Goal: Task Accomplishment & Management: Use online tool/utility

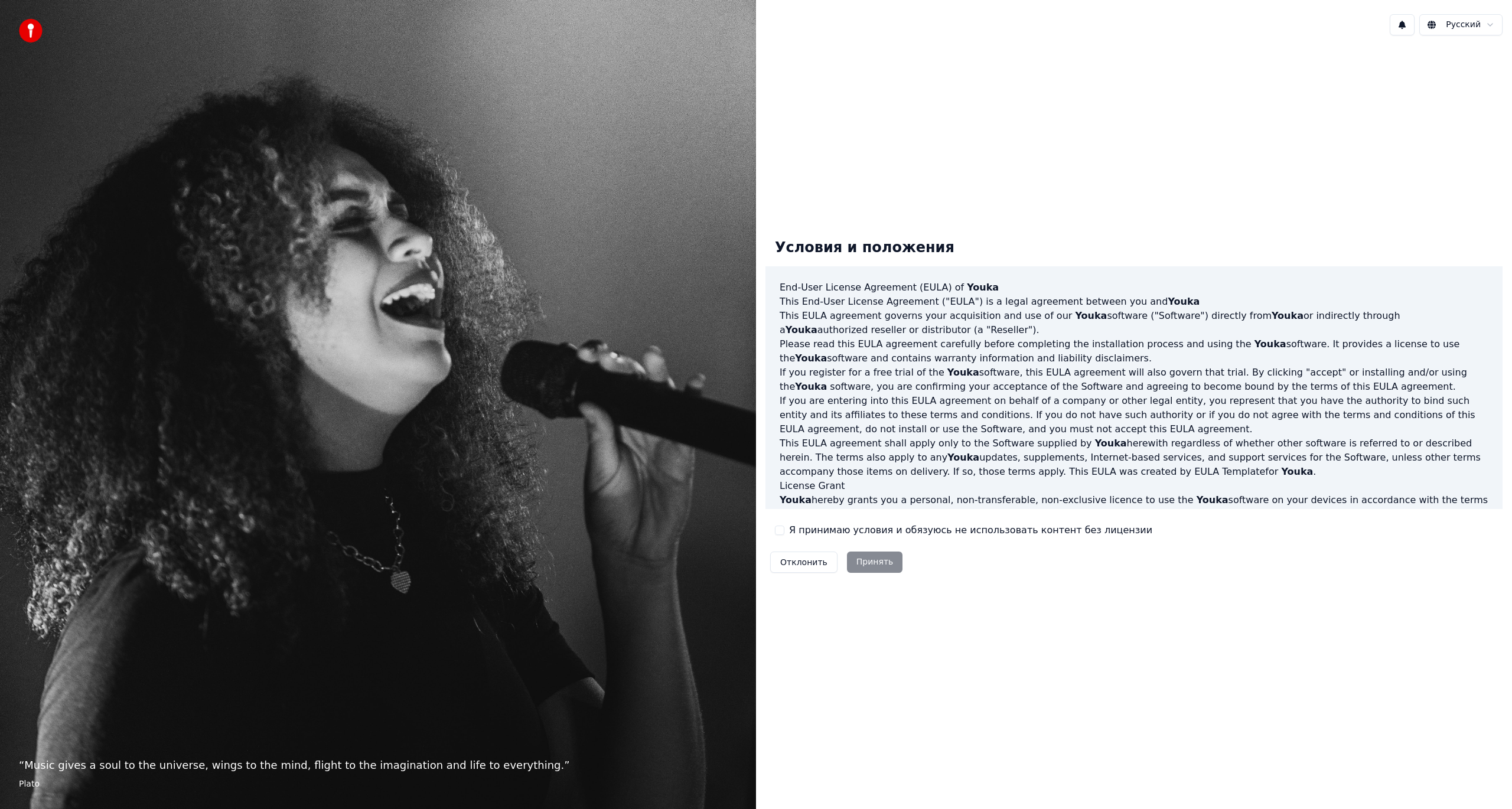
click at [878, 562] on div "Отклонить Принять" at bounding box center [837, 562] width 142 height 31
click at [804, 531] on label "Я принимаю условия и обязуюсь не использовать контент без лицензии" at bounding box center [971, 530] width 363 height 14
click at [784, 531] on button "Я принимаю условия и обязуюсь не использовать контент без лицензии" at bounding box center [779, 530] width 9 height 9
click at [870, 560] on button "Принять" at bounding box center [875, 562] width 56 height 21
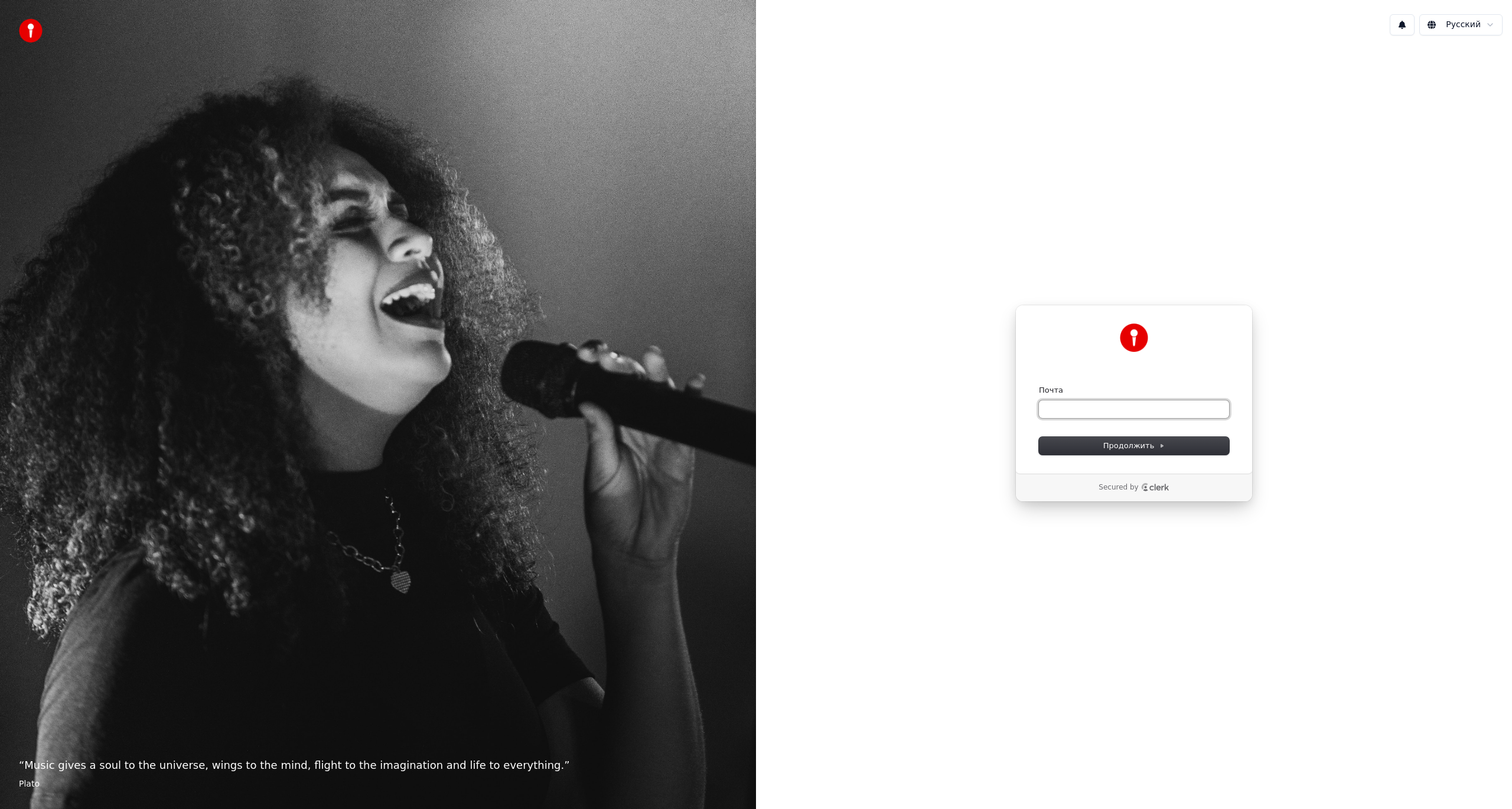
click at [1113, 407] on input "Почта" at bounding box center [1133, 409] width 190 height 18
click at [1114, 405] on input "Почта" at bounding box center [1133, 409] width 190 height 18
paste input "**********"
click at [1128, 444] on span "Продолжить" at bounding box center [1134, 446] width 62 height 11
type input "**********"
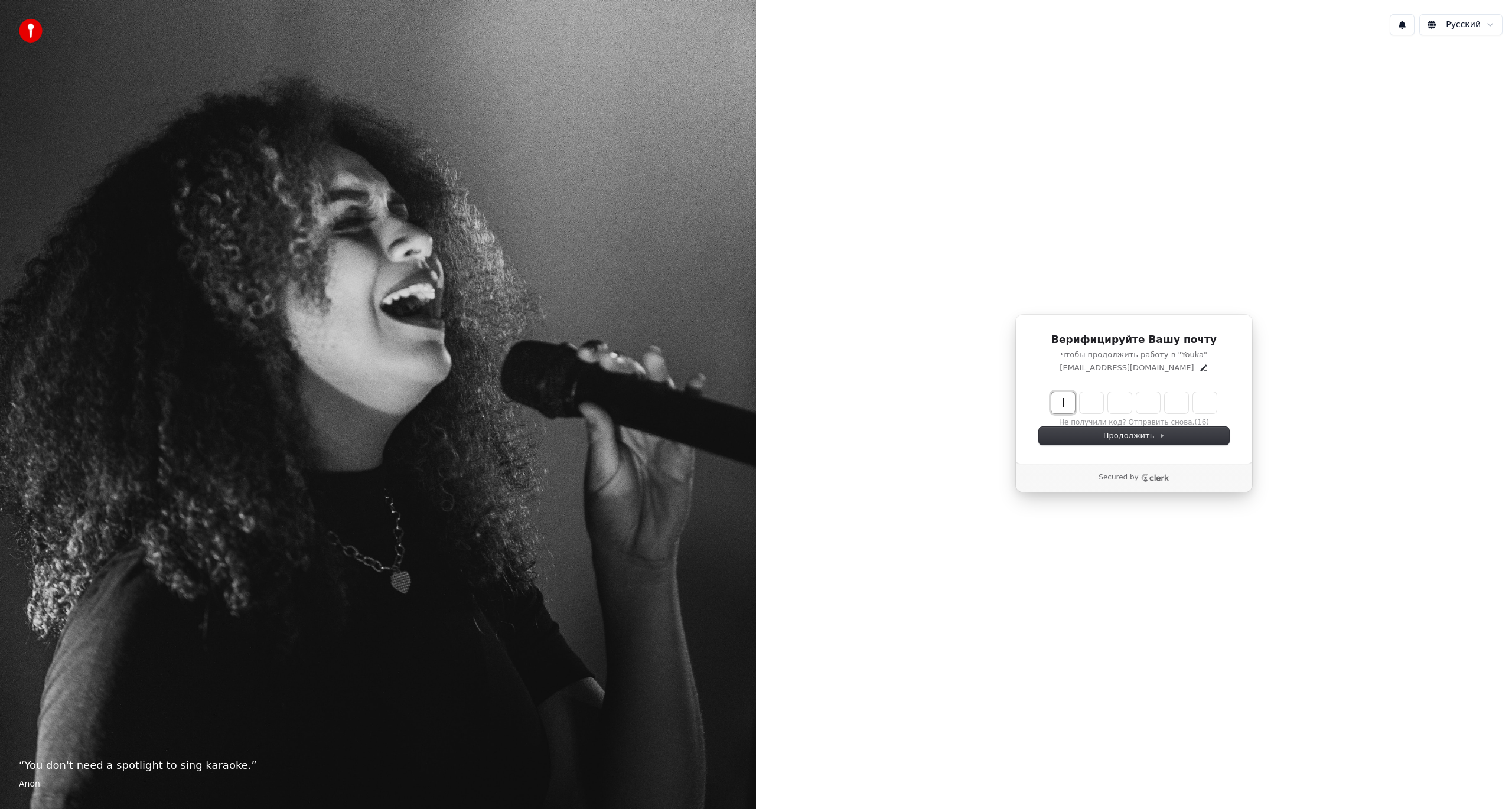
click at [1067, 408] on input "Enter verification code" at bounding box center [1146, 403] width 189 height 21
paste input "******"
type input "******"
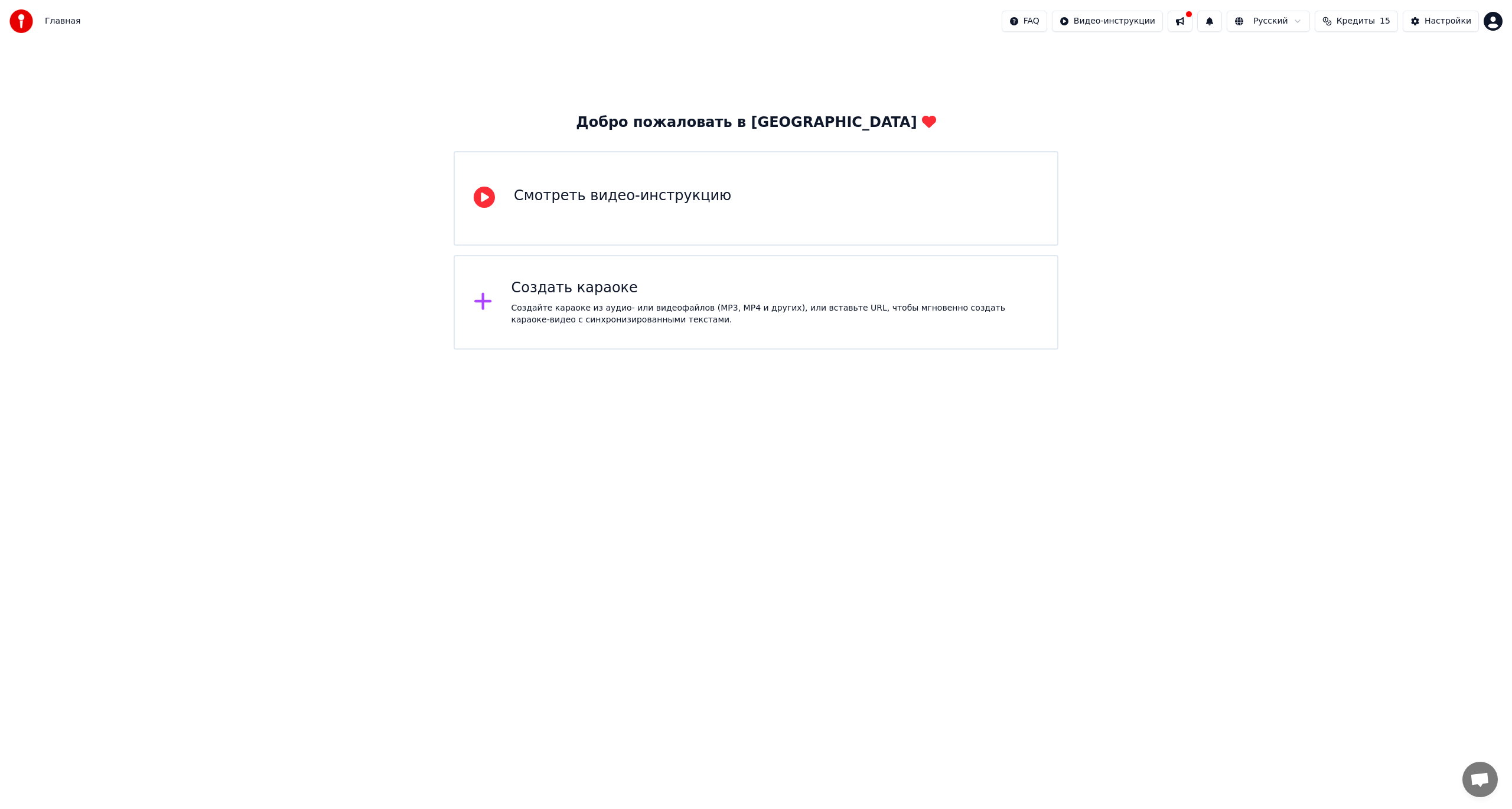
click at [594, 305] on div "Создайте караоке из аудио- или видеофайлов (MP3, MP4 и других), или вставьте UR…" at bounding box center [775, 314] width 528 height 24
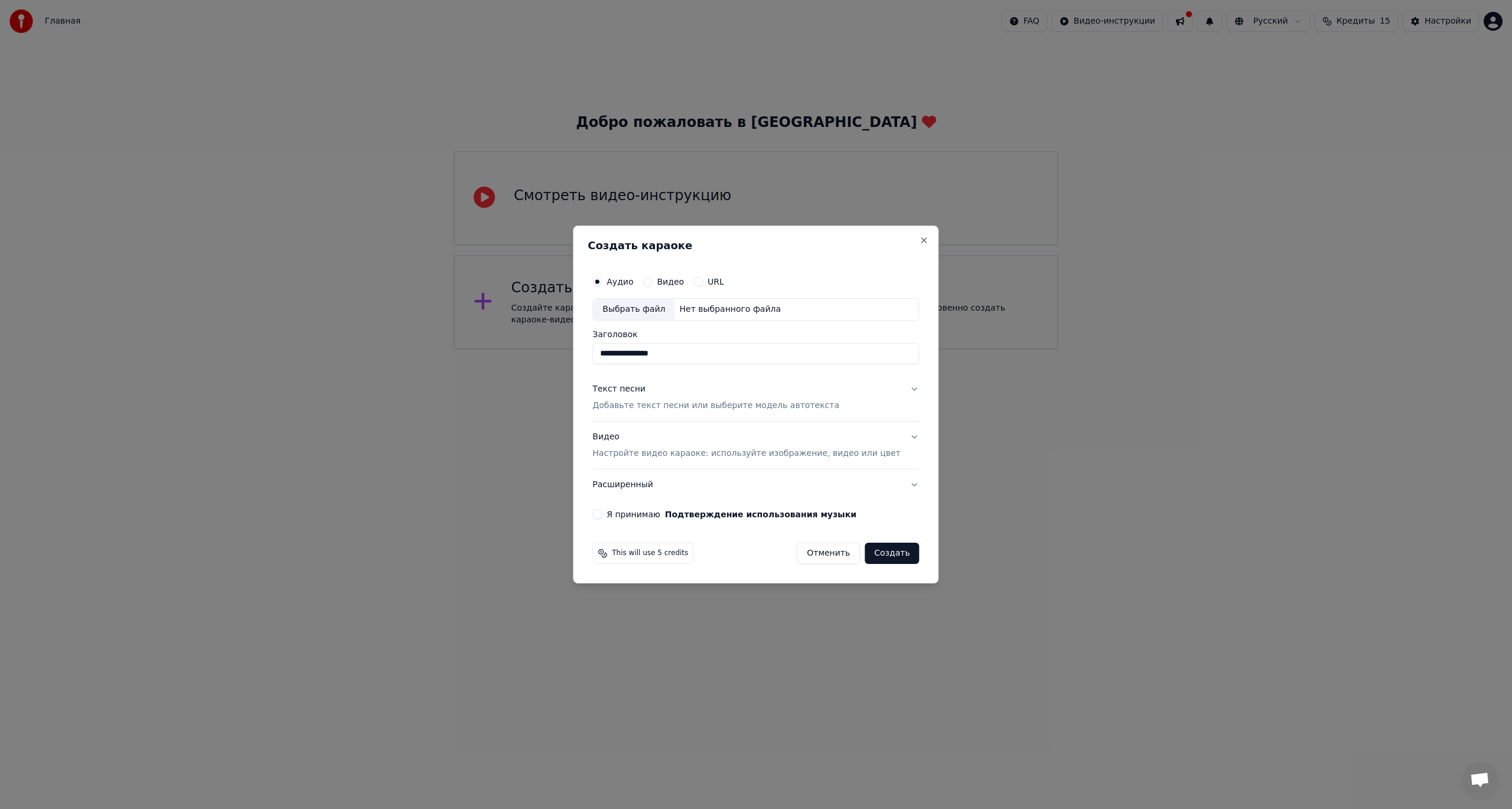
click at [652, 310] on div "Выбрать файл" at bounding box center [634, 310] width 82 height 21
type input "**********"
click at [617, 507] on div "**********" at bounding box center [756, 394] width 336 height 259
click at [602, 511] on button "Я принимаю Подтверждение использования музыки" at bounding box center [596, 514] width 9 height 9
click at [668, 281] on div "Видео" at bounding box center [663, 281] width 42 height 9
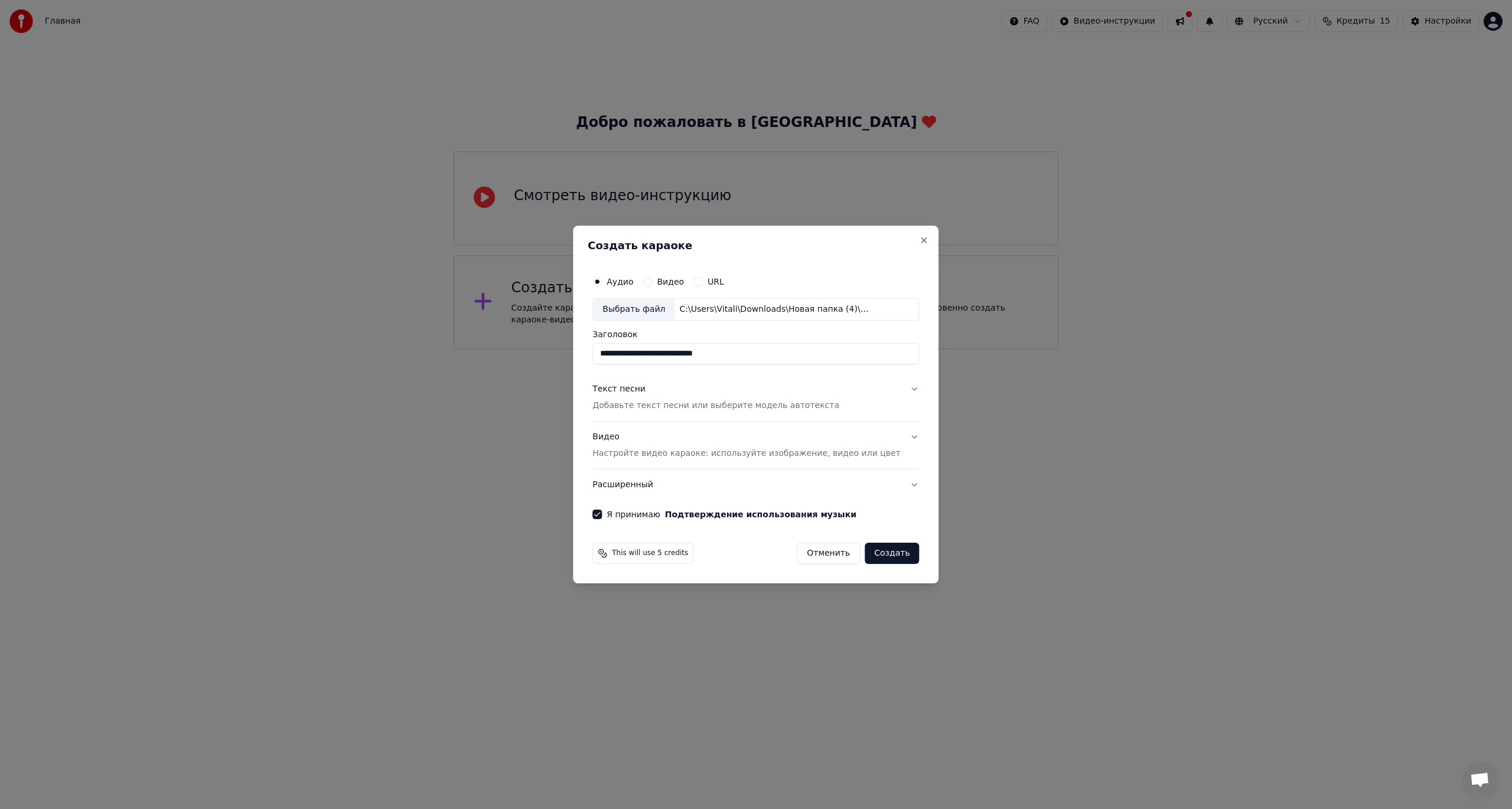
click at [652, 281] on button "Видео" at bounding box center [647, 281] width 9 height 9
click at [718, 310] on div "Нет выбранного файла" at bounding box center [730, 309] width 111 height 11
click at [699, 447] on p "Настройте видео караоке: используйте изображение, видео или цвет" at bounding box center [746, 453] width 308 height 11
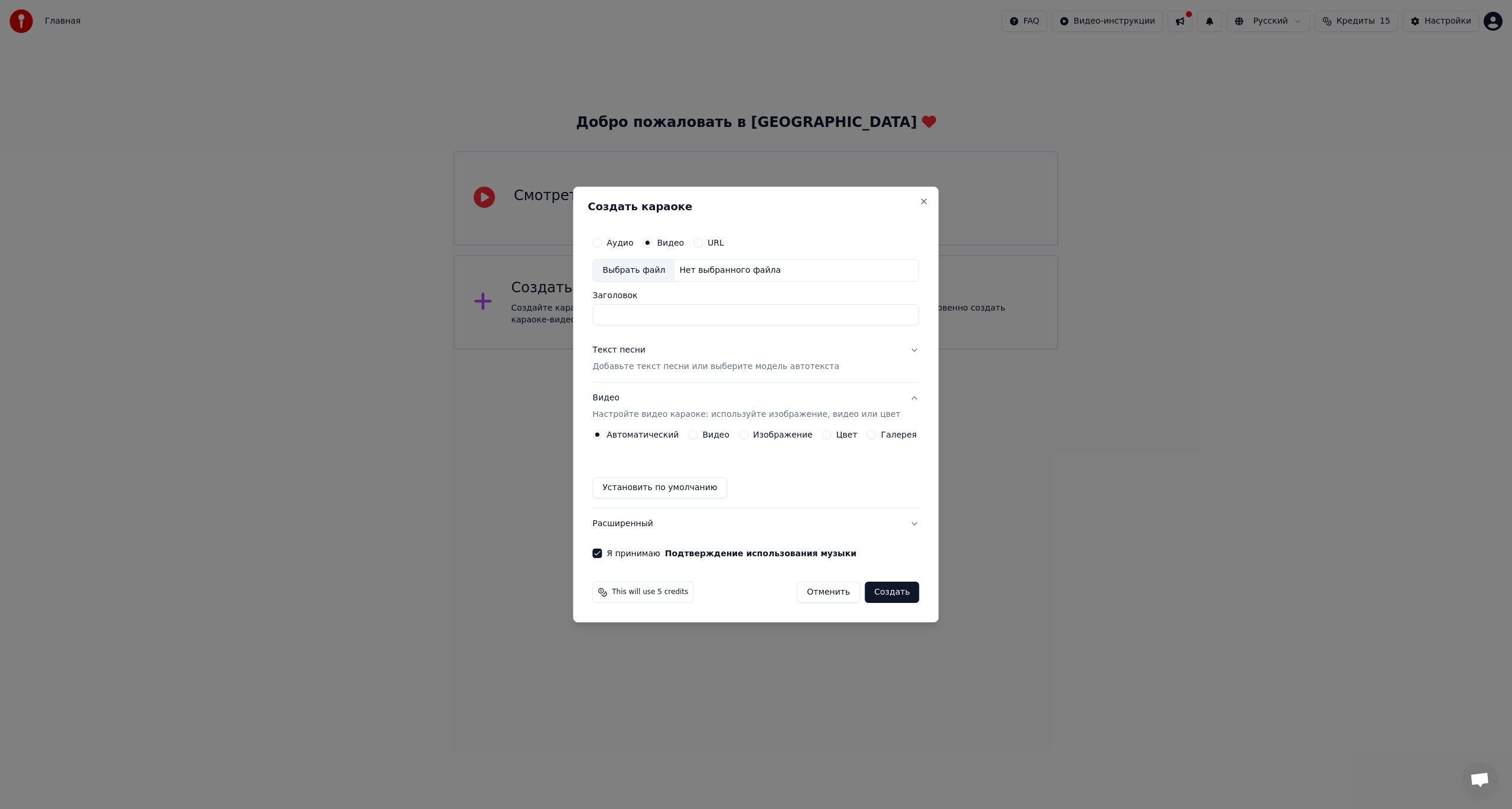
click at [710, 437] on label "Видео" at bounding box center [715, 435] width 27 height 9
click at [698, 437] on button "Видео" at bounding box center [693, 434] width 9 height 9
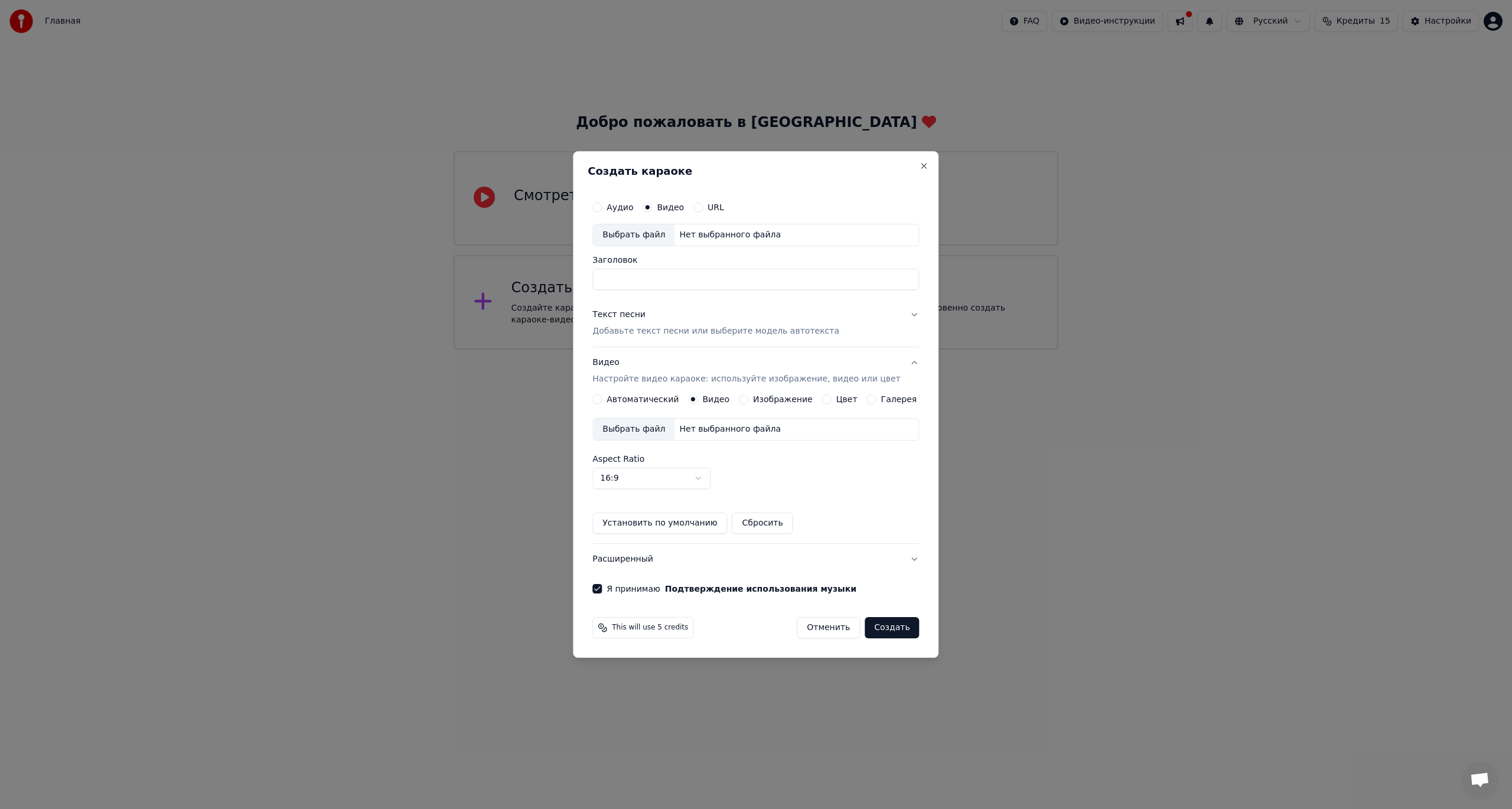
click at [896, 313] on button "Текст песни Добавьте текст песни или выберите модель автотекста" at bounding box center [756, 323] width 327 height 47
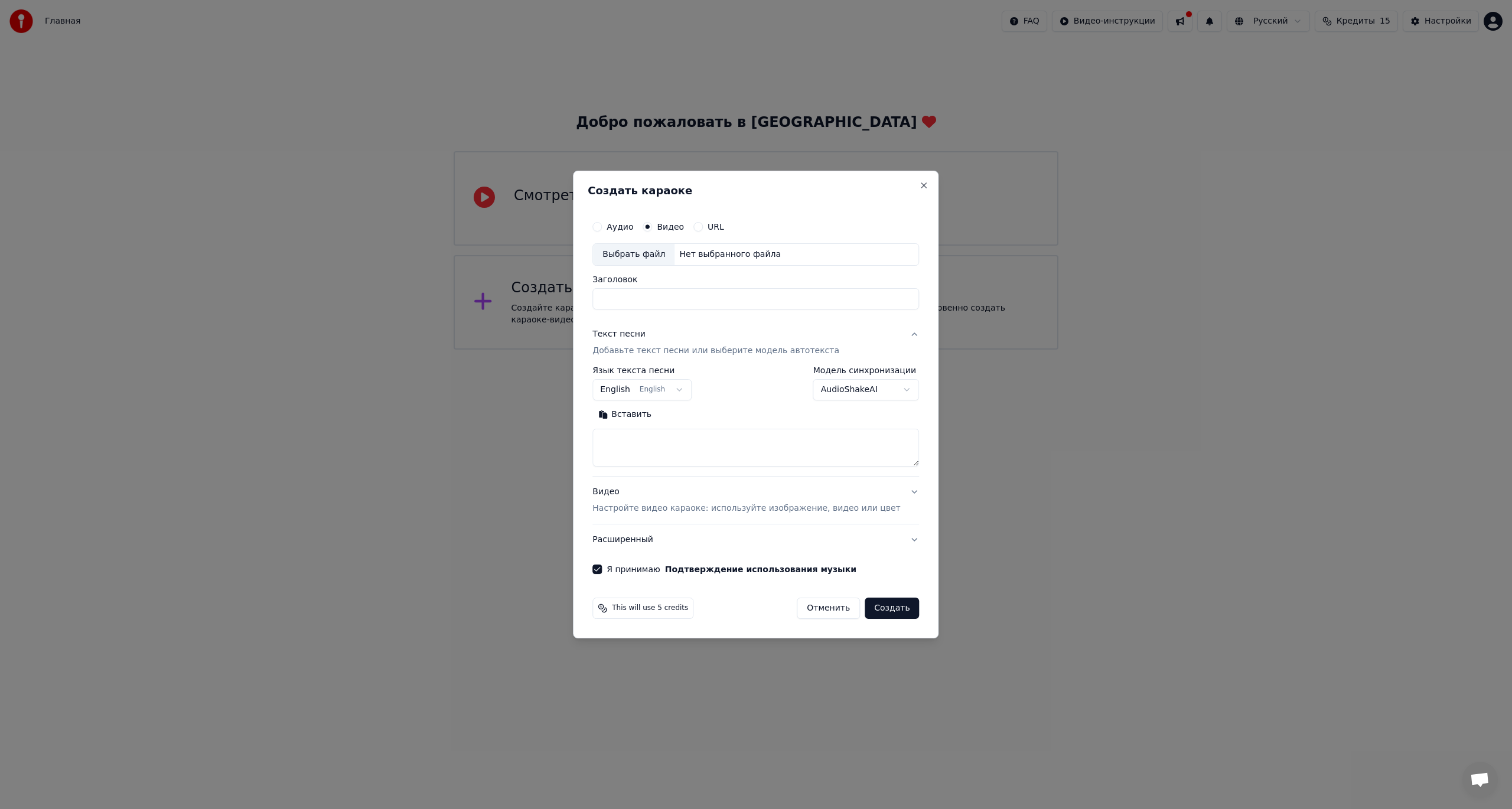
click at [629, 227] on label "Аудио" at bounding box center [619, 227] width 27 height 9
click at [602, 227] on button "Аудио" at bounding box center [596, 226] width 9 height 9
click at [640, 350] on body "**********" at bounding box center [756, 175] width 1512 height 350
select select "**"
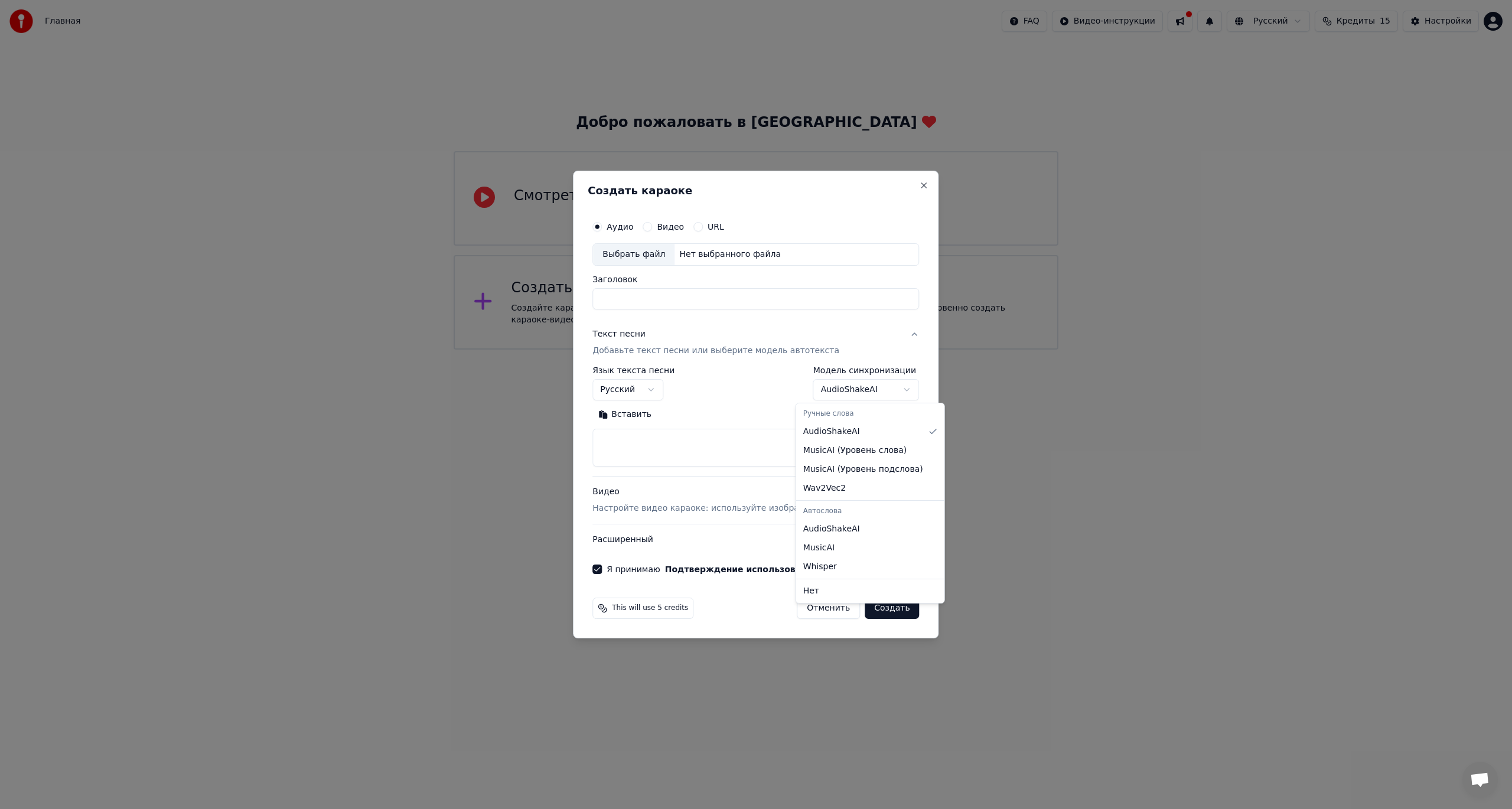
click at [829, 350] on body "**********" at bounding box center [756, 175] width 1512 height 350
click at [748, 350] on body "**********" at bounding box center [756, 175] width 1512 height 350
click at [867, 350] on body "**********" at bounding box center [756, 175] width 1512 height 350
click at [748, 350] on body "**********" at bounding box center [756, 175] width 1512 height 350
click at [650, 299] on input "Заголовок" at bounding box center [756, 299] width 327 height 21
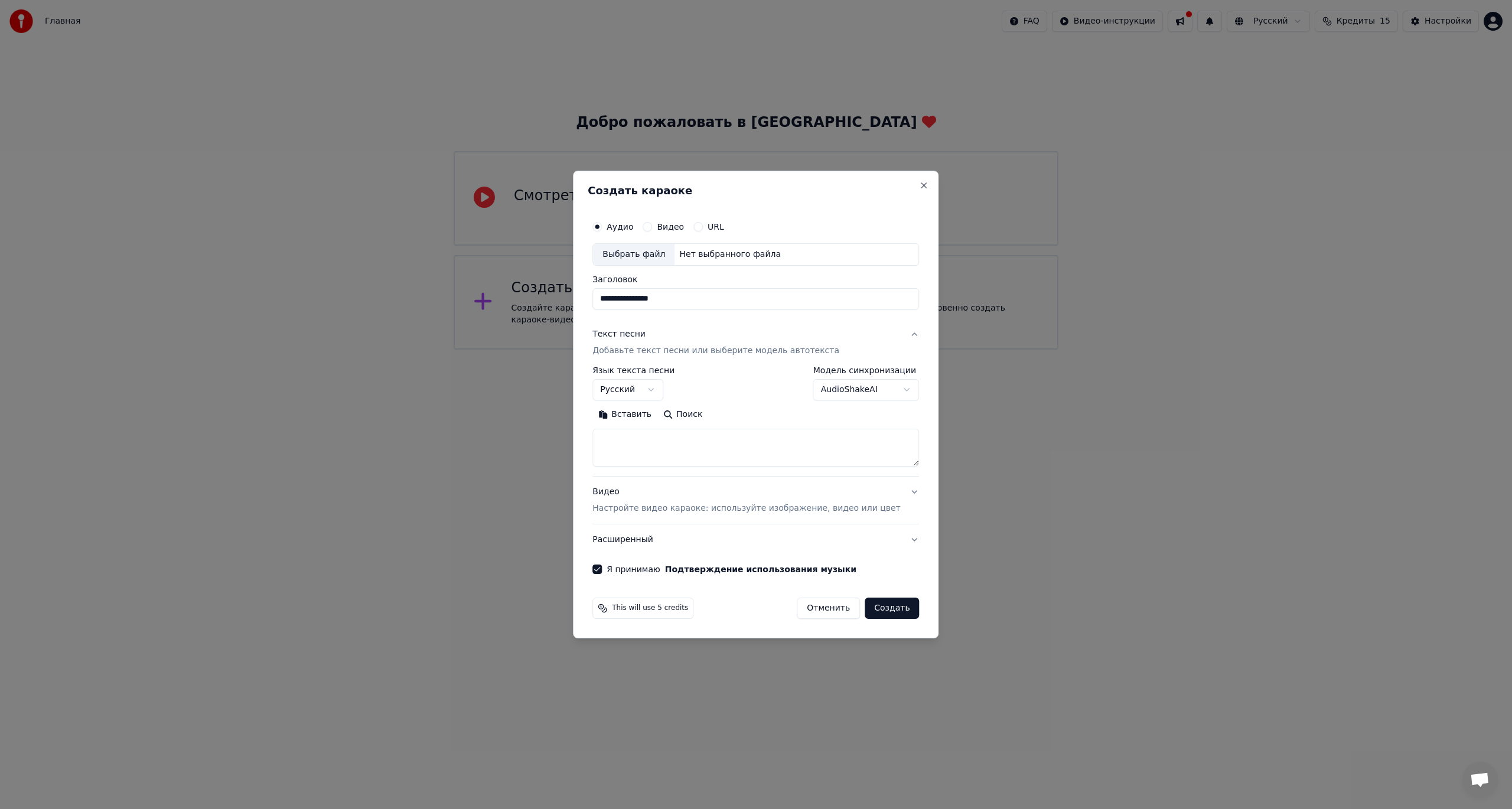
click at [650, 255] on div "Выбрать файл" at bounding box center [634, 254] width 82 height 21
type input "**********"
click at [702, 449] on textarea at bounding box center [756, 447] width 327 height 38
paste textarea "**********"
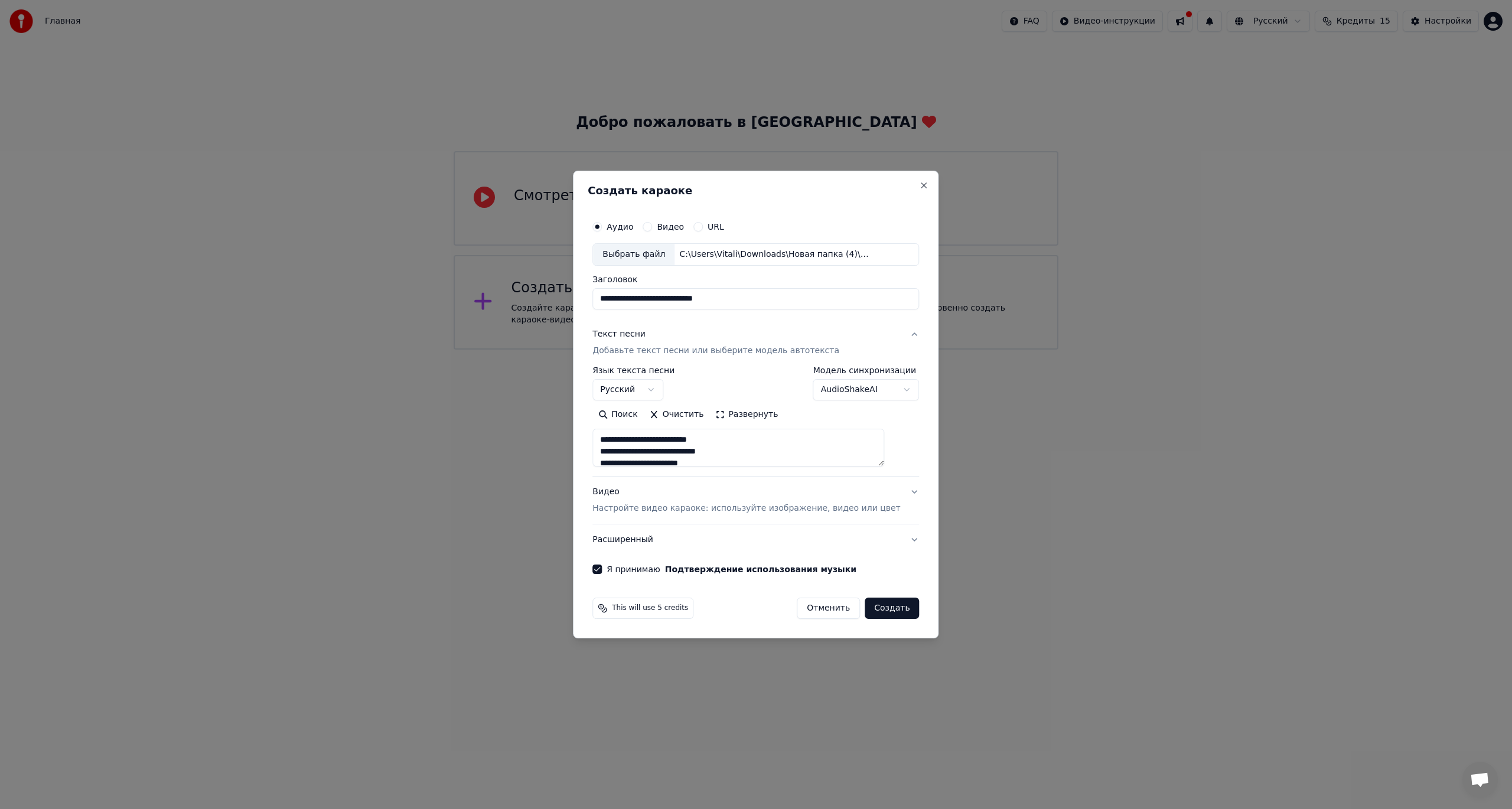
type textarea "**********"
click at [795, 507] on p "Настройте видео караоке: используйте изображение, видео или цвет" at bounding box center [746, 508] width 308 height 11
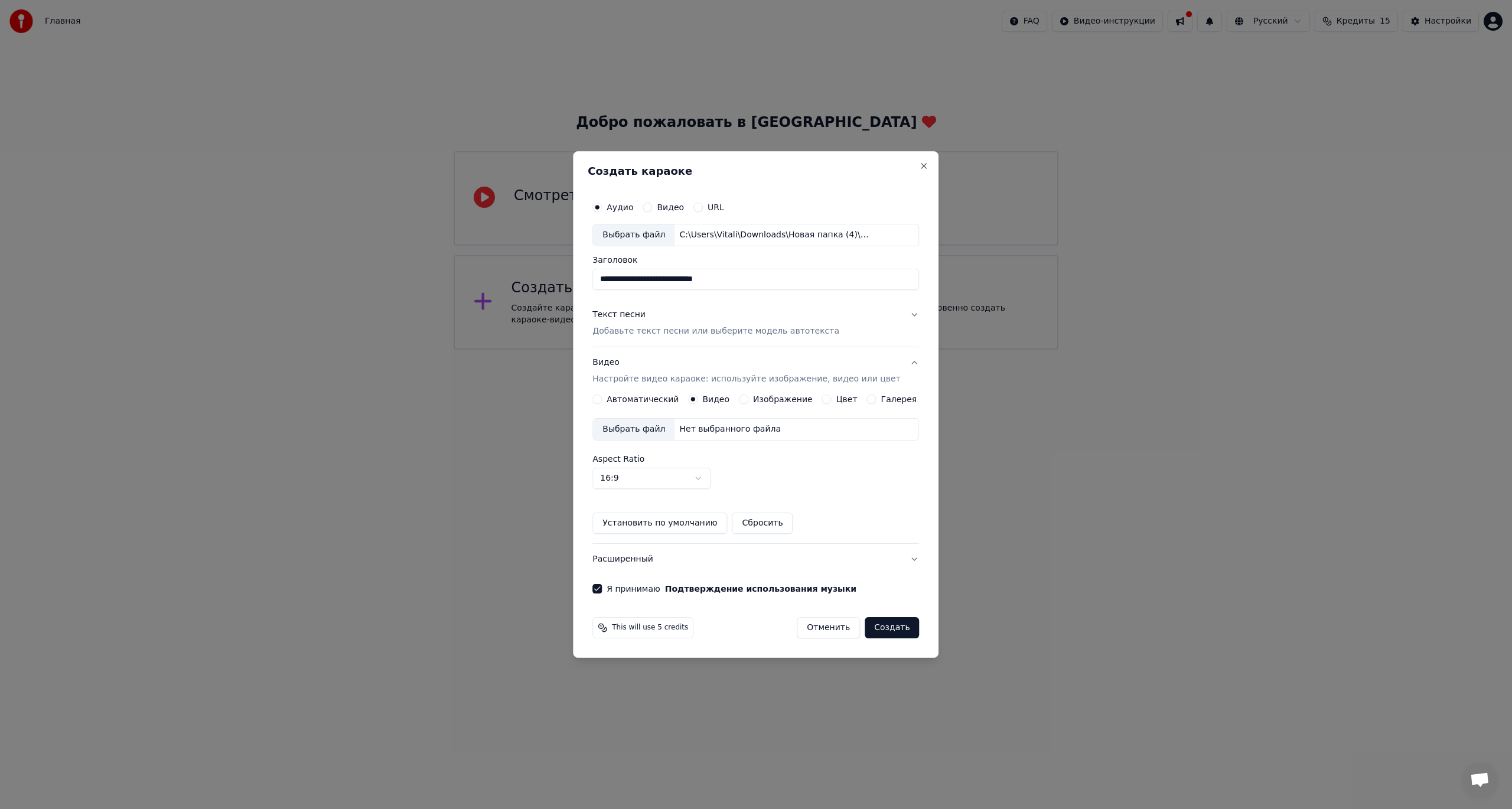
click at [671, 527] on button "Установить по умолчанию" at bounding box center [660, 523] width 135 height 21
click at [764, 401] on label "Изображение" at bounding box center [782, 399] width 60 height 9
click at [748, 401] on button "Изображение" at bounding box center [743, 398] width 9 height 9
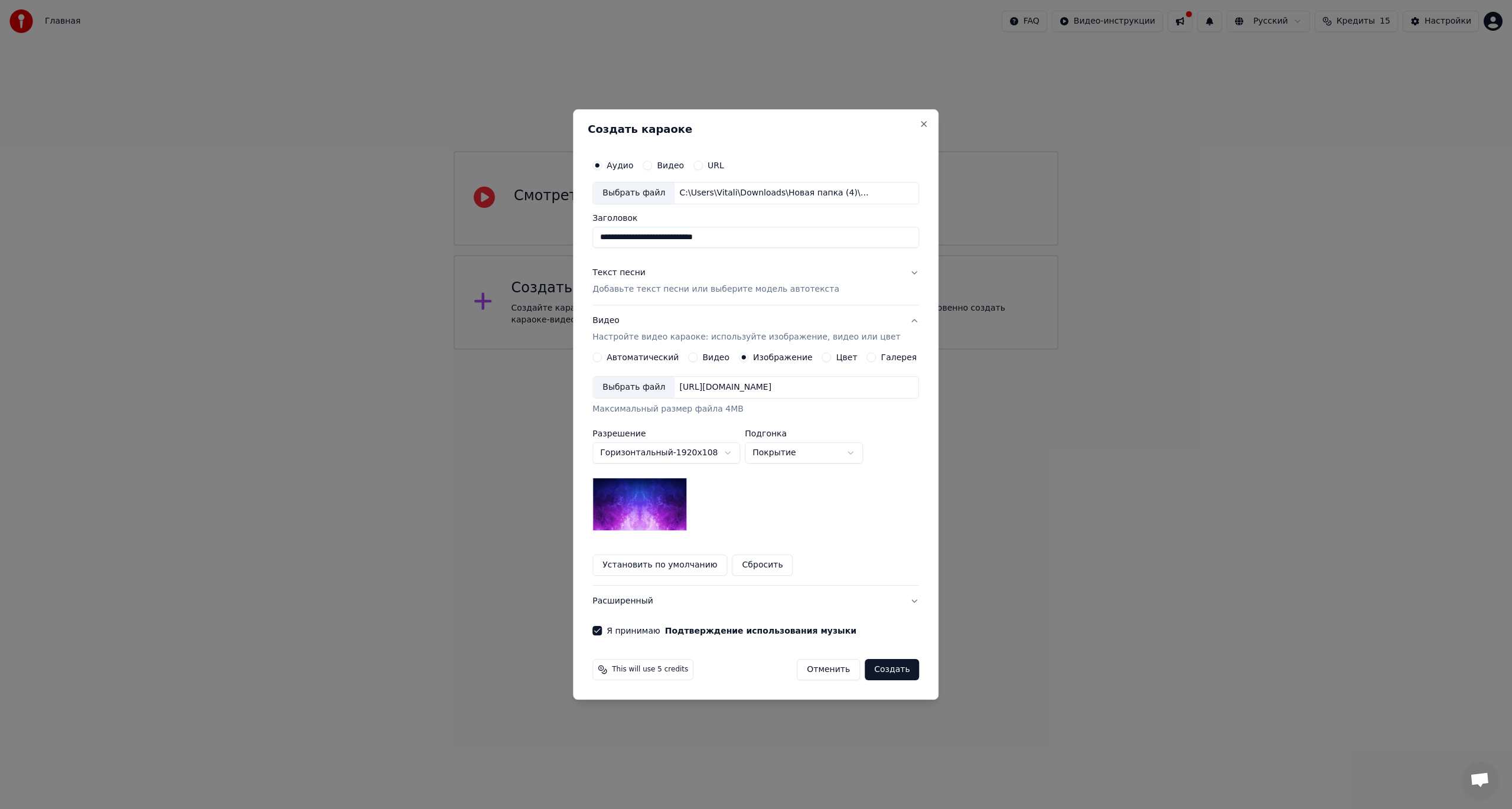
click at [787, 350] on body "**********" at bounding box center [756, 175] width 1512 height 350
click at [890, 354] on label "Галерея" at bounding box center [899, 358] width 36 height 9
click at [876, 354] on button "Галерея" at bounding box center [871, 357] width 9 height 9
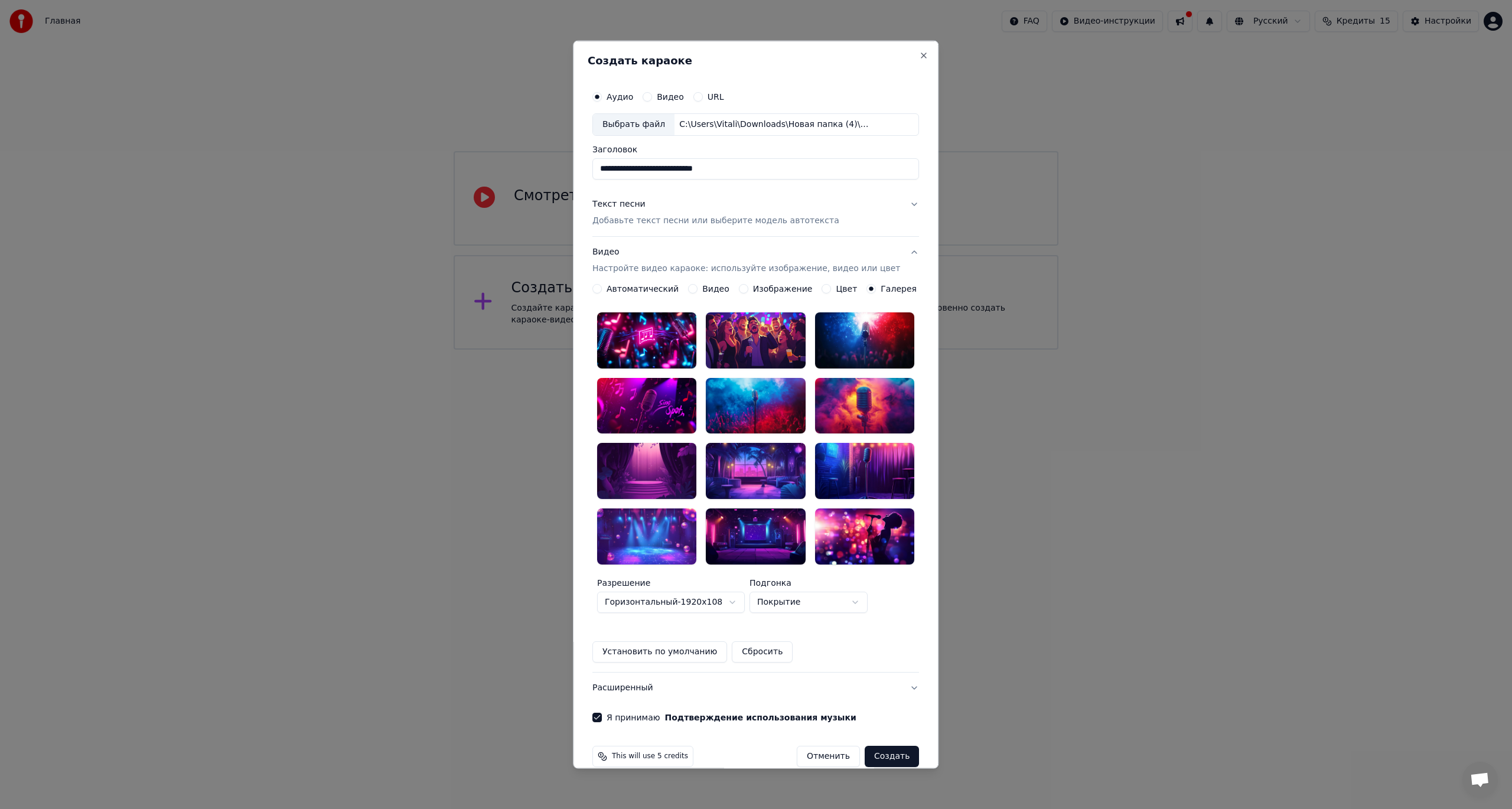
click at [665, 522] on div at bounding box center [647, 536] width 99 height 56
click at [885, 745] on button "Создать" at bounding box center [892, 756] width 54 height 21
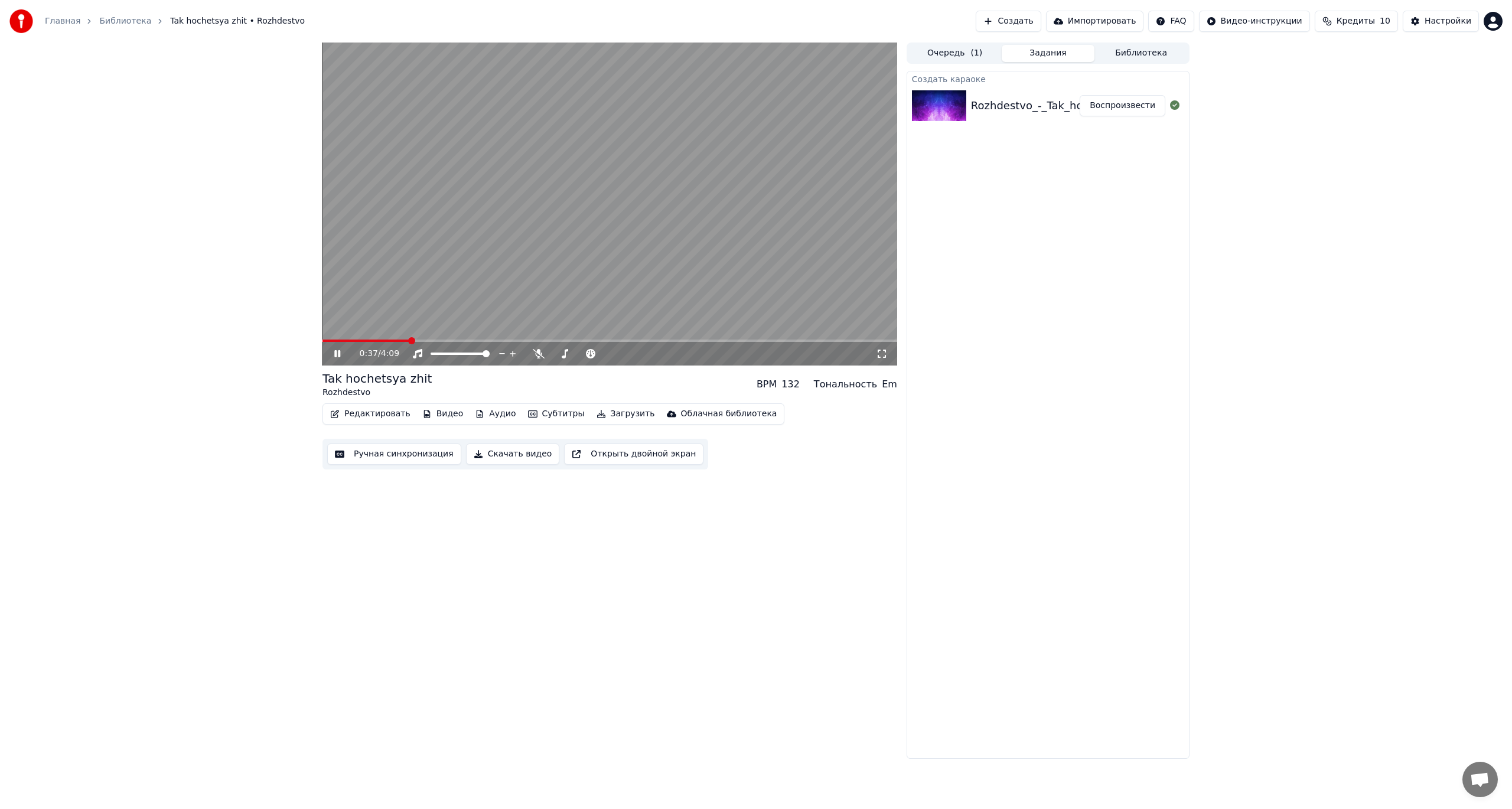
click at [337, 355] on icon at bounding box center [346, 353] width 28 height 9
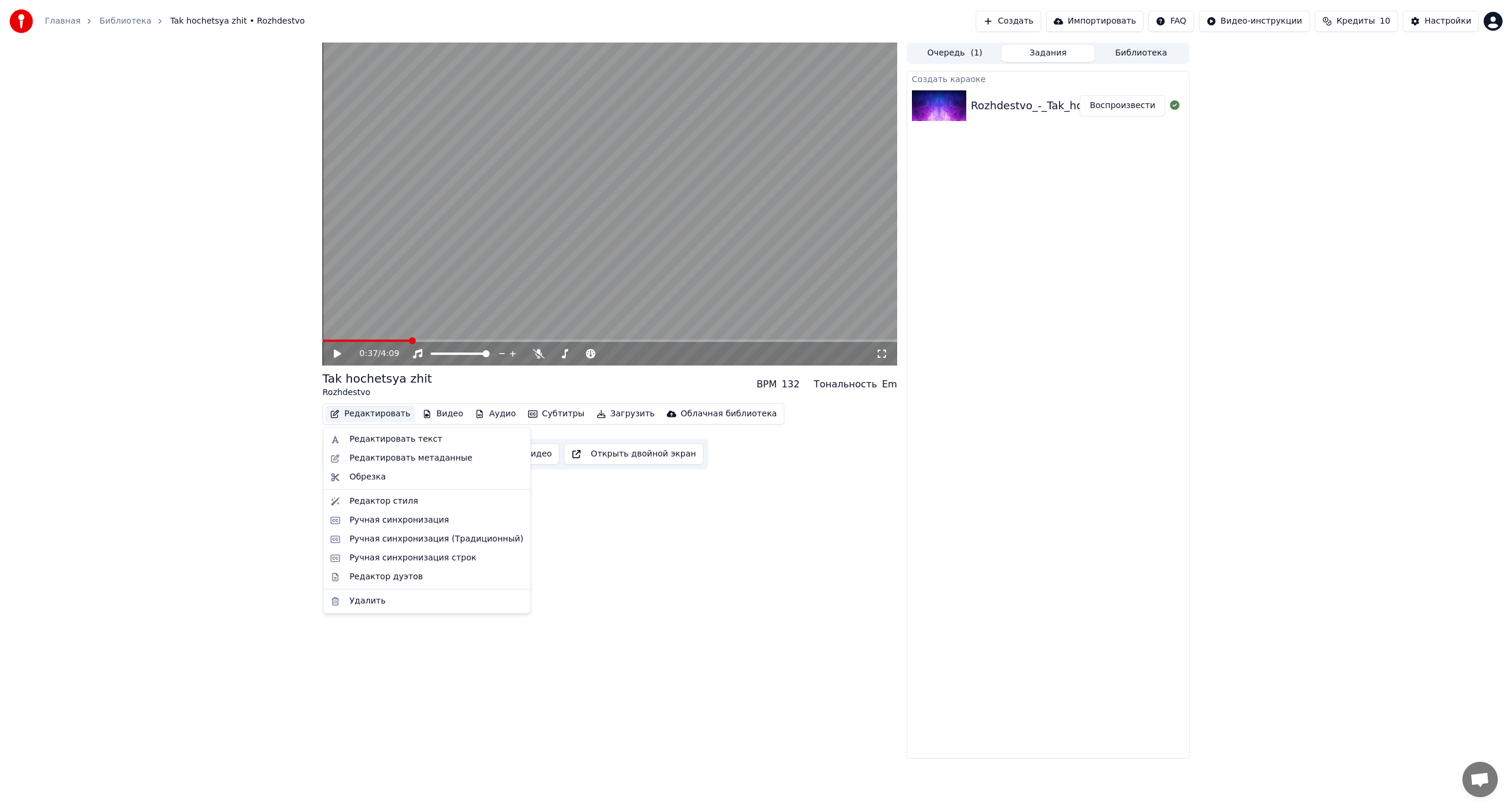
click at [361, 411] on button "Редактировать" at bounding box center [370, 413] width 90 height 16
click at [394, 434] on div "Редактировать текст" at bounding box center [396, 439] width 92 height 11
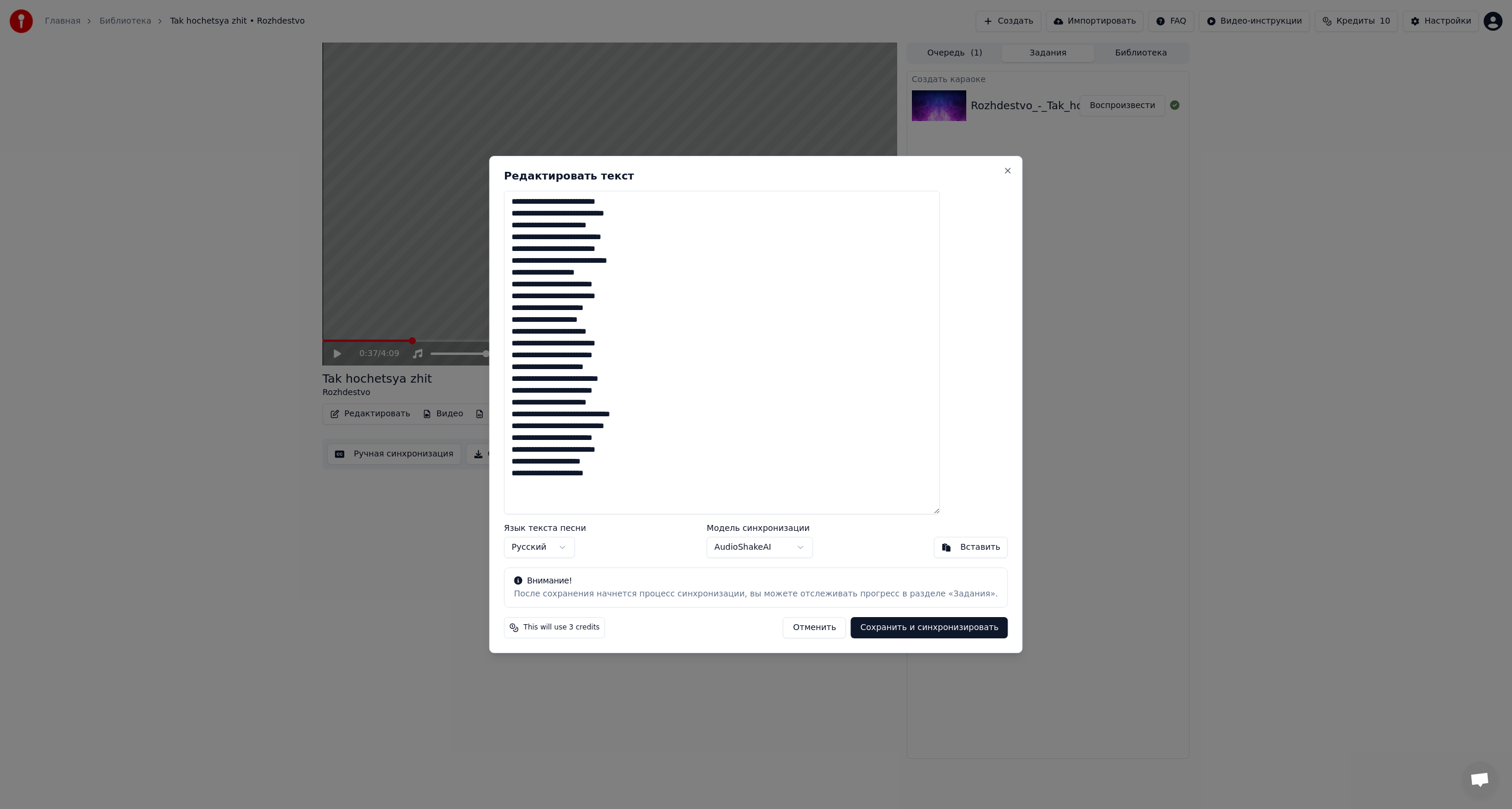
click at [801, 631] on button "Отменить" at bounding box center [814, 628] width 63 height 21
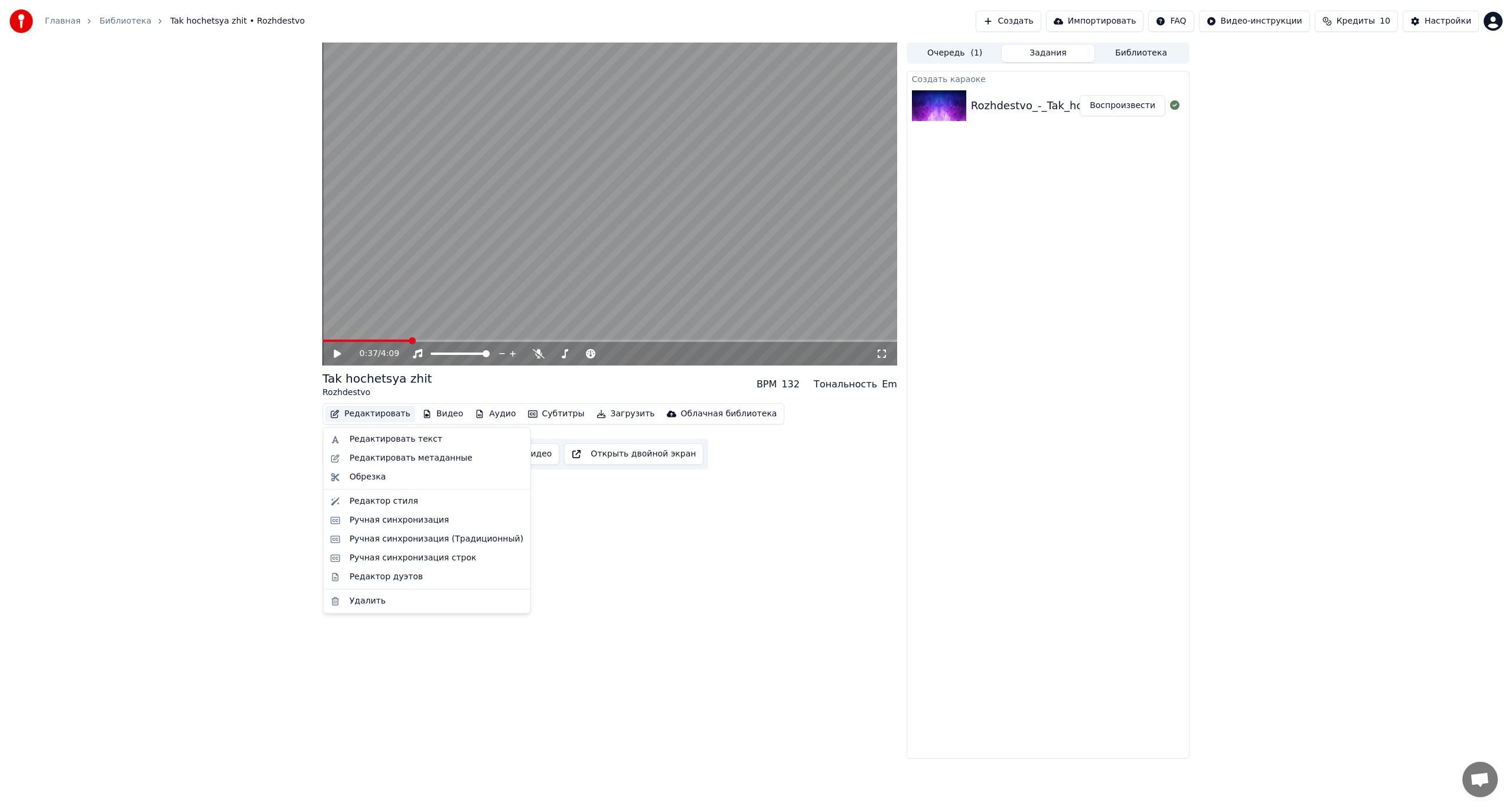
click at [354, 416] on button "Редактировать" at bounding box center [370, 413] width 90 height 16
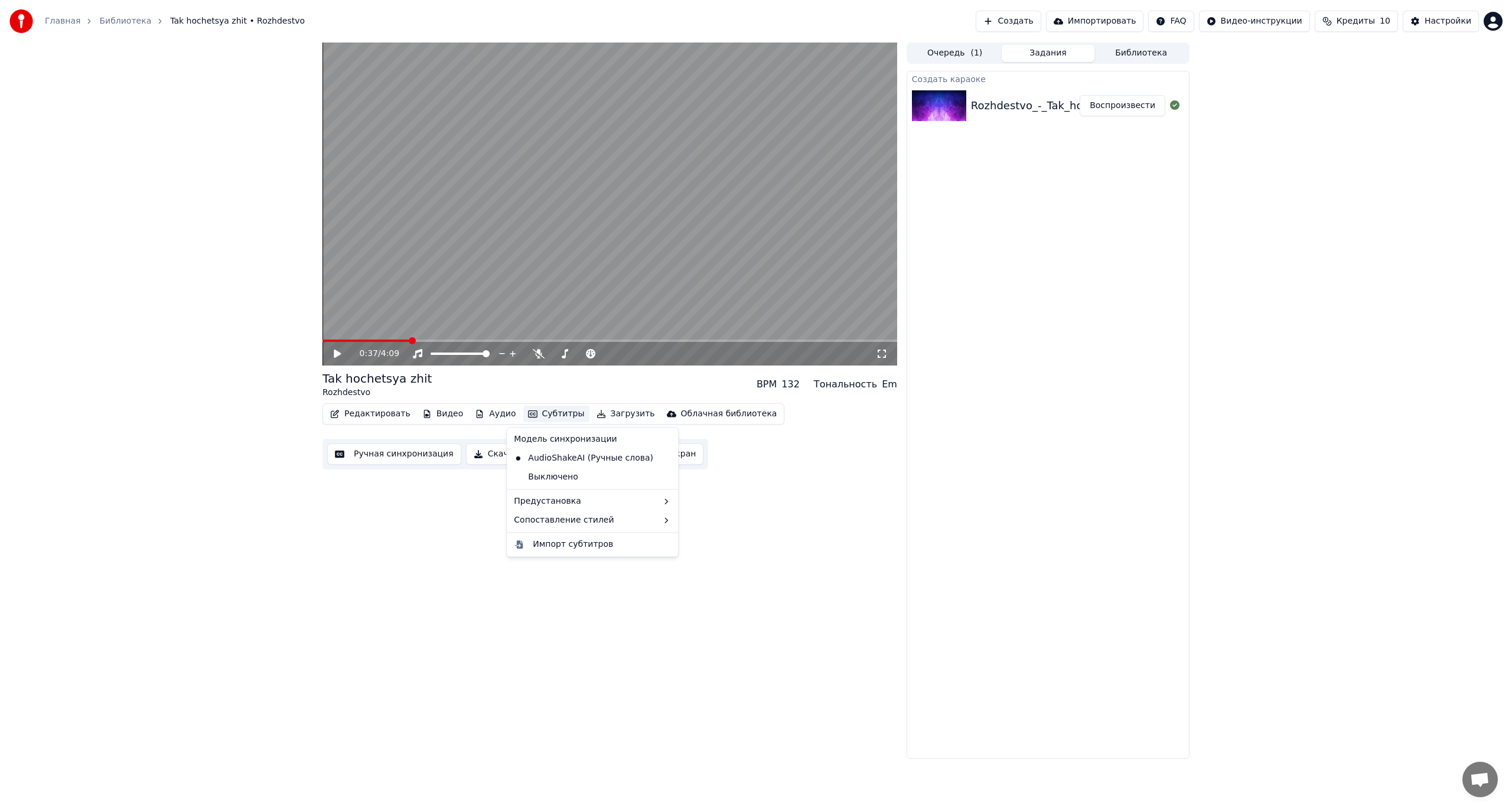
click at [607, 668] on div "0:37 / 4:09 Tak hochetsya zhit Rozhdestvo BPM 132 Тональность Em Редактировать …" at bounding box center [610, 400] width 575 height 716
click at [407, 456] on button "Ручная синхронизация" at bounding box center [394, 454] width 134 height 21
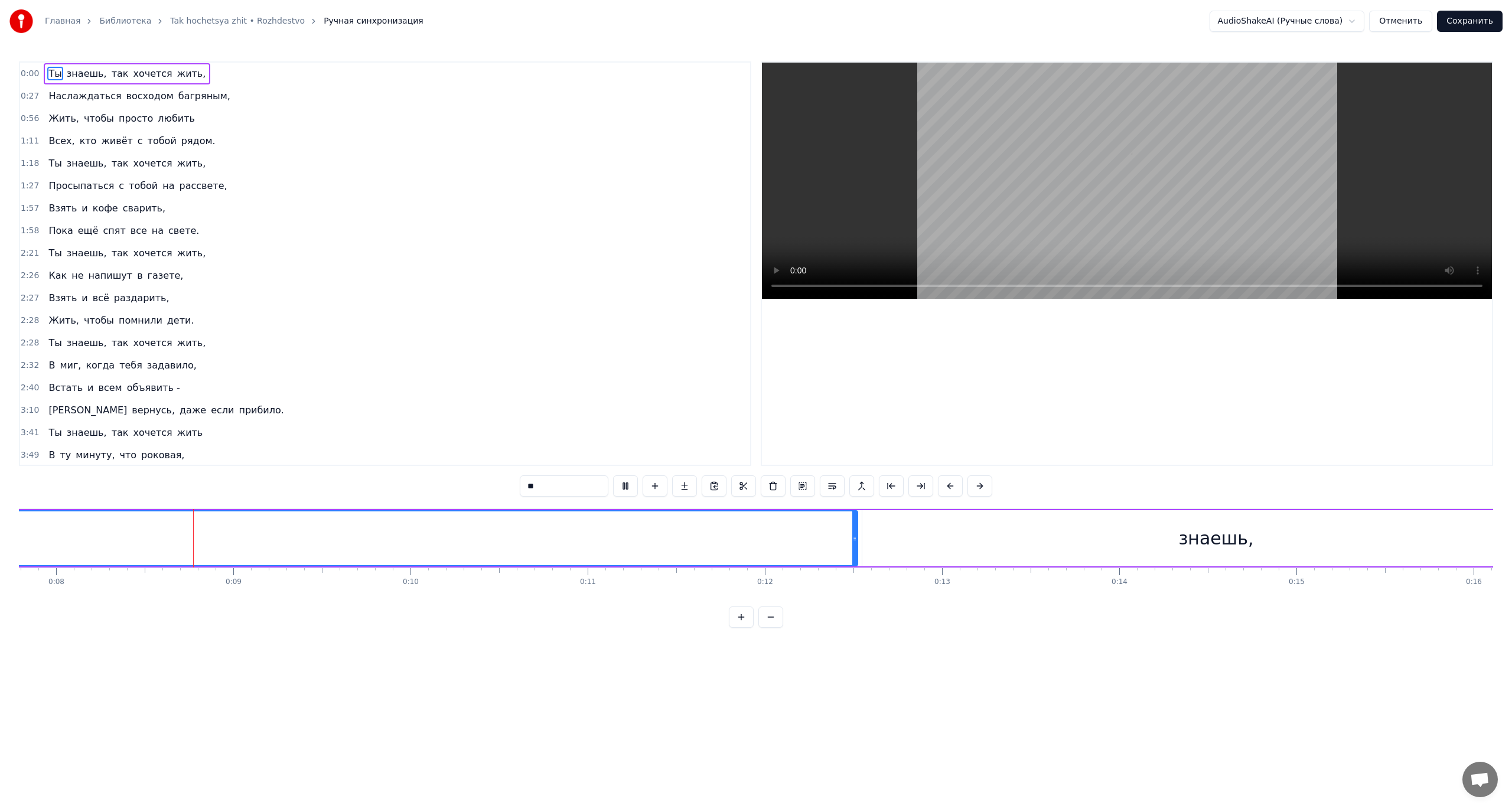
scroll to position [0, 1387]
click at [1197, 539] on div "знаешь," at bounding box center [1209, 537] width 75 height 27
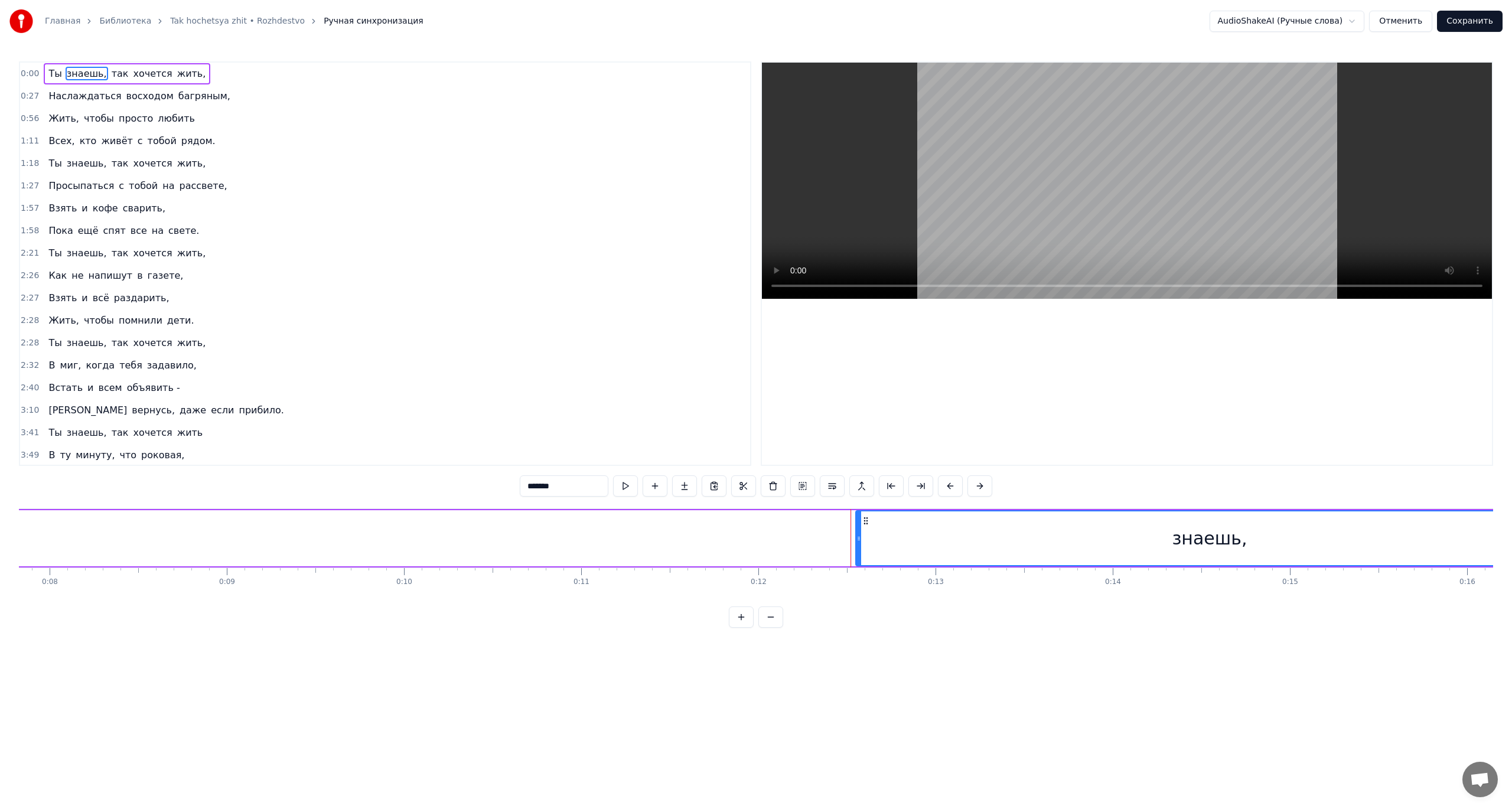
click at [770, 628] on button at bounding box center [771, 617] width 25 height 21
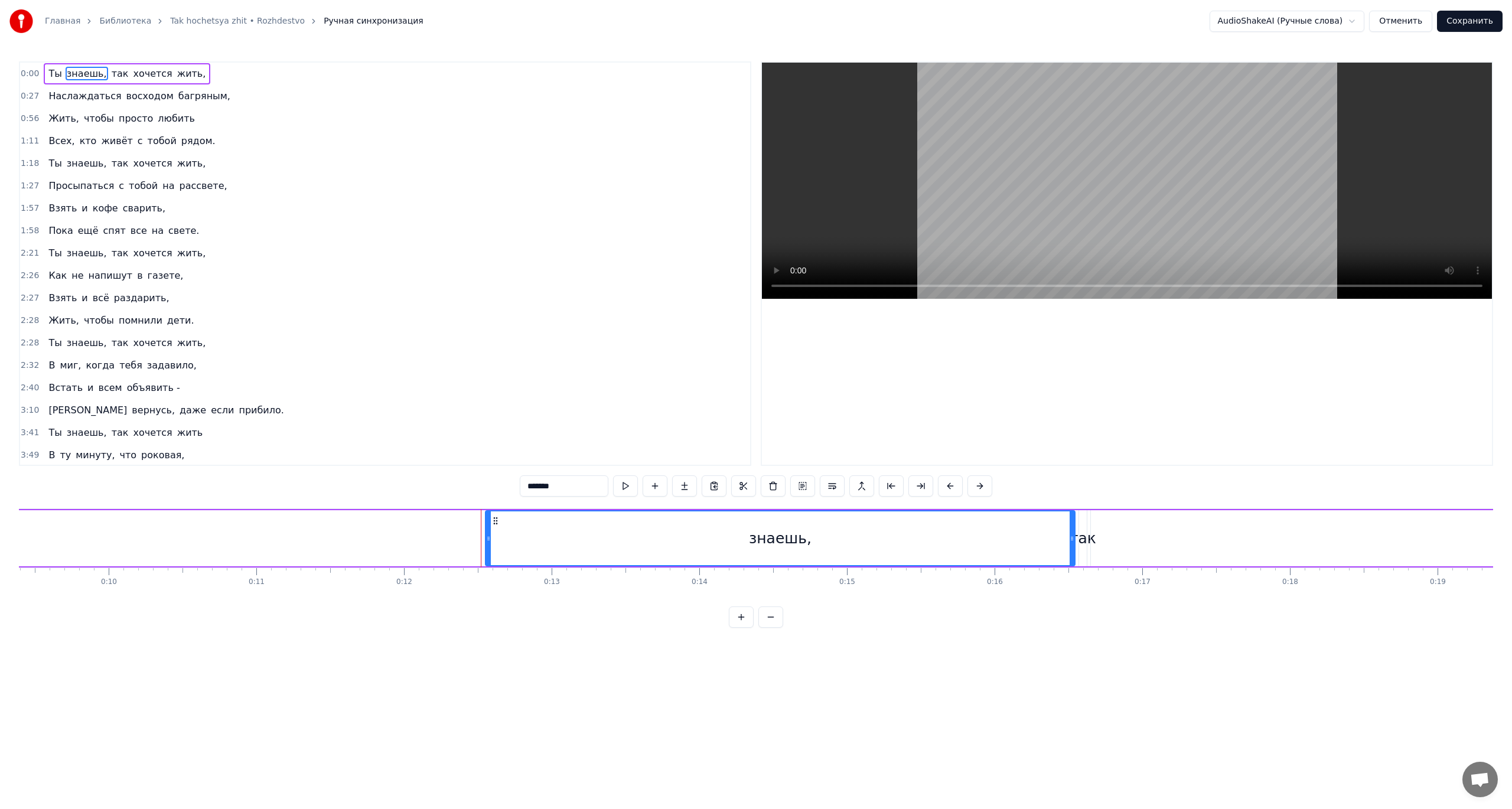
click at [770, 628] on button at bounding box center [771, 617] width 25 height 21
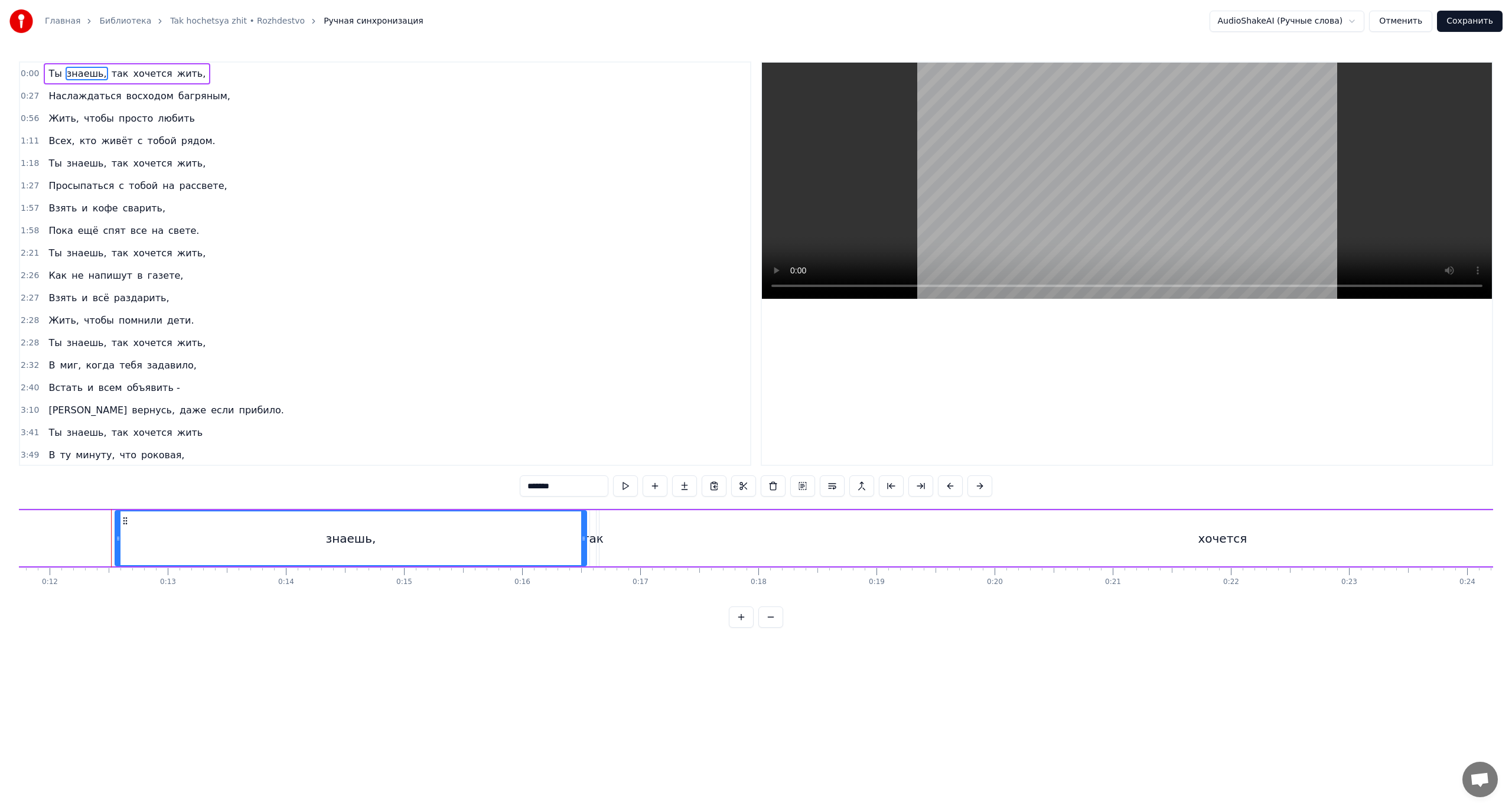
click at [770, 628] on button at bounding box center [771, 617] width 25 height 21
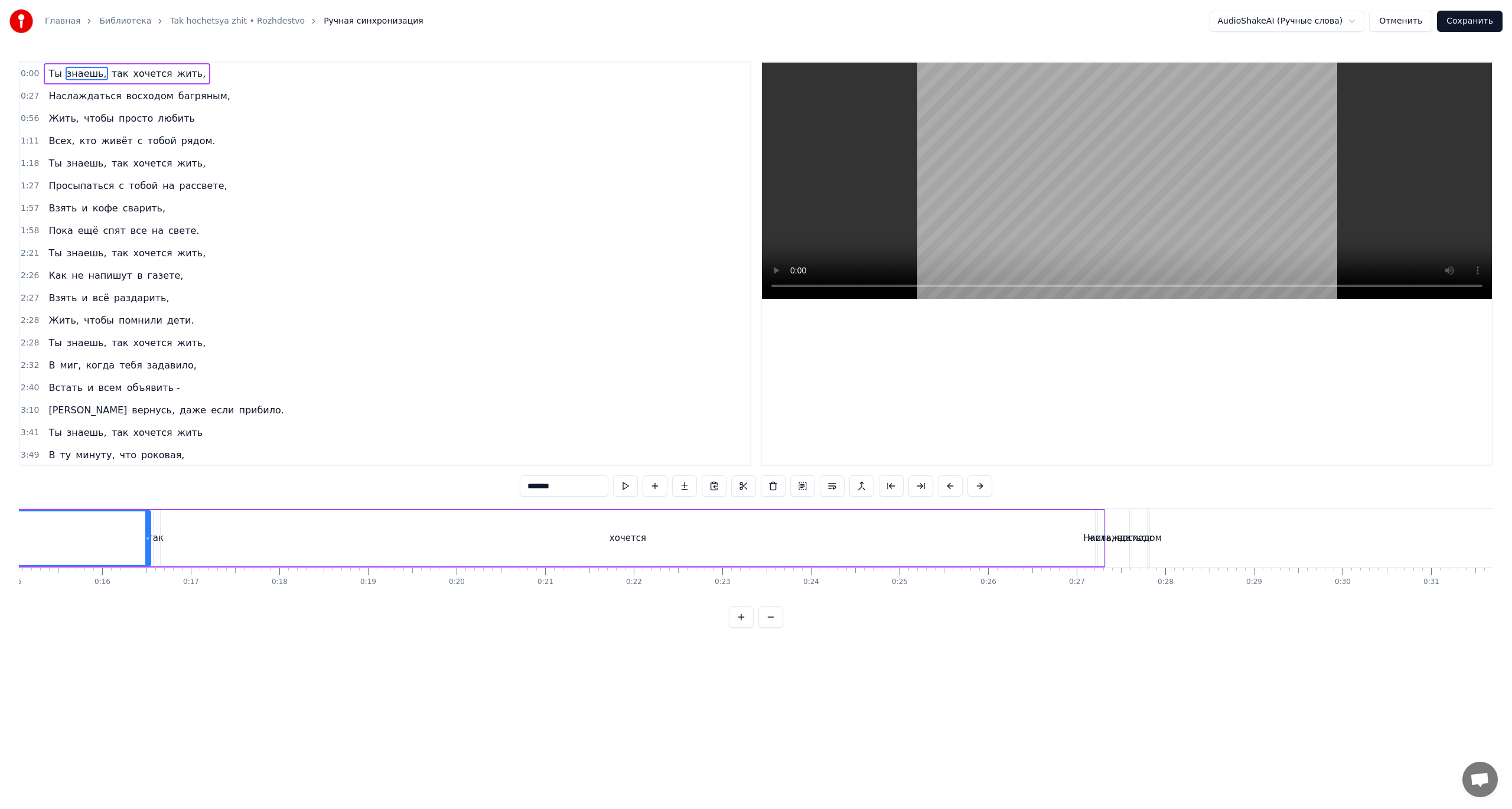
click at [770, 628] on button at bounding box center [771, 617] width 25 height 21
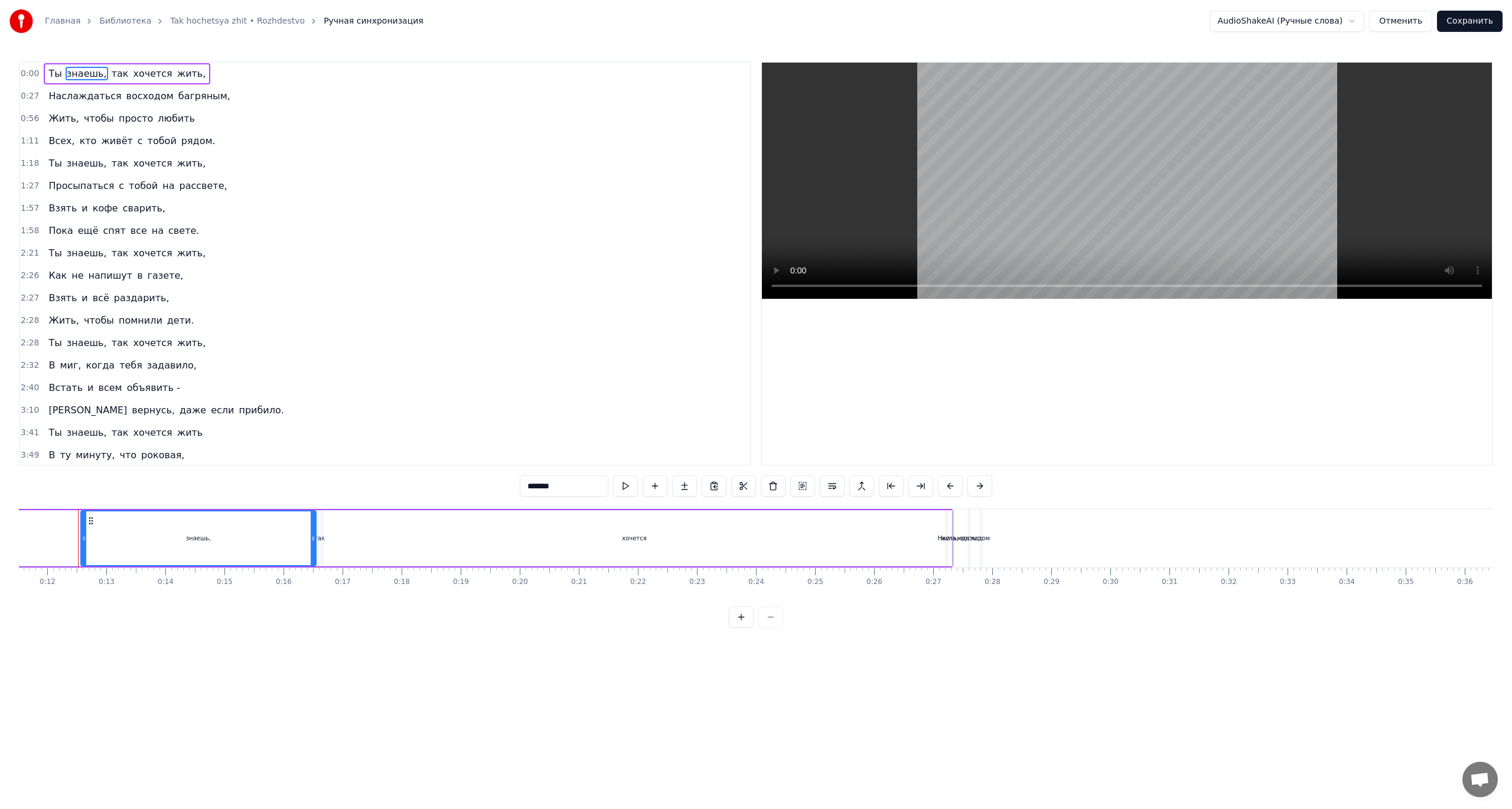
scroll to position [0, 0]
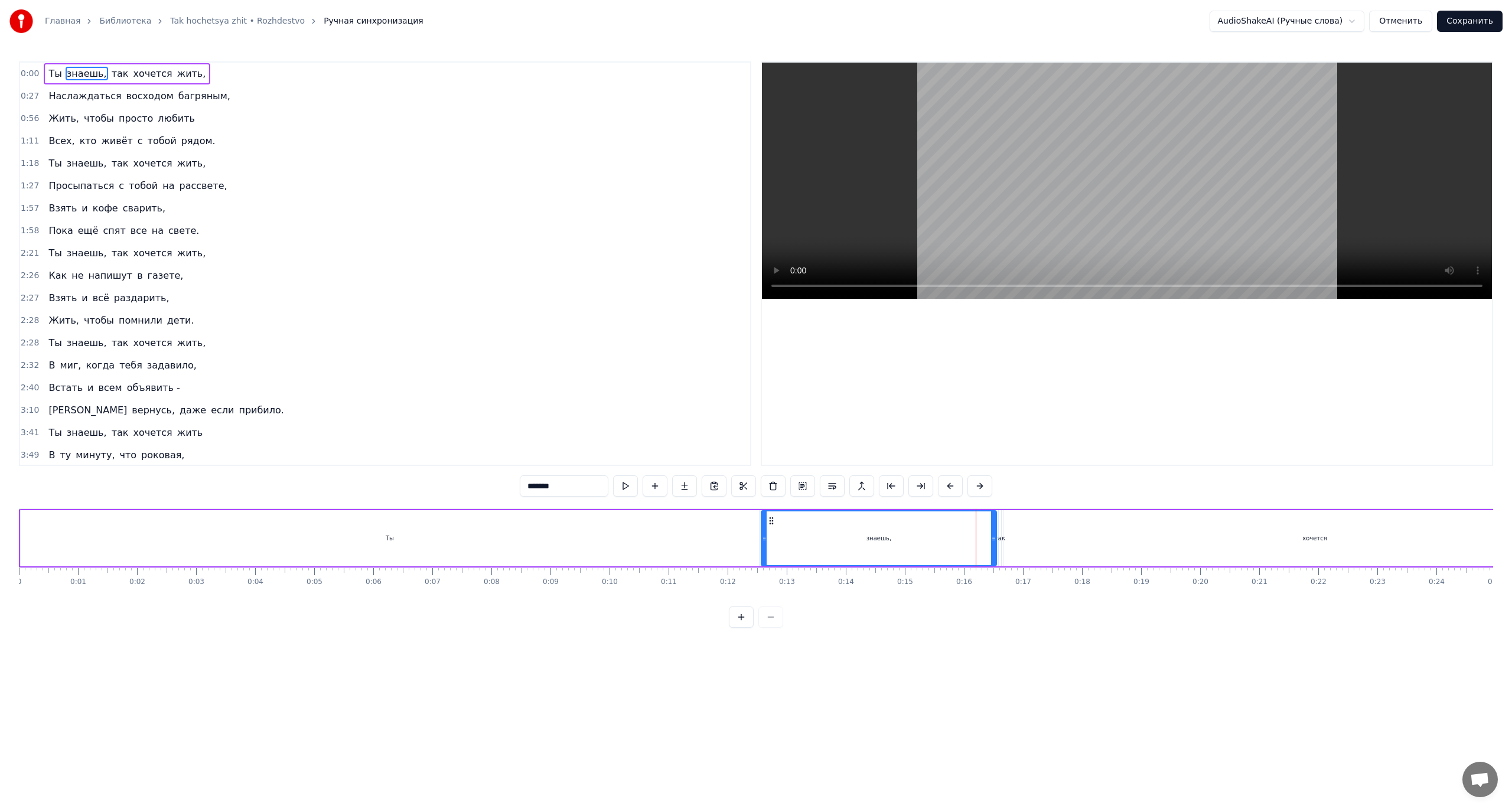
click at [1035, 538] on div "хочется" at bounding box center [1315, 538] width 622 height 56
type input "*******"
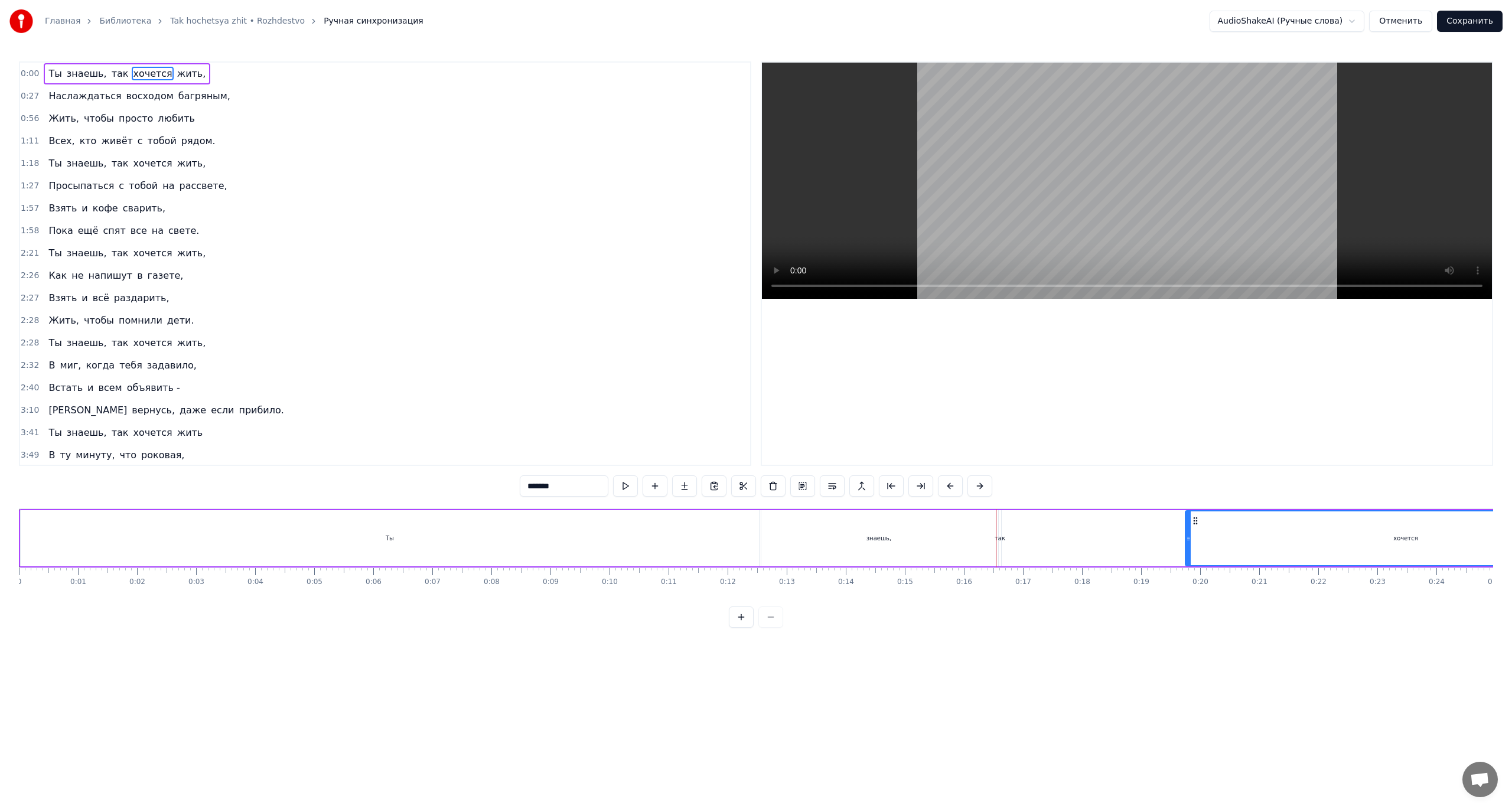
drag, startPoint x: 1004, startPoint y: 542, endPoint x: 1185, endPoint y: 523, distance: 182.0
click at [1186, 523] on div at bounding box center [1188, 537] width 5 height 54
drag, startPoint x: 870, startPoint y: 545, endPoint x: 1004, endPoint y: 548, distance: 134.0
click at [1012, 546] on div "Ты знаешь, так хочется жить," at bounding box center [826, 538] width 1615 height 59
click at [1420, 21] on button "Отменить" at bounding box center [1400, 21] width 63 height 21
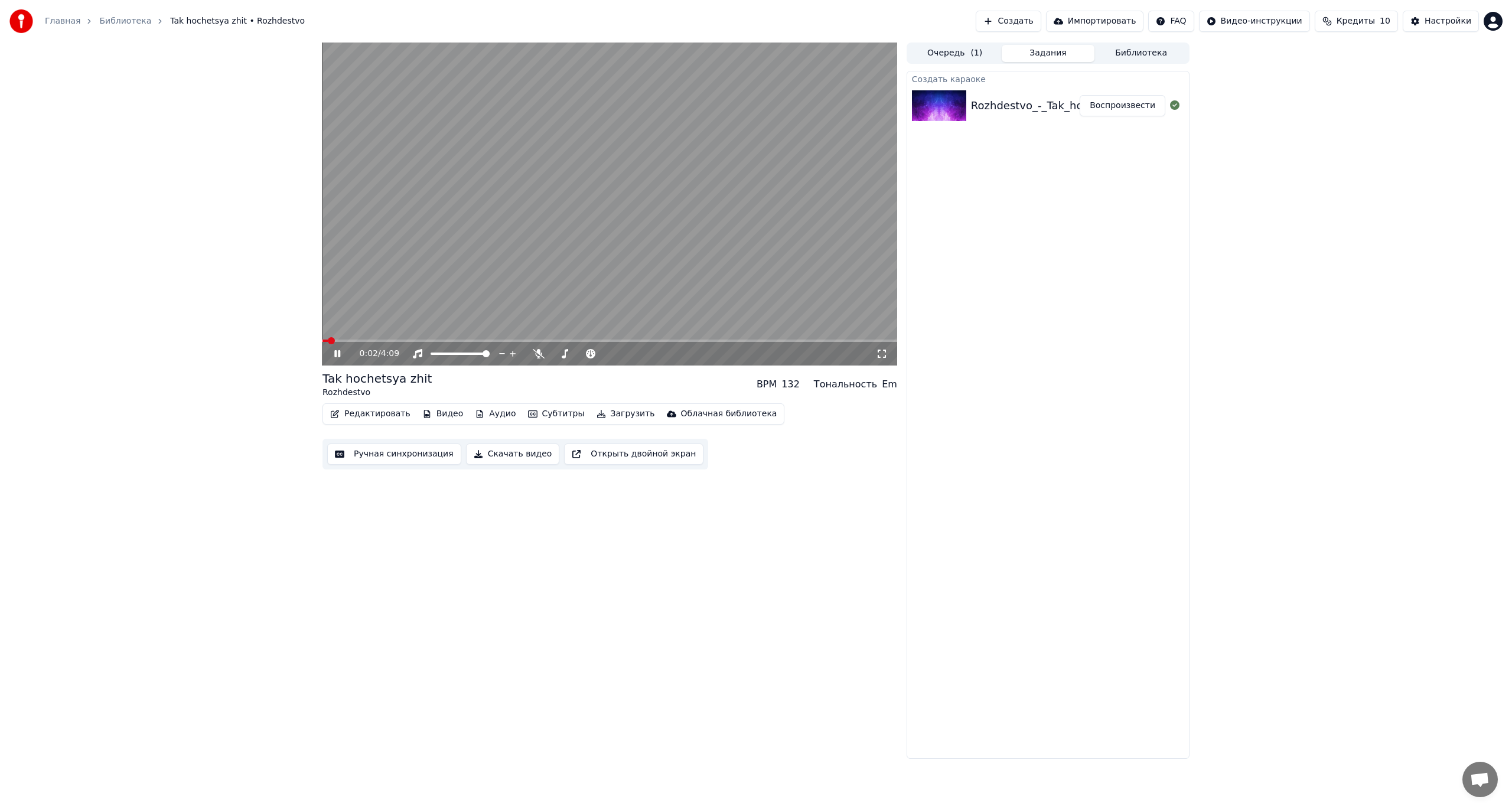
click at [333, 355] on icon at bounding box center [346, 353] width 28 height 9
click at [394, 458] on button "Ручная синхронизация" at bounding box center [394, 454] width 134 height 21
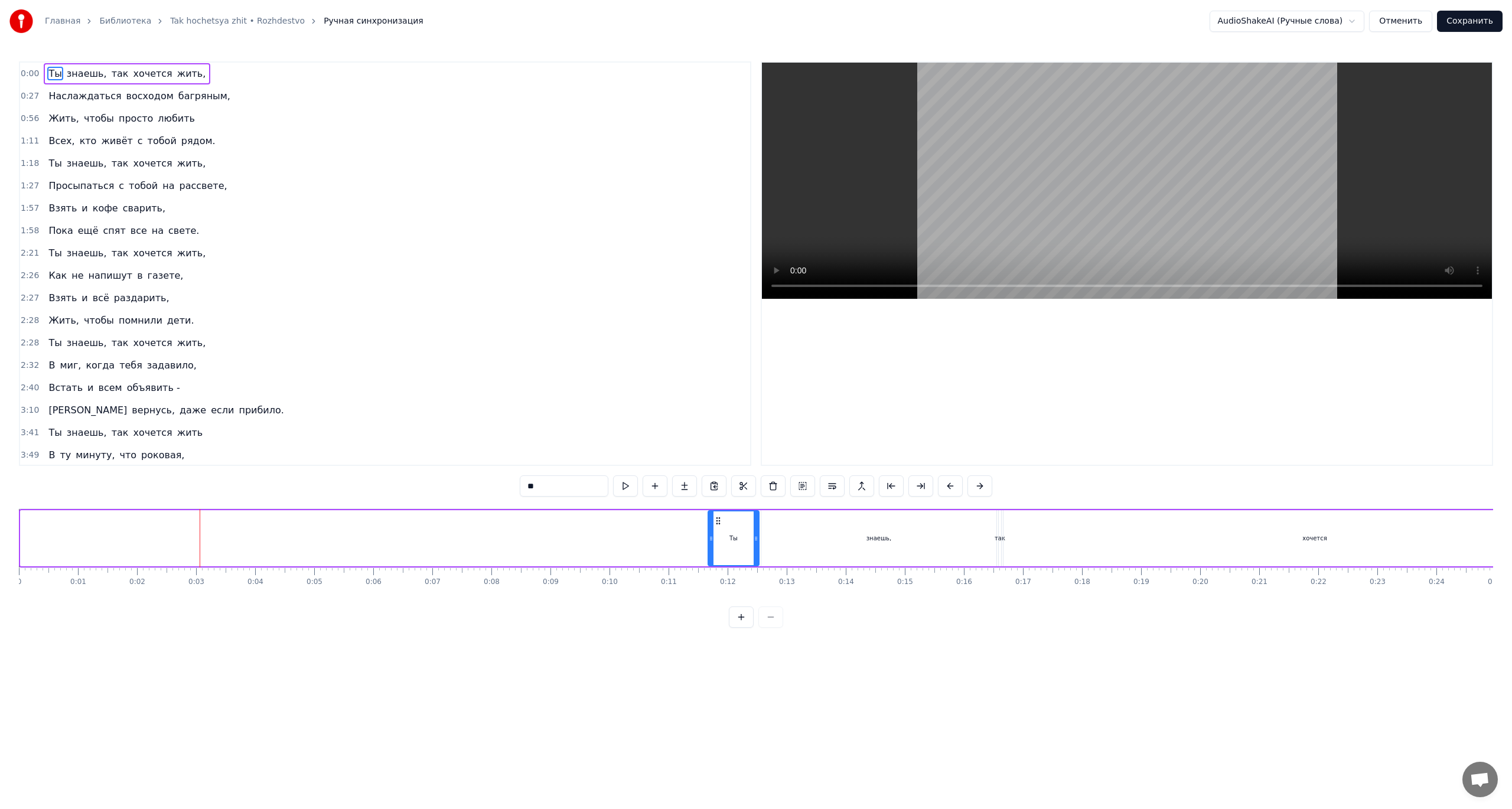
drag, startPoint x: 25, startPoint y: 535, endPoint x: 713, endPoint y: 531, distance: 688.0
click at [713, 531] on div at bounding box center [711, 537] width 5 height 54
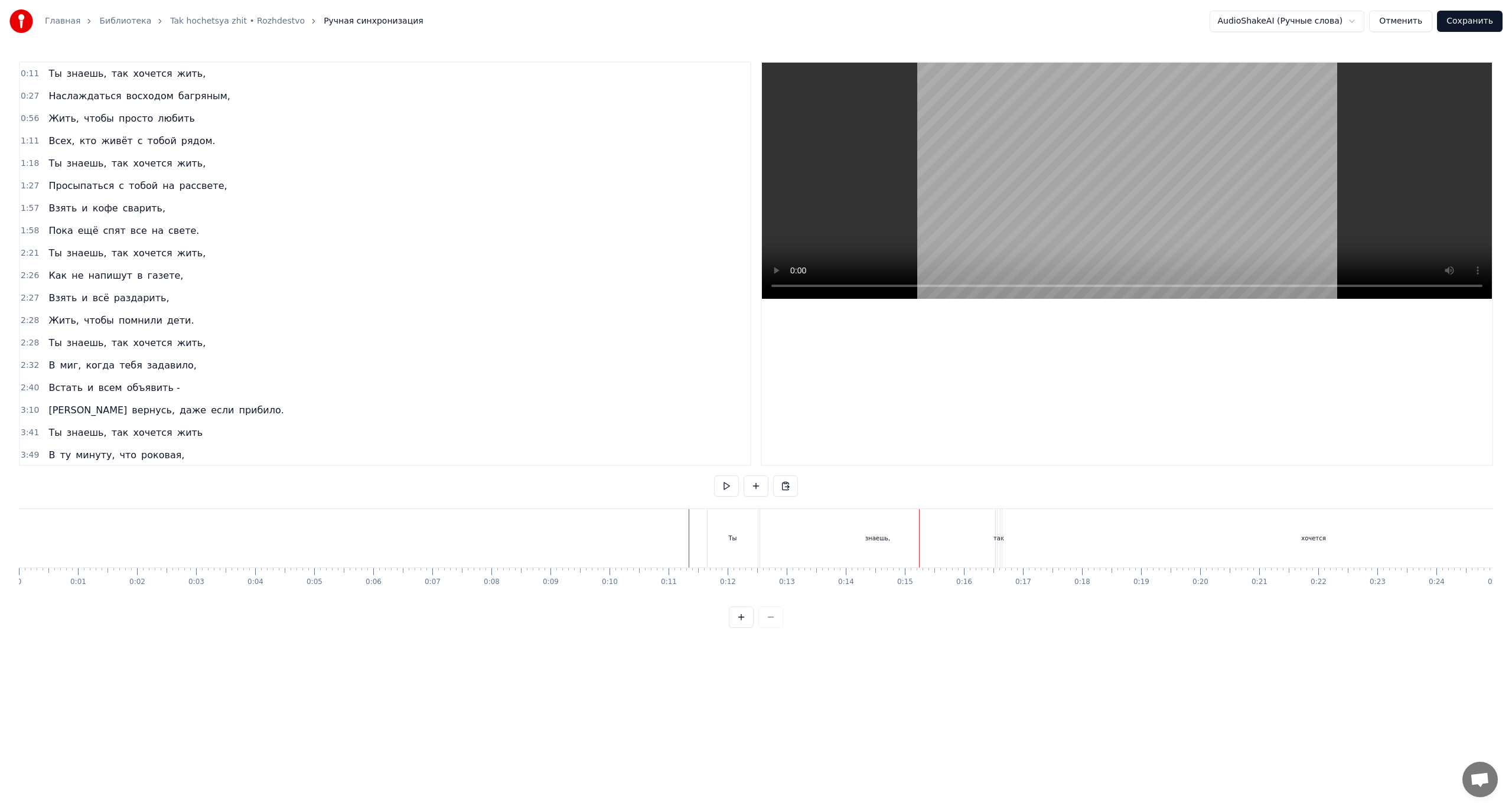
click at [784, 535] on div "знаешь," at bounding box center [878, 538] width 235 height 59
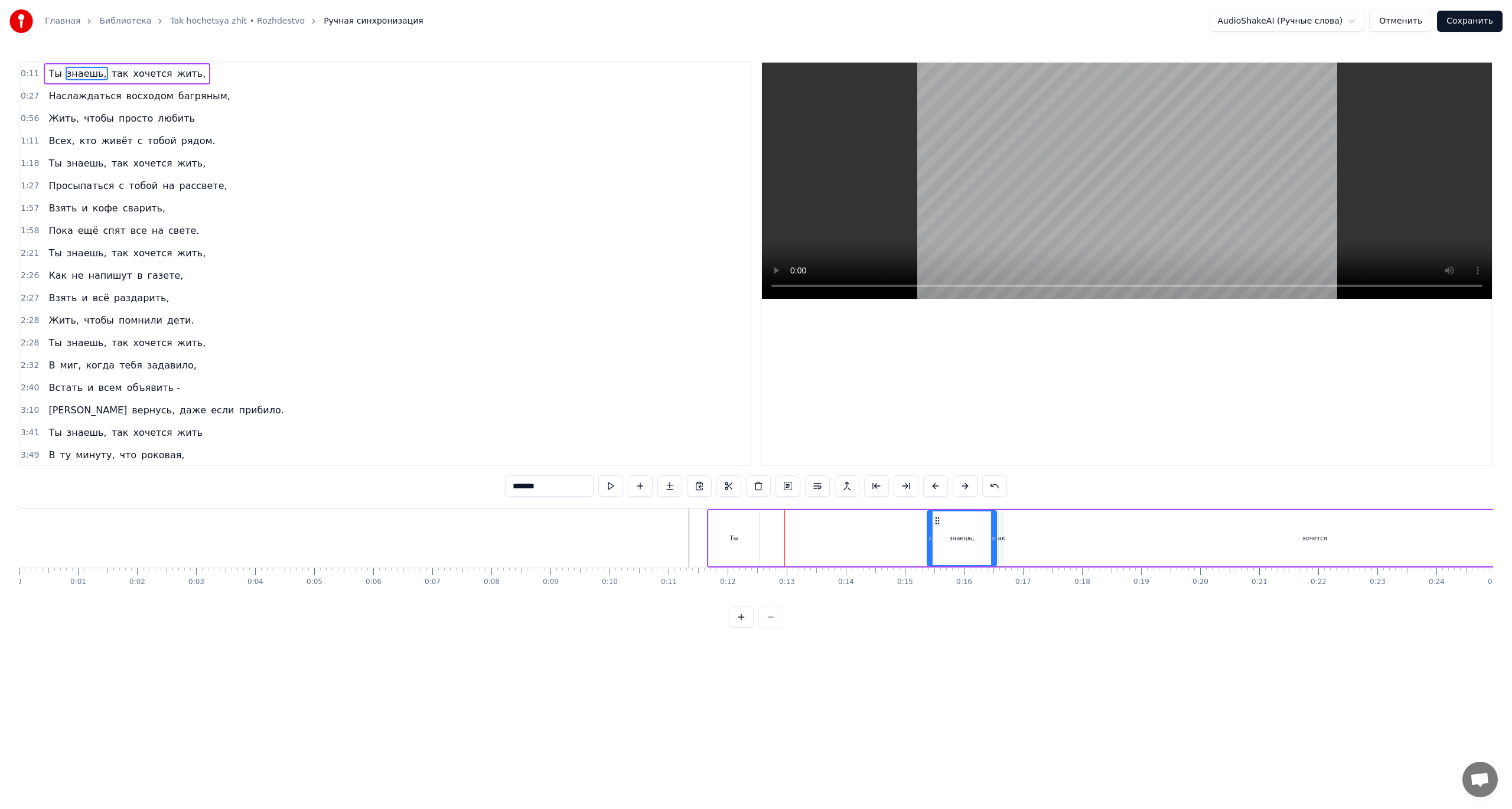
drag, startPoint x: 762, startPoint y: 536, endPoint x: 928, endPoint y: 536, distance: 166.0
click at [928, 536] on icon at bounding box center [930, 538] width 5 height 9
click at [739, 540] on div "Ты" at bounding box center [734, 538] width 50 height 56
type input "**"
drag, startPoint x: 731, startPoint y: 545, endPoint x: 739, endPoint y: 545, distance: 8.0
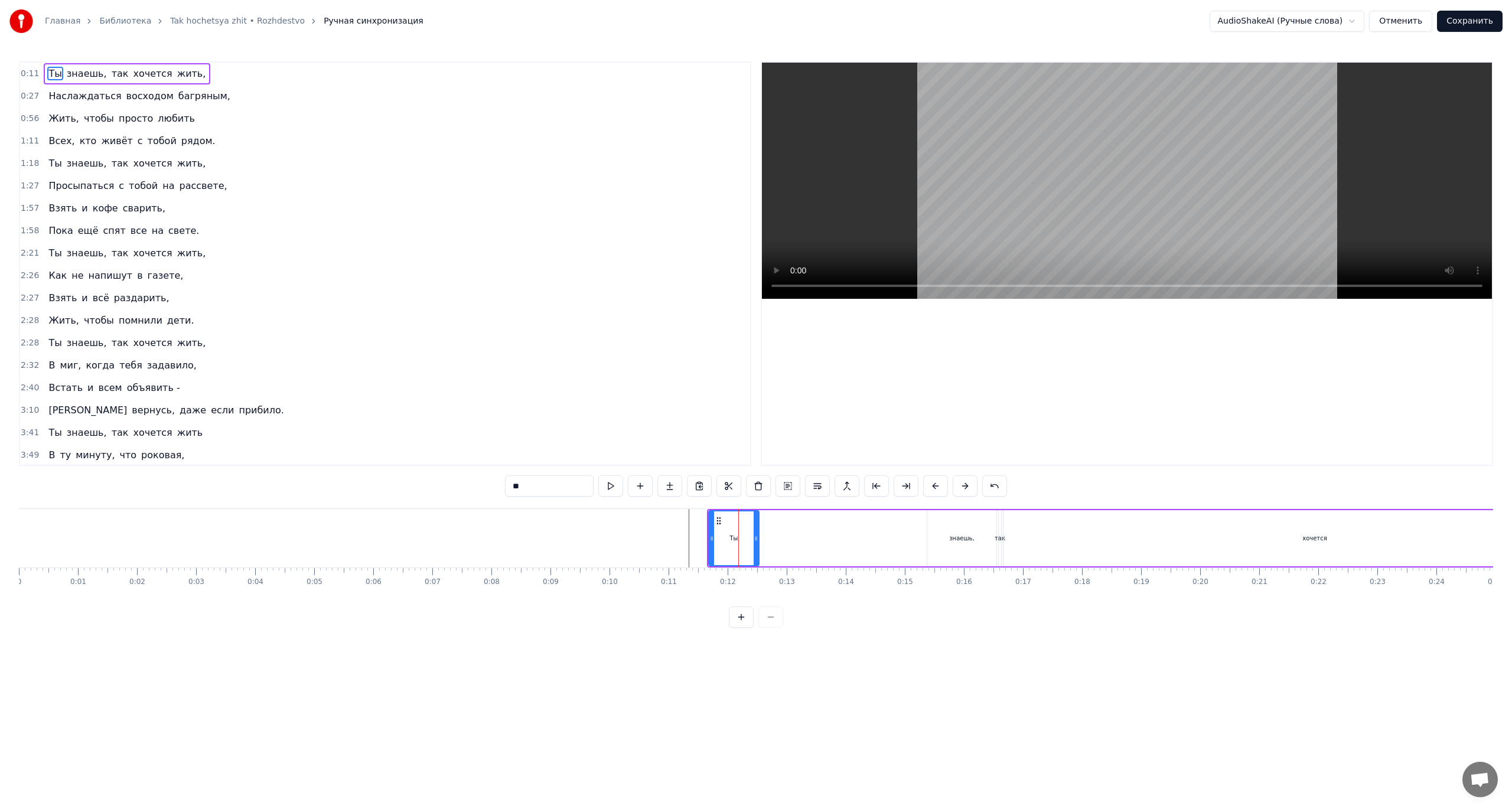
click at [739, 545] on div "Ты" at bounding box center [733, 537] width 49 height 54
drag, startPoint x: 757, startPoint y: 540, endPoint x: 923, endPoint y: 537, distance: 166.0
click at [923, 537] on icon at bounding box center [922, 538] width 5 height 9
drag, startPoint x: 710, startPoint y: 540, endPoint x: 830, endPoint y: 538, distance: 120.0
click at [830, 538] on icon at bounding box center [832, 538] width 5 height 9
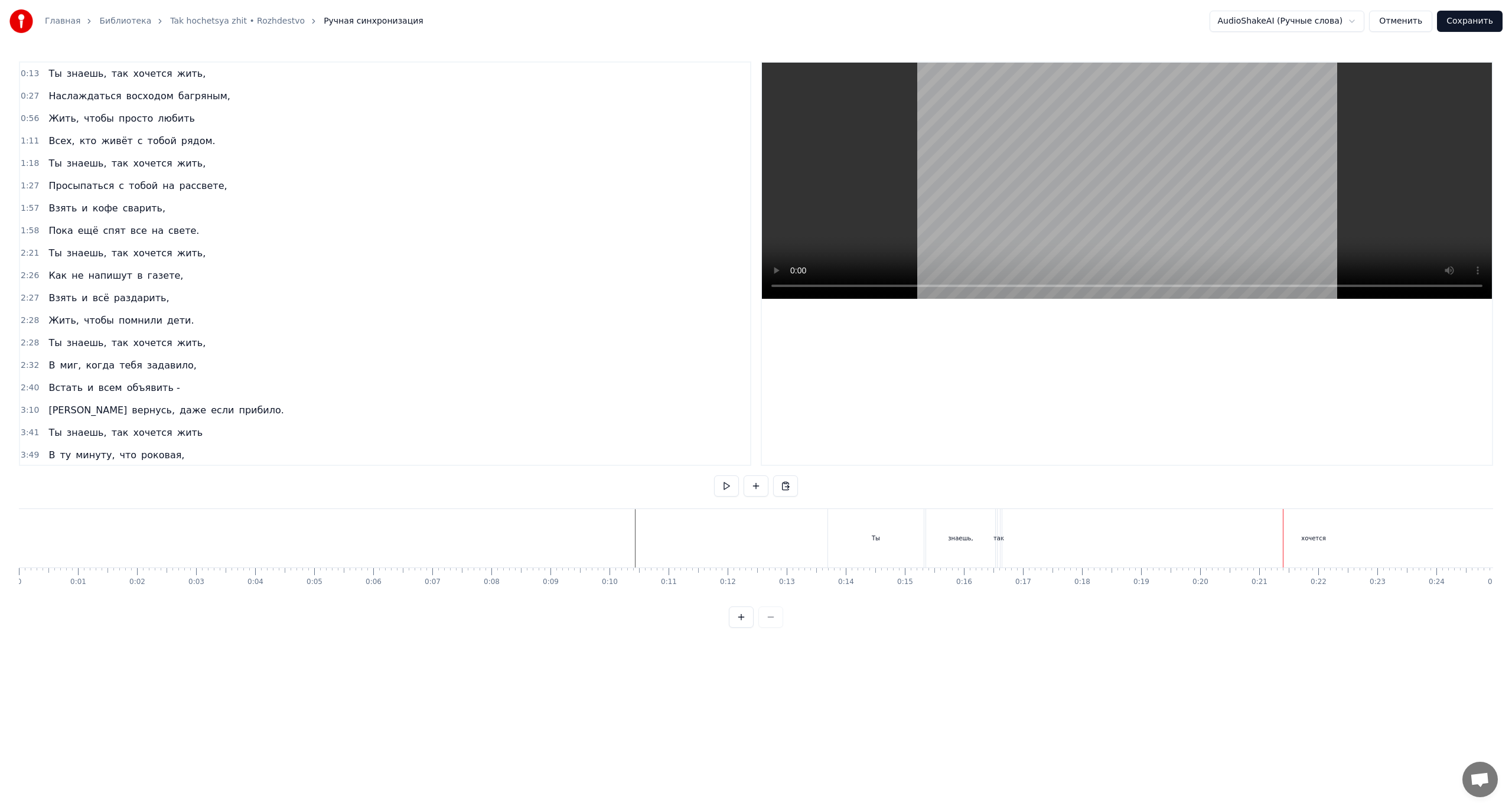
click at [1102, 545] on div "хочется" at bounding box center [1313, 538] width 622 height 59
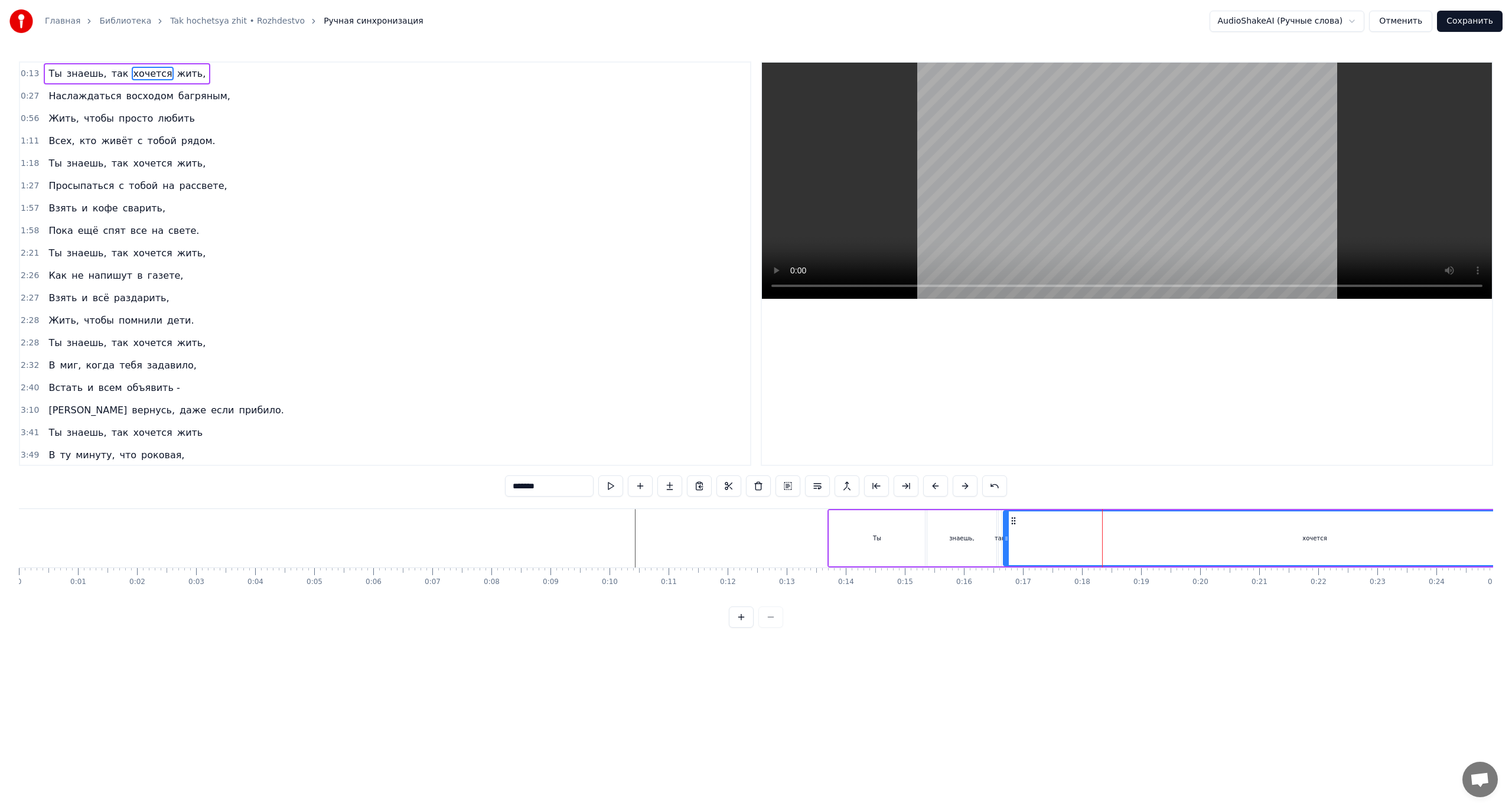
click at [772, 628] on div at bounding box center [756, 617] width 54 height 21
click at [770, 628] on div at bounding box center [756, 617] width 54 height 21
click at [766, 628] on div at bounding box center [756, 617] width 54 height 21
drag, startPoint x: 1007, startPoint y: 537, endPoint x: 1407, endPoint y: 534, distance: 400.0
click at [1407, 534] on icon at bounding box center [1404, 538] width 5 height 9
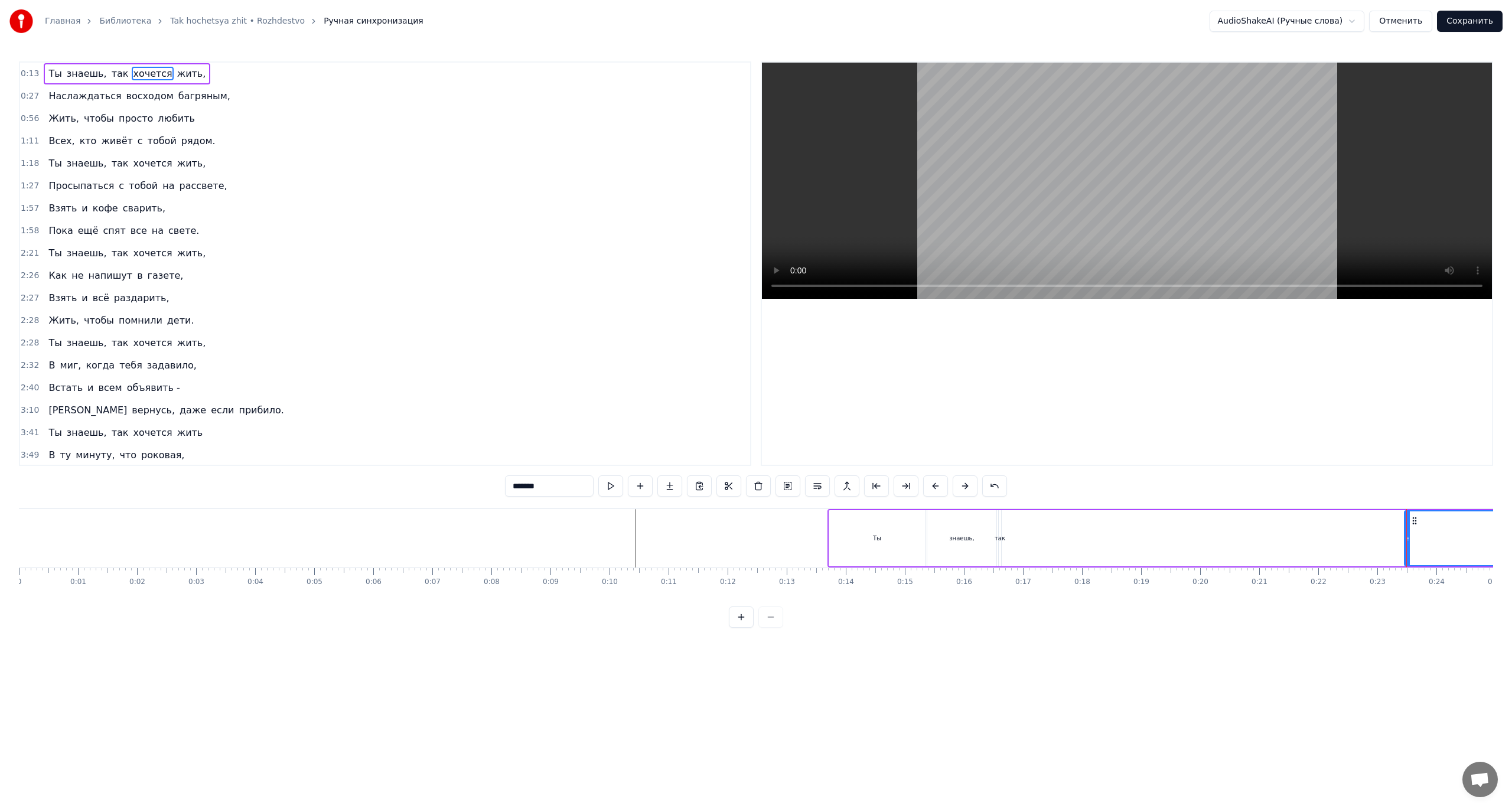
drag, startPoint x: 1468, startPoint y: 541, endPoint x: 1329, endPoint y: 551, distance: 139.4
click at [1328, 551] on div "Ты знаешь, так хочется жить," at bounding box center [1230, 538] width 806 height 59
click at [1404, 541] on div "хочется" at bounding box center [1515, 538] width 223 height 56
drag, startPoint x: 1406, startPoint y: 539, endPoint x: 1058, endPoint y: 557, distance: 348.5
click at [1058, 557] on div at bounding box center [1060, 537] width 5 height 54
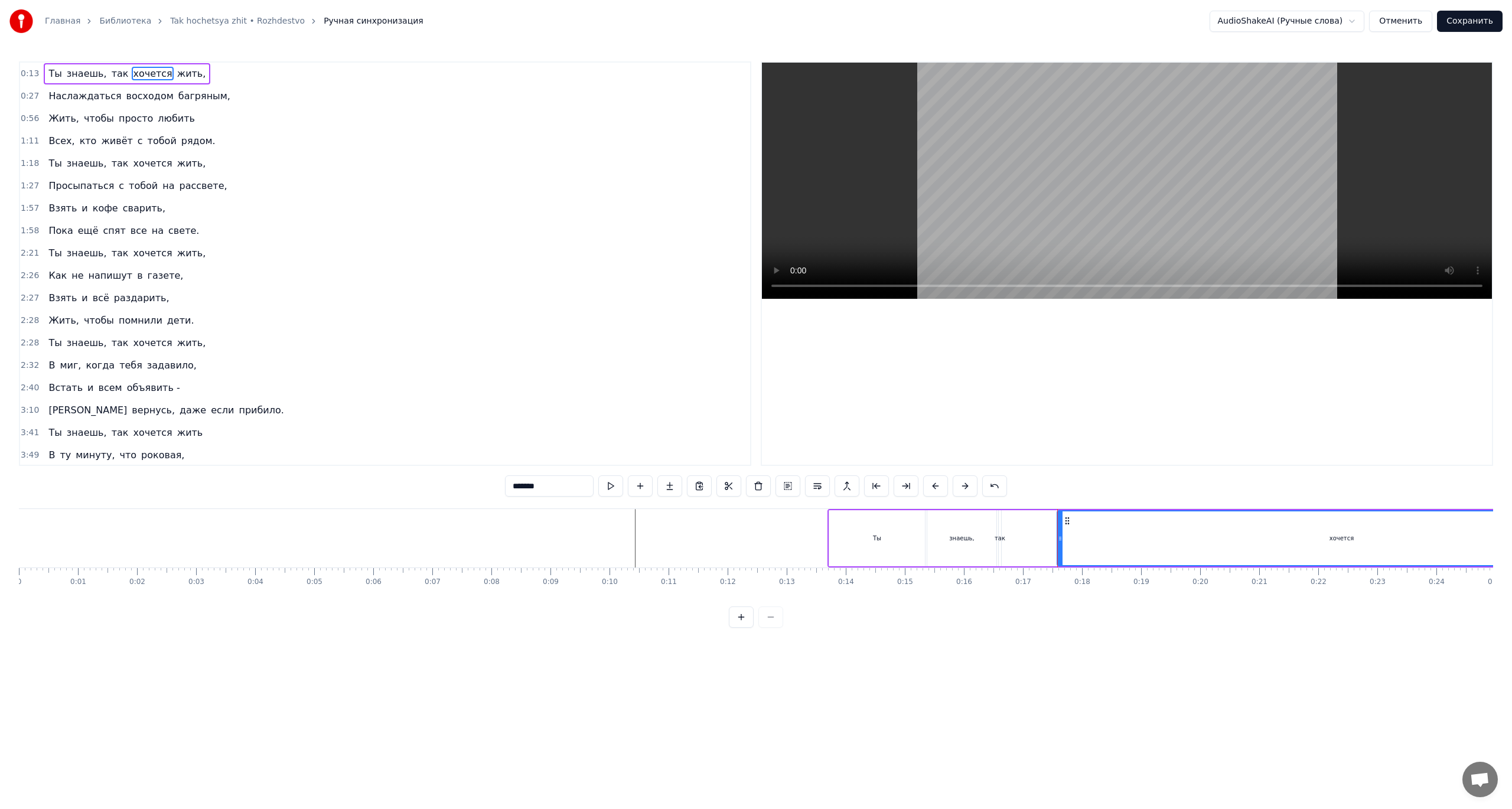
click at [876, 541] on div "Ты" at bounding box center [878, 538] width 9 height 9
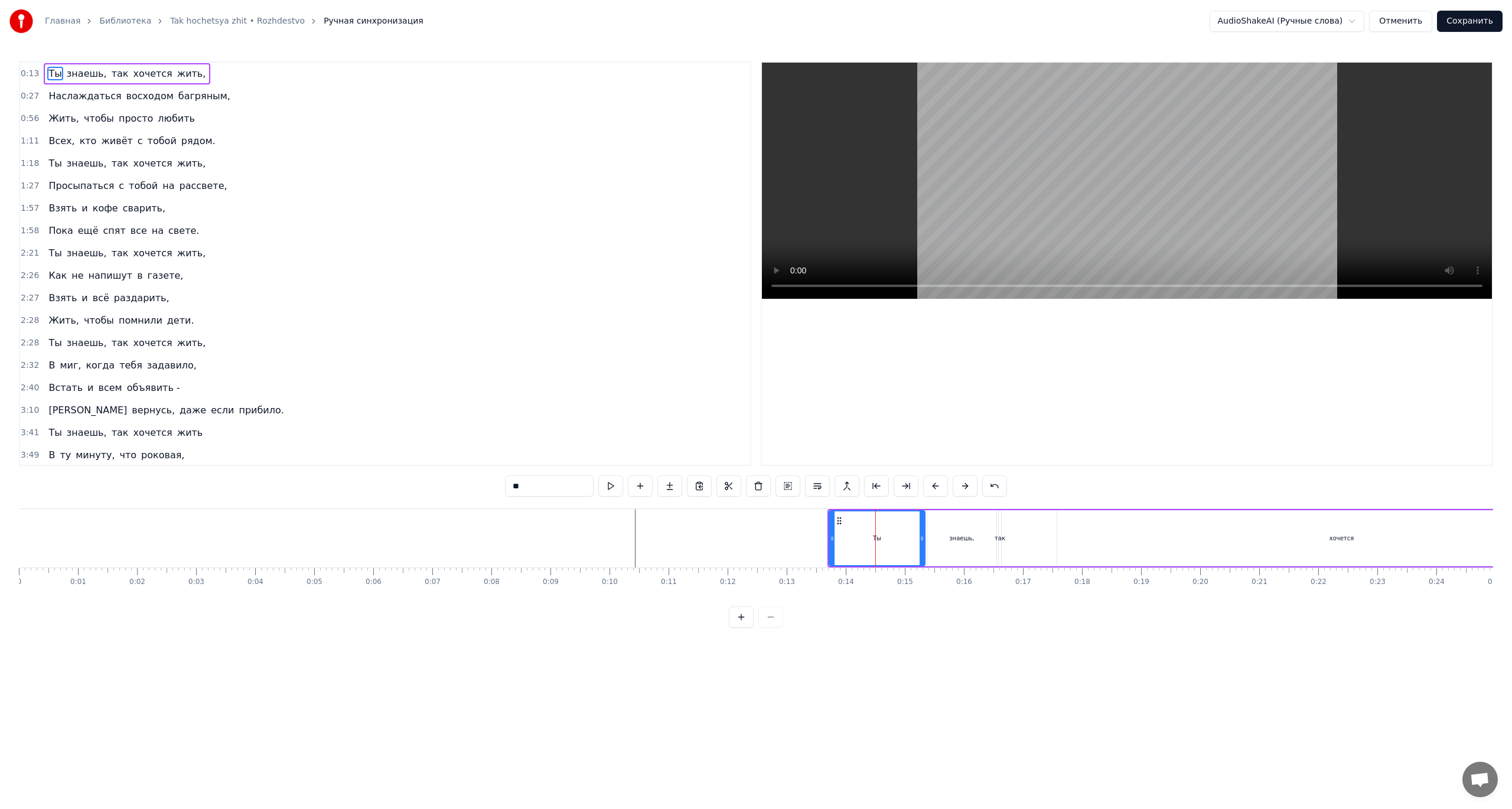
click at [964, 541] on div "знаешь," at bounding box center [961, 538] width 25 height 9
click at [1001, 535] on div "так" at bounding box center [999, 538] width 11 height 9
type input "***"
drag, startPoint x: 1001, startPoint y: 535, endPoint x: 984, endPoint y: 533, distance: 17.1
click at [984, 534] on icon at bounding box center [984, 538] width 5 height 9
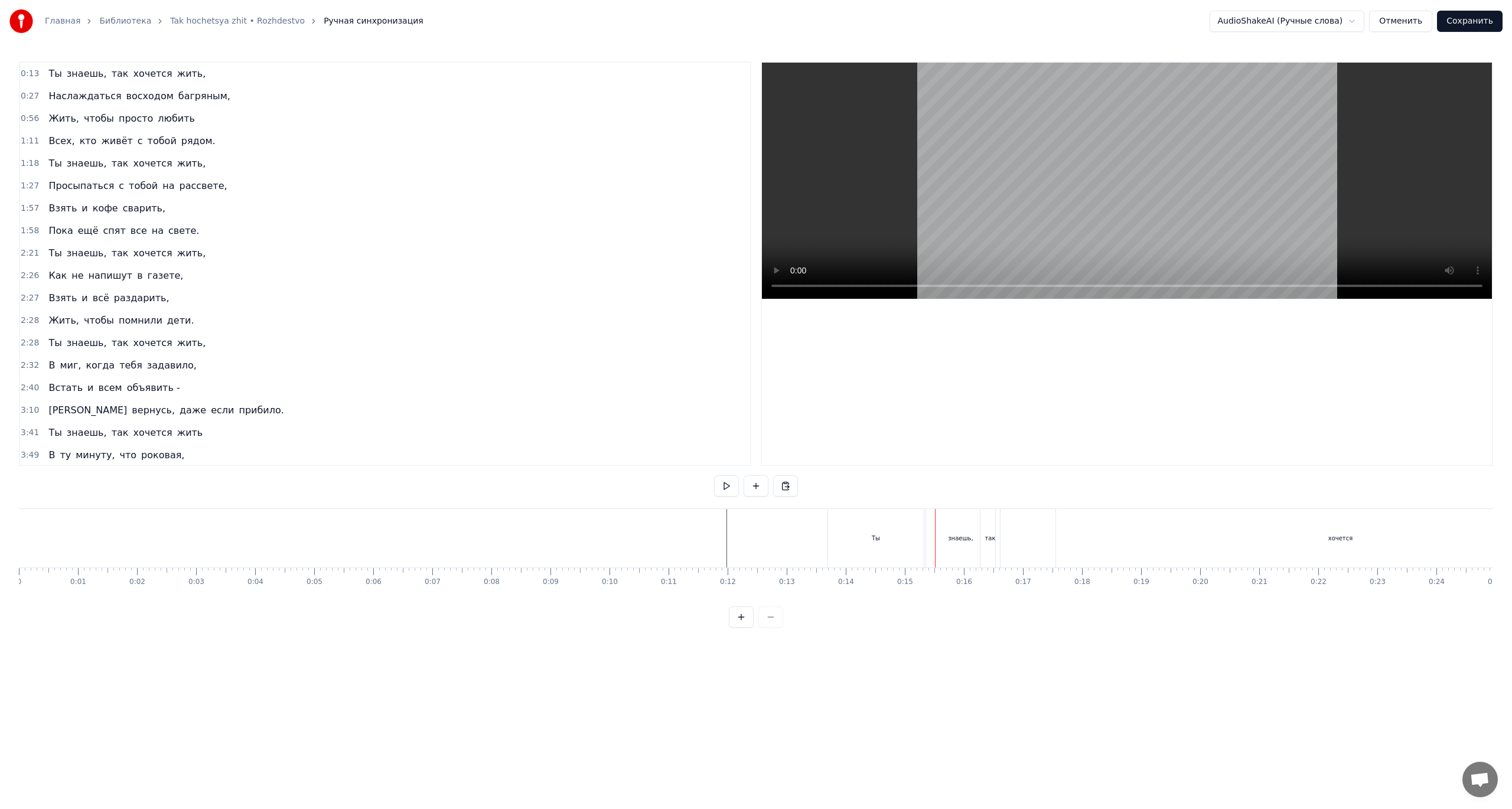
click at [866, 531] on div "Ты" at bounding box center [875, 538] width 95 height 59
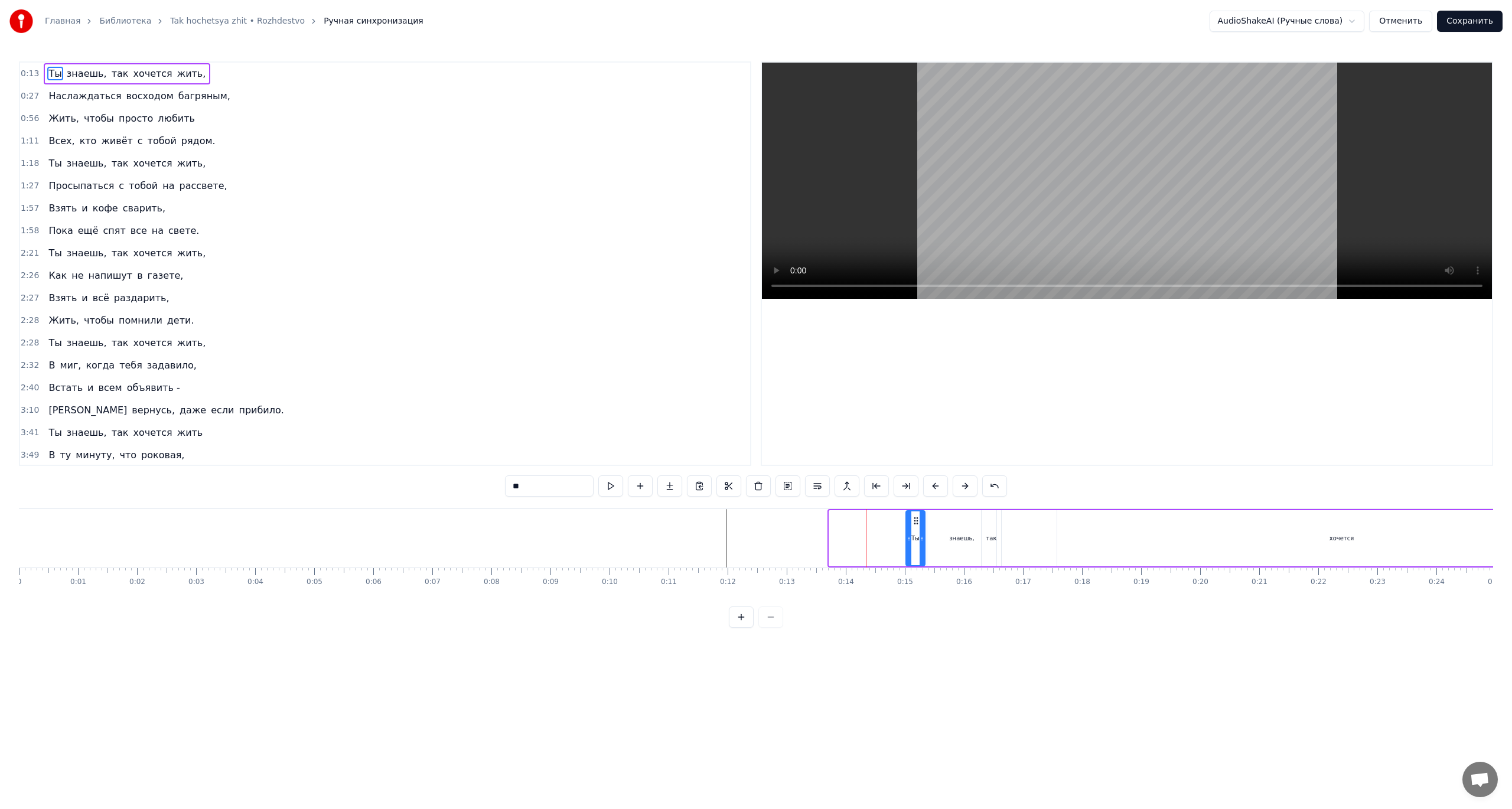
drag, startPoint x: 830, startPoint y: 537, endPoint x: 907, endPoint y: 540, distance: 77.1
click at [907, 540] on icon at bounding box center [908, 538] width 5 height 9
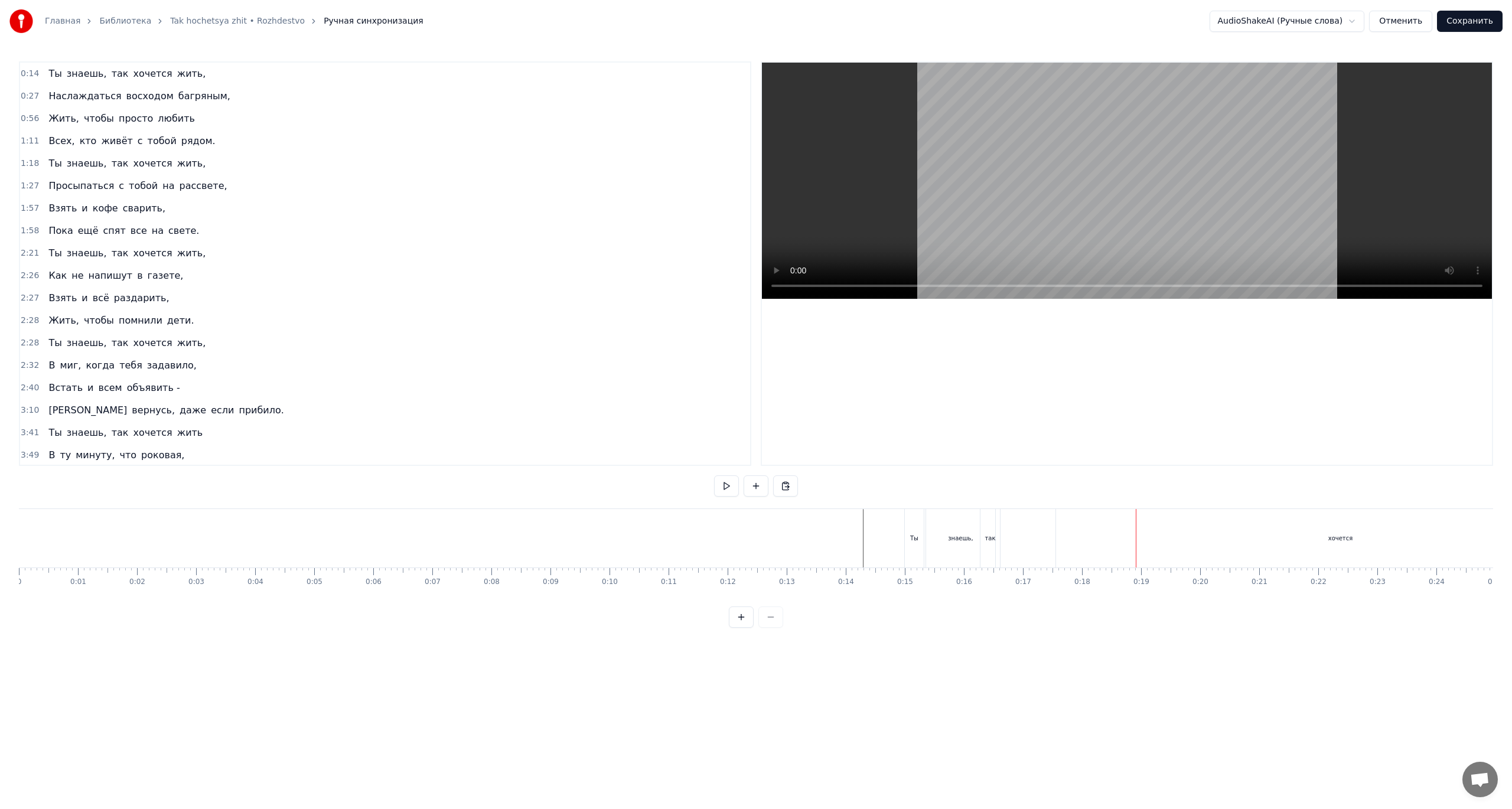
click at [1104, 537] on div "хочется" at bounding box center [1340, 538] width 569 height 59
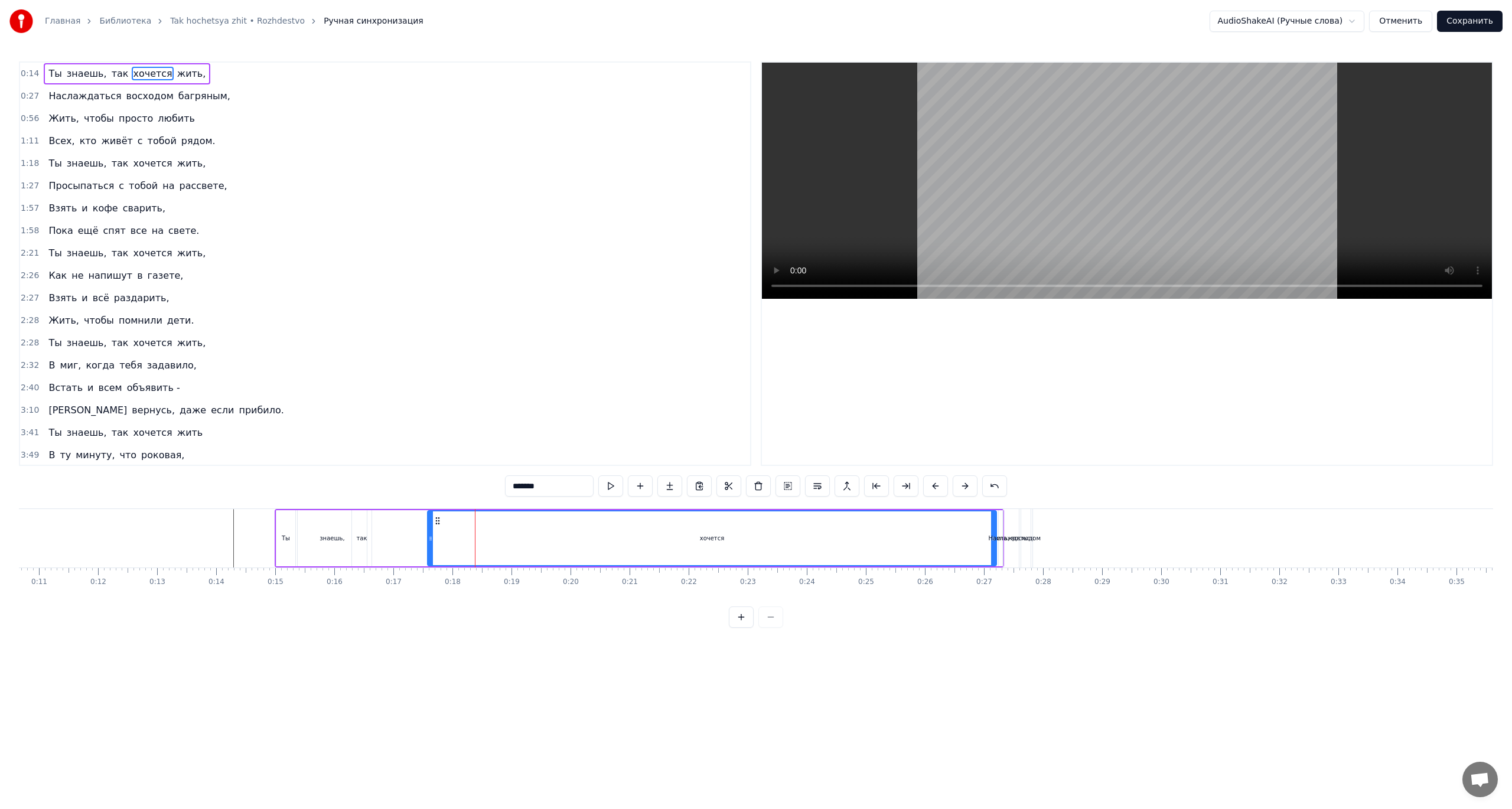
scroll to position [0, 625]
drag, startPoint x: 999, startPoint y: 530, endPoint x: 611, endPoint y: 529, distance: 388.0
click at [611, 529] on div at bounding box center [610, 537] width 5 height 54
click at [427, 646] on html "Главная Библиотека Tak hochetsya zhit • Rozhdestvo Ручная синхронизация AudioSh…" at bounding box center [756, 323] width 1512 height 646
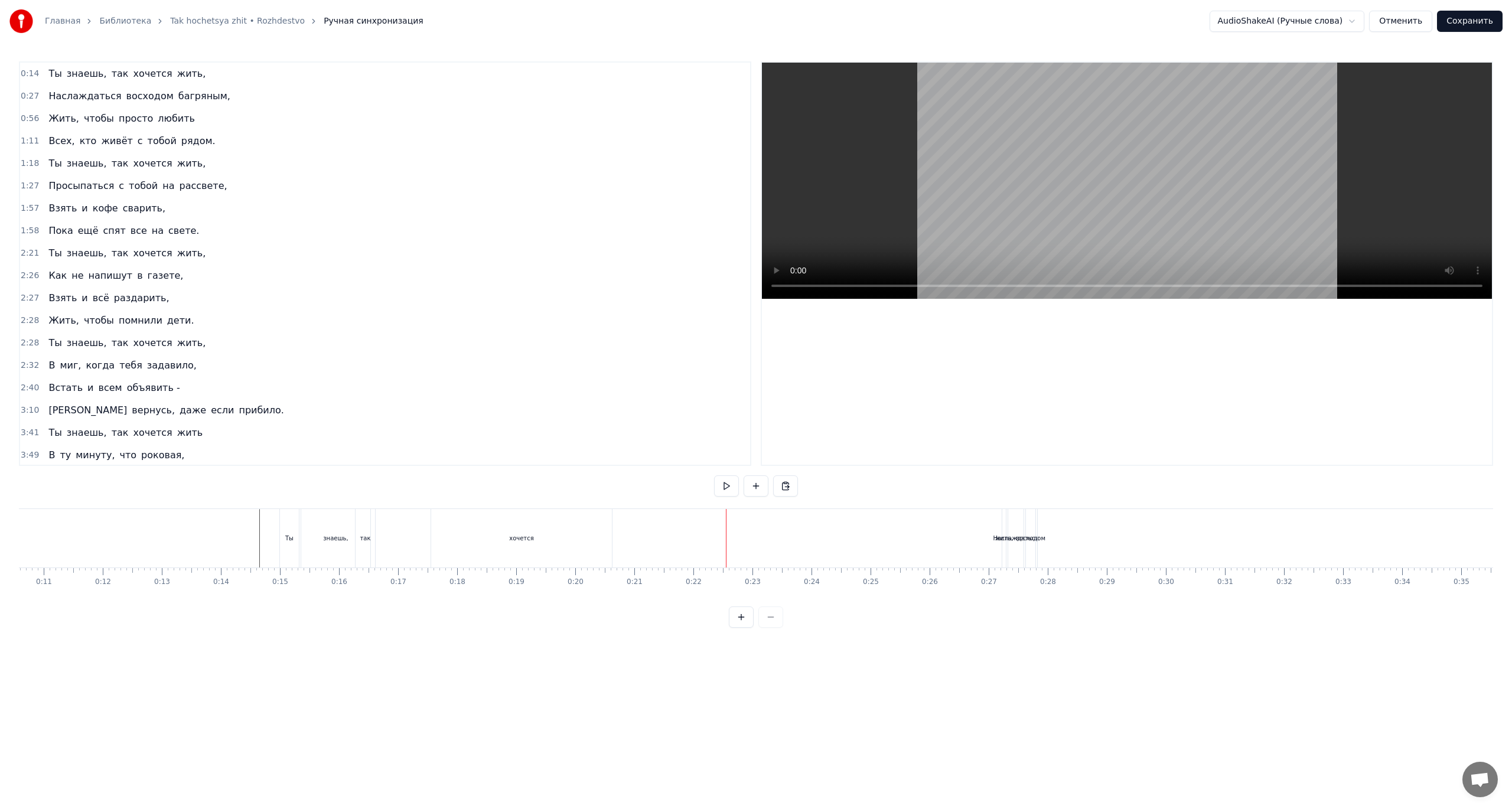
click at [1004, 543] on div "жить," at bounding box center [1004, 538] width 4 height 59
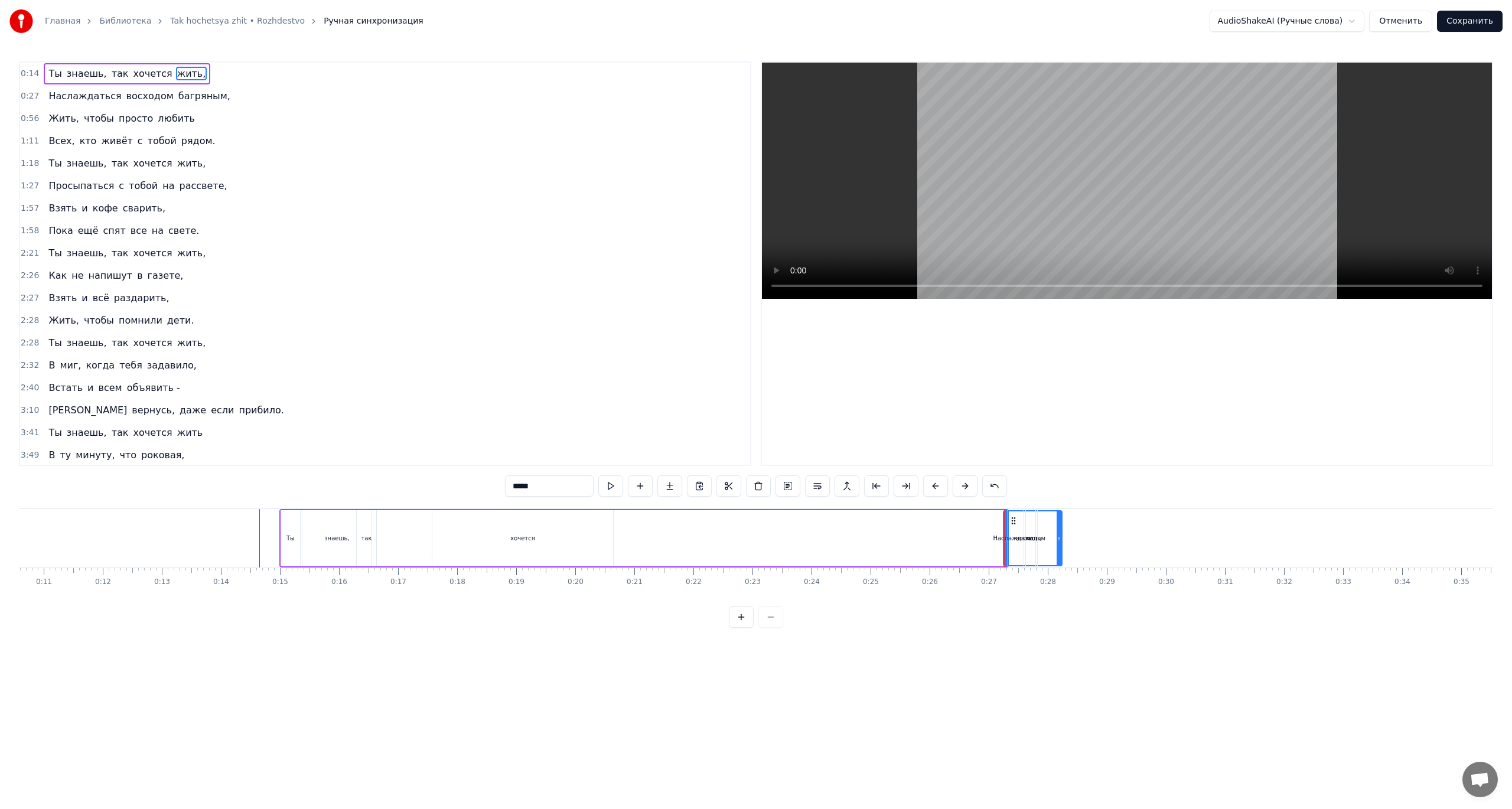
drag, startPoint x: 1002, startPoint y: 545, endPoint x: 1057, endPoint y: 541, distance: 55.1
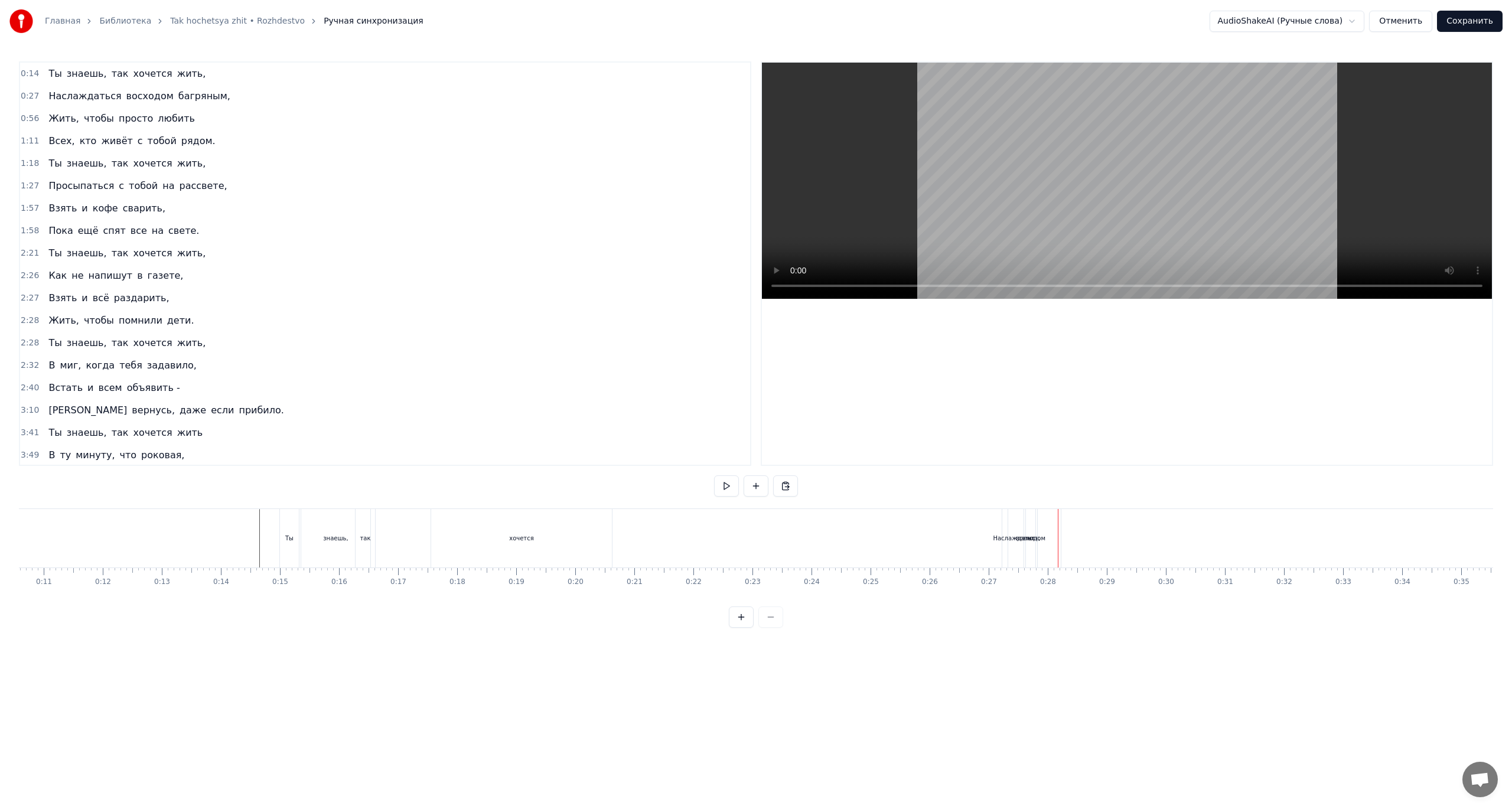
click at [1005, 541] on div "Наслаждаться" at bounding box center [1015, 538] width 45 height 9
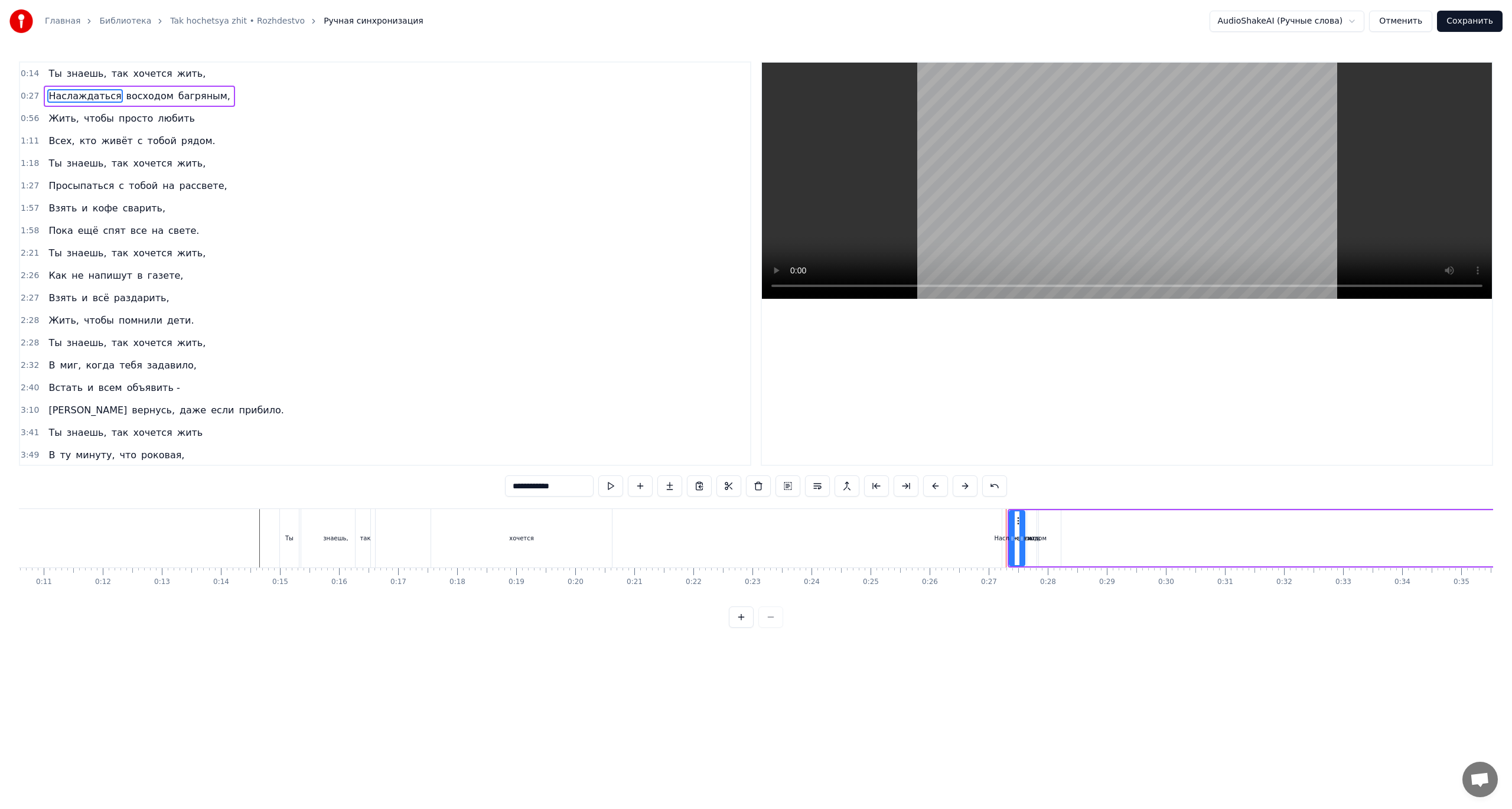
click at [1004, 538] on div "Наслаждаться" at bounding box center [1016, 538] width 45 height 9
click at [1010, 540] on icon at bounding box center [1012, 538] width 5 height 9
drag, startPoint x: 1010, startPoint y: 540, endPoint x: 760, endPoint y: 543, distance: 250.0
click at [760, 543] on div at bounding box center [761, 537] width 5 height 54
drag, startPoint x: 763, startPoint y: 537, endPoint x: 618, endPoint y: 542, distance: 145.1
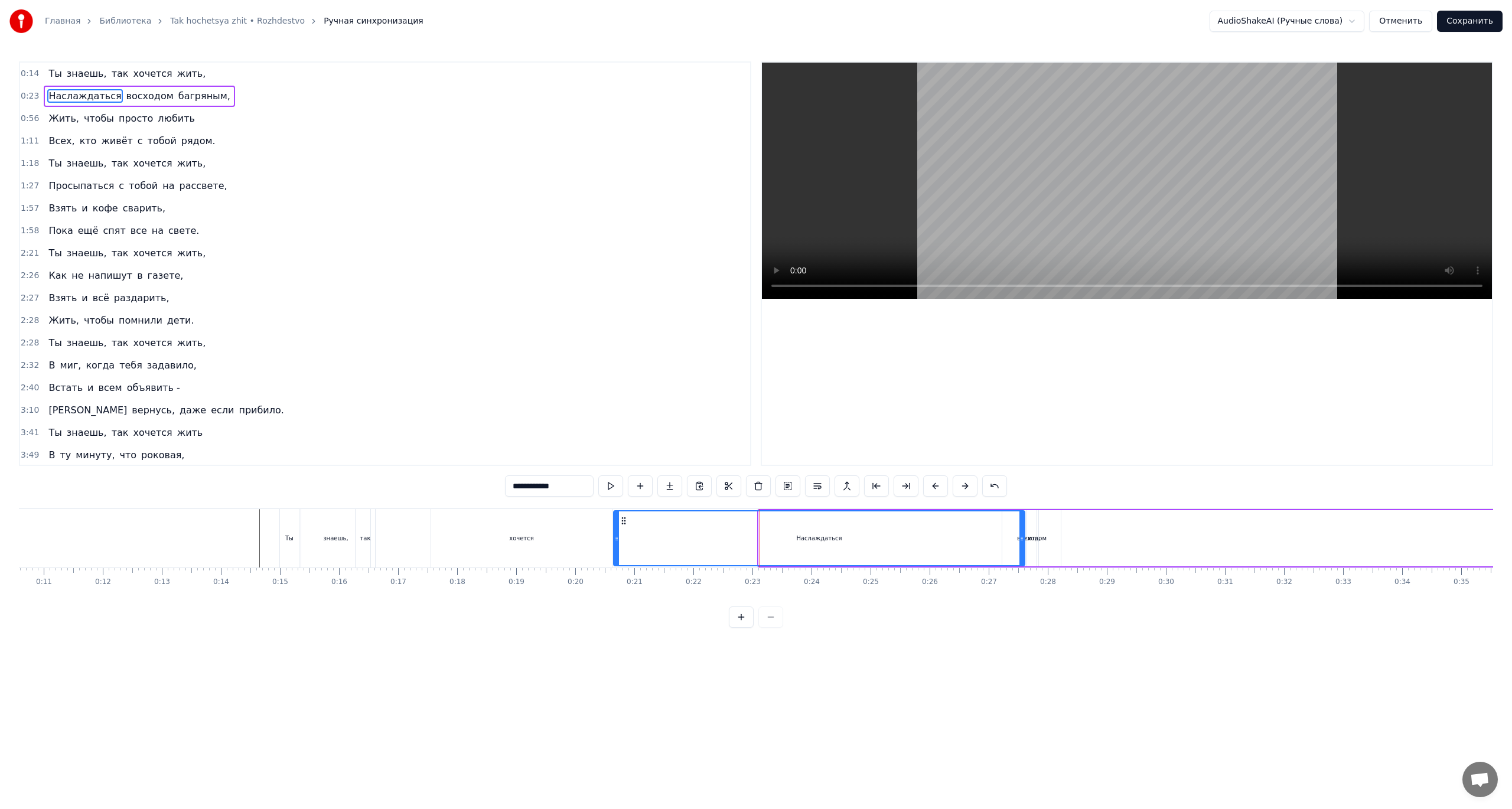
click at [618, 542] on icon at bounding box center [617, 538] width 5 height 9
click at [951, 541] on div "Наслаждаться" at bounding box center [819, 537] width 410 height 54
drag, startPoint x: 1022, startPoint y: 540, endPoint x: 782, endPoint y: 540, distance: 240.0
click at [789, 540] on icon at bounding box center [789, 538] width 5 height 9
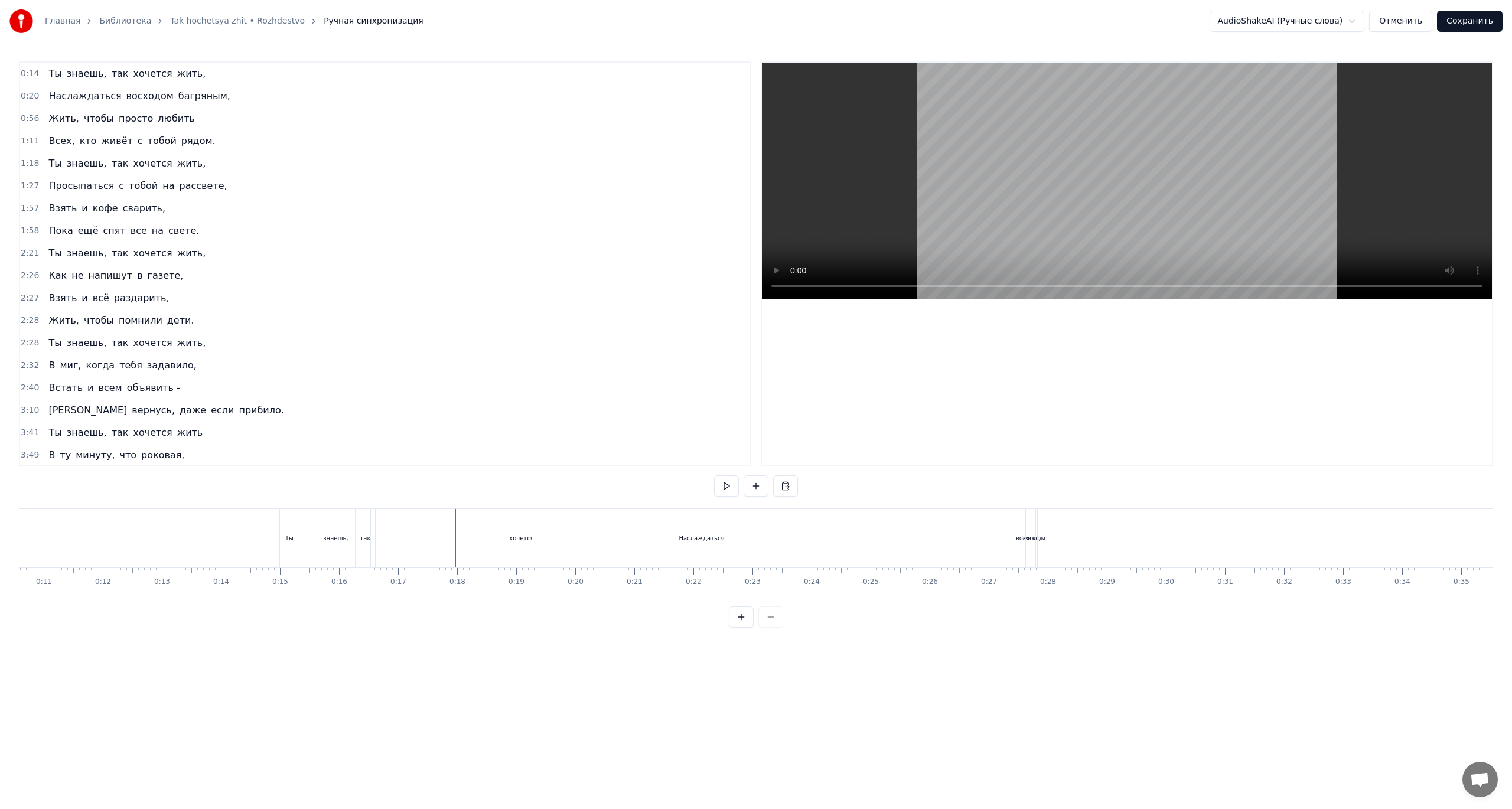
click at [361, 537] on div "так" at bounding box center [365, 538] width 11 height 9
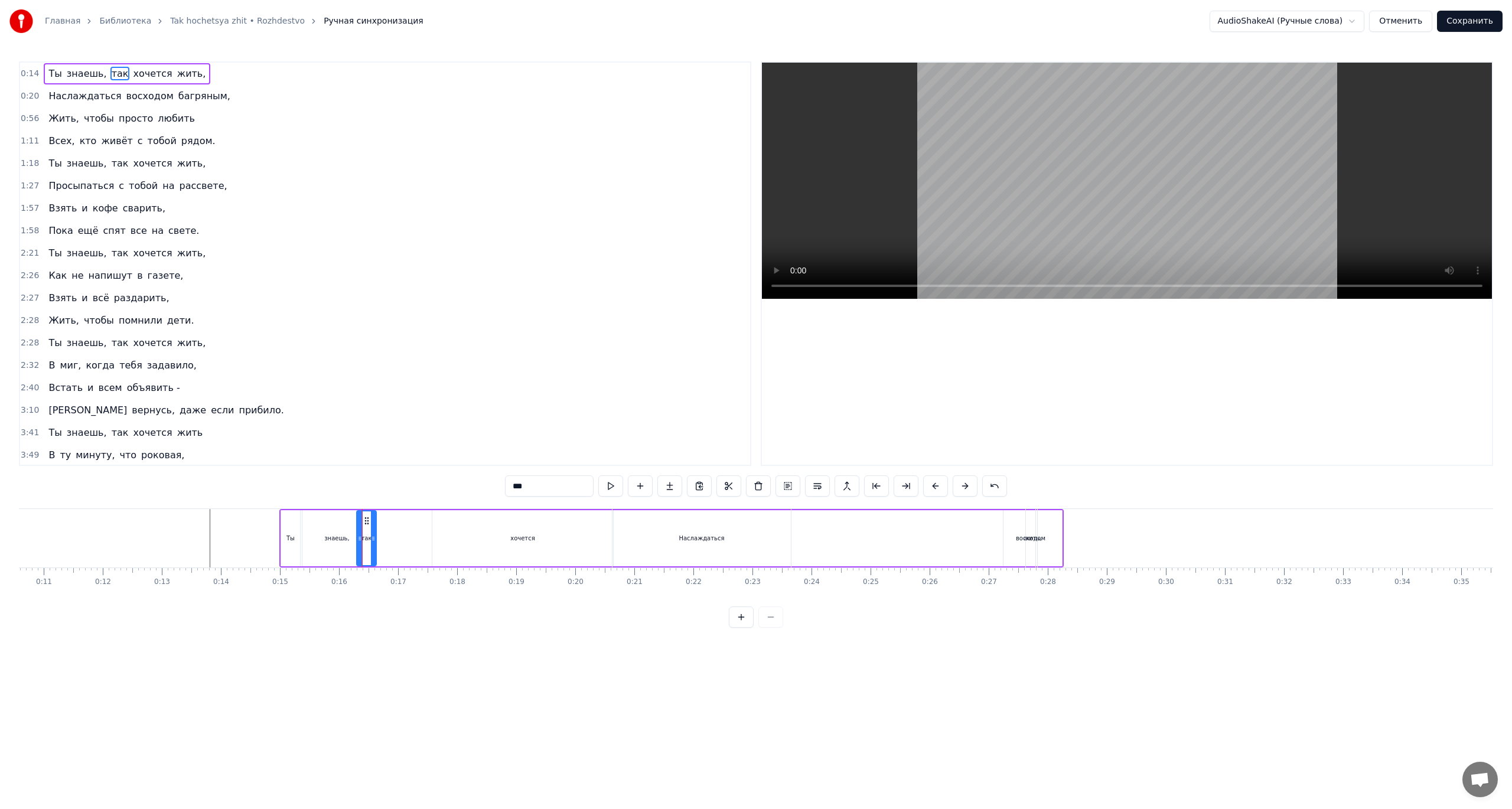
click at [472, 535] on div "хочется" at bounding box center [523, 538] width 181 height 56
drag, startPoint x: 434, startPoint y: 540, endPoint x: 502, endPoint y: 541, distance: 68.0
click at [502, 541] on icon at bounding box center [503, 538] width 5 height 9
click at [363, 543] on div "так" at bounding box center [366, 538] width 19 height 56
type input "***"
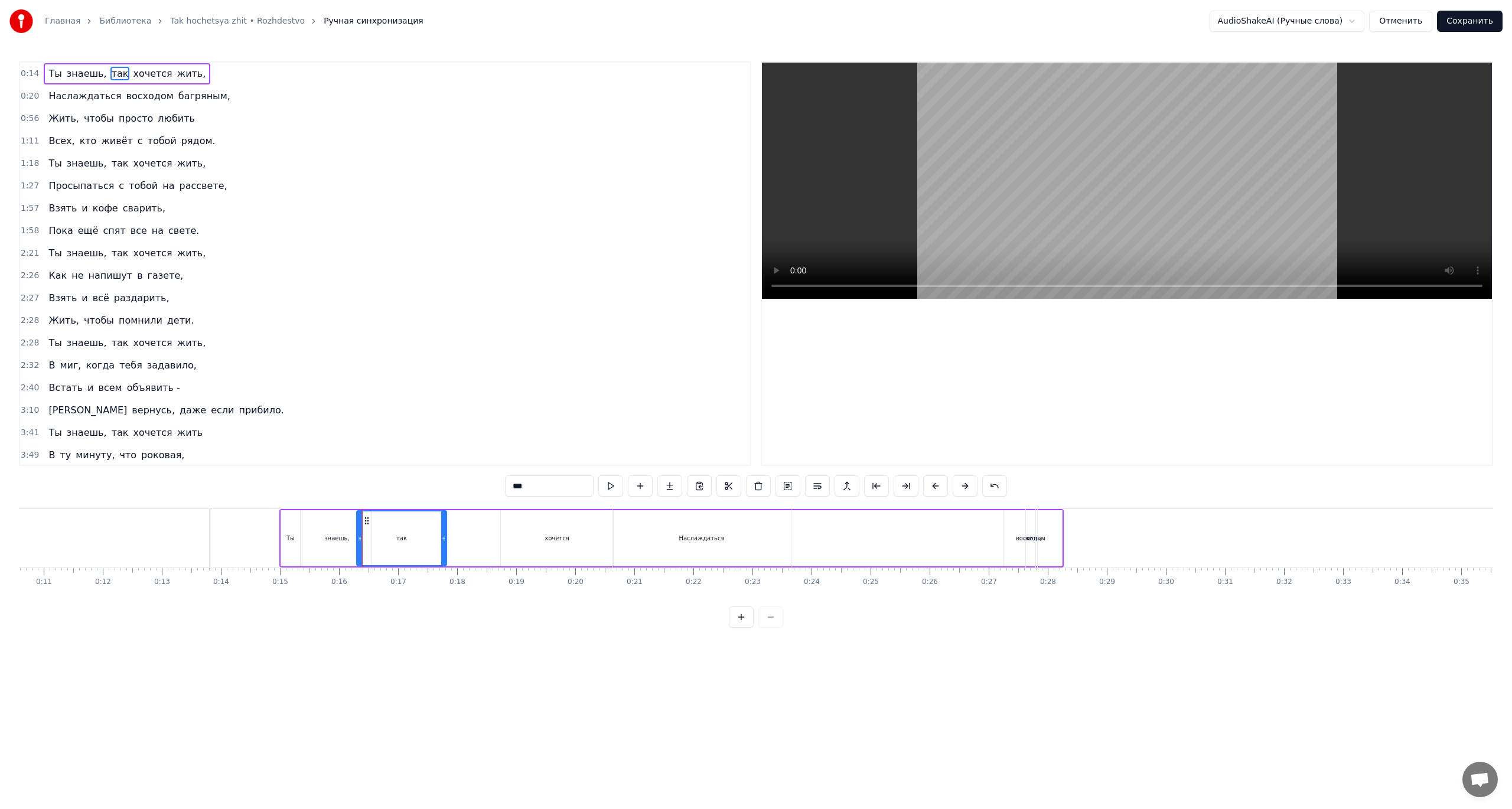
drag, startPoint x: 374, startPoint y: 540, endPoint x: 444, endPoint y: 537, distance: 70.1
click at [444, 537] on icon at bounding box center [443, 538] width 5 height 9
drag, startPoint x: 357, startPoint y: 537, endPoint x: 389, endPoint y: 537, distance: 32.0
click at [389, 537] on icon at bounding box center [391, 538] width 5 height 9
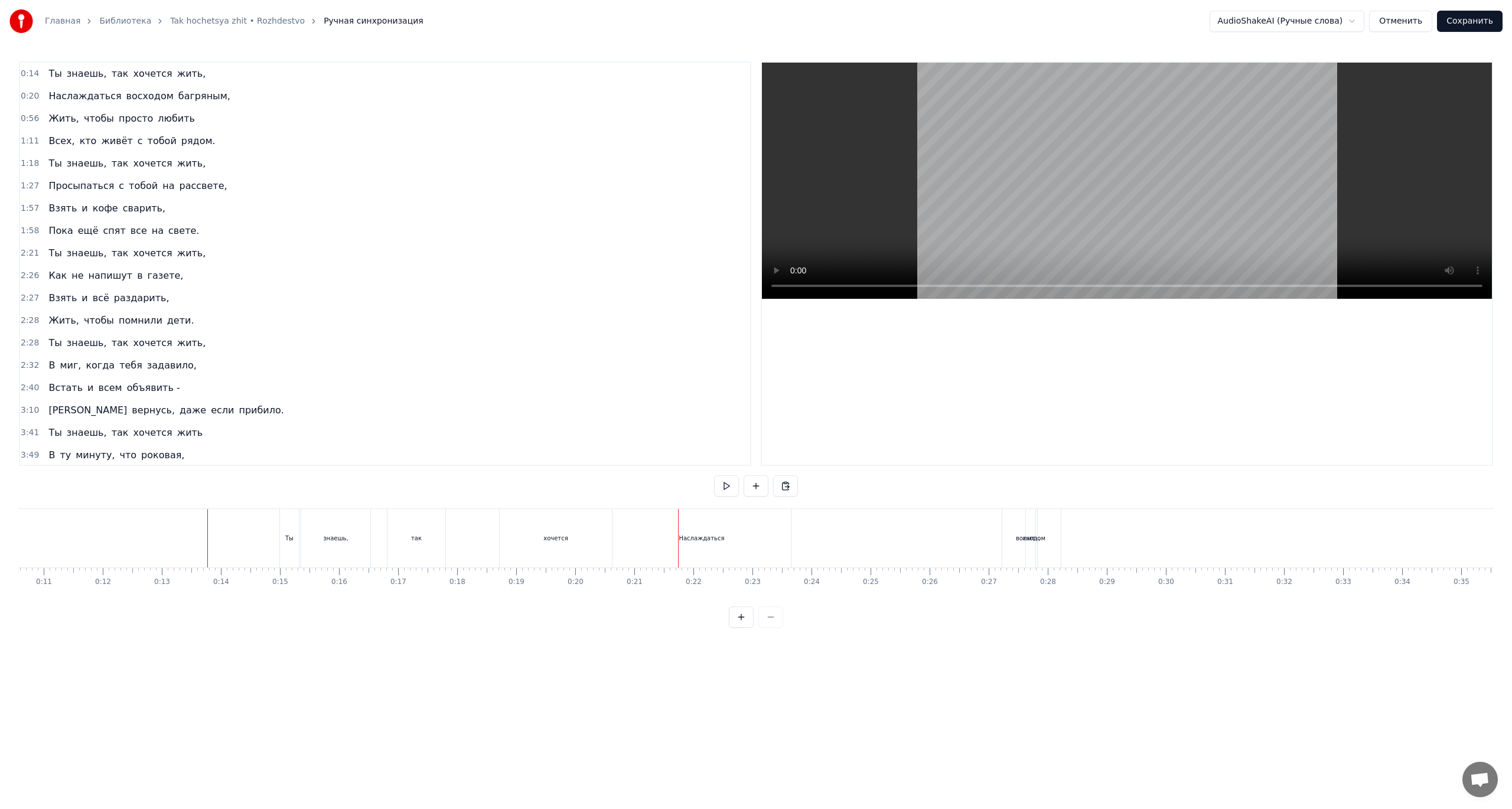
click at [1427, 25] on button "Отменить" at bounding box center [1400, 21] width 63 height 21
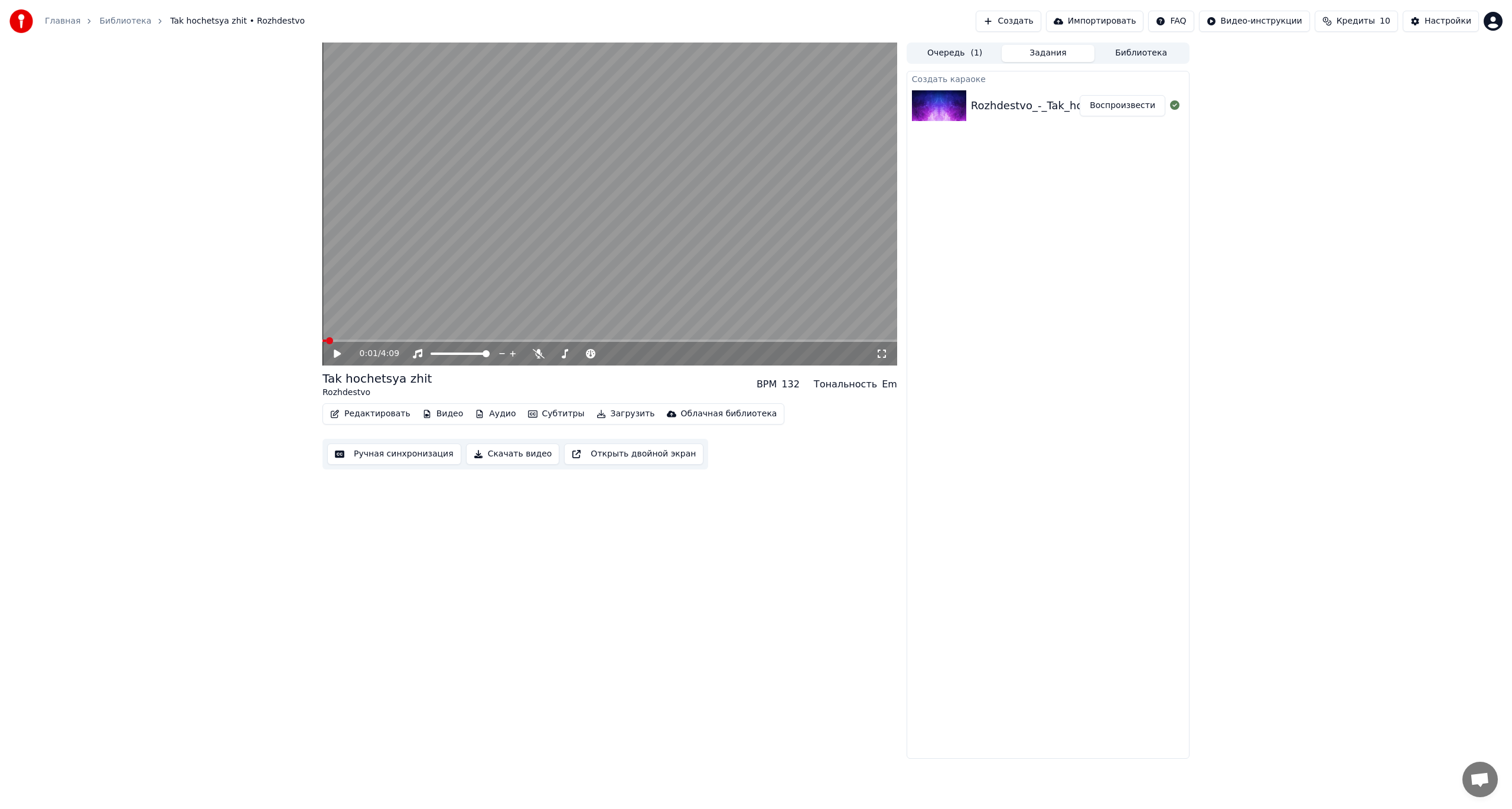
click at [391, 454] on button "Ручная синхронизация" at bounding box center [394, 454] width 134 height 21
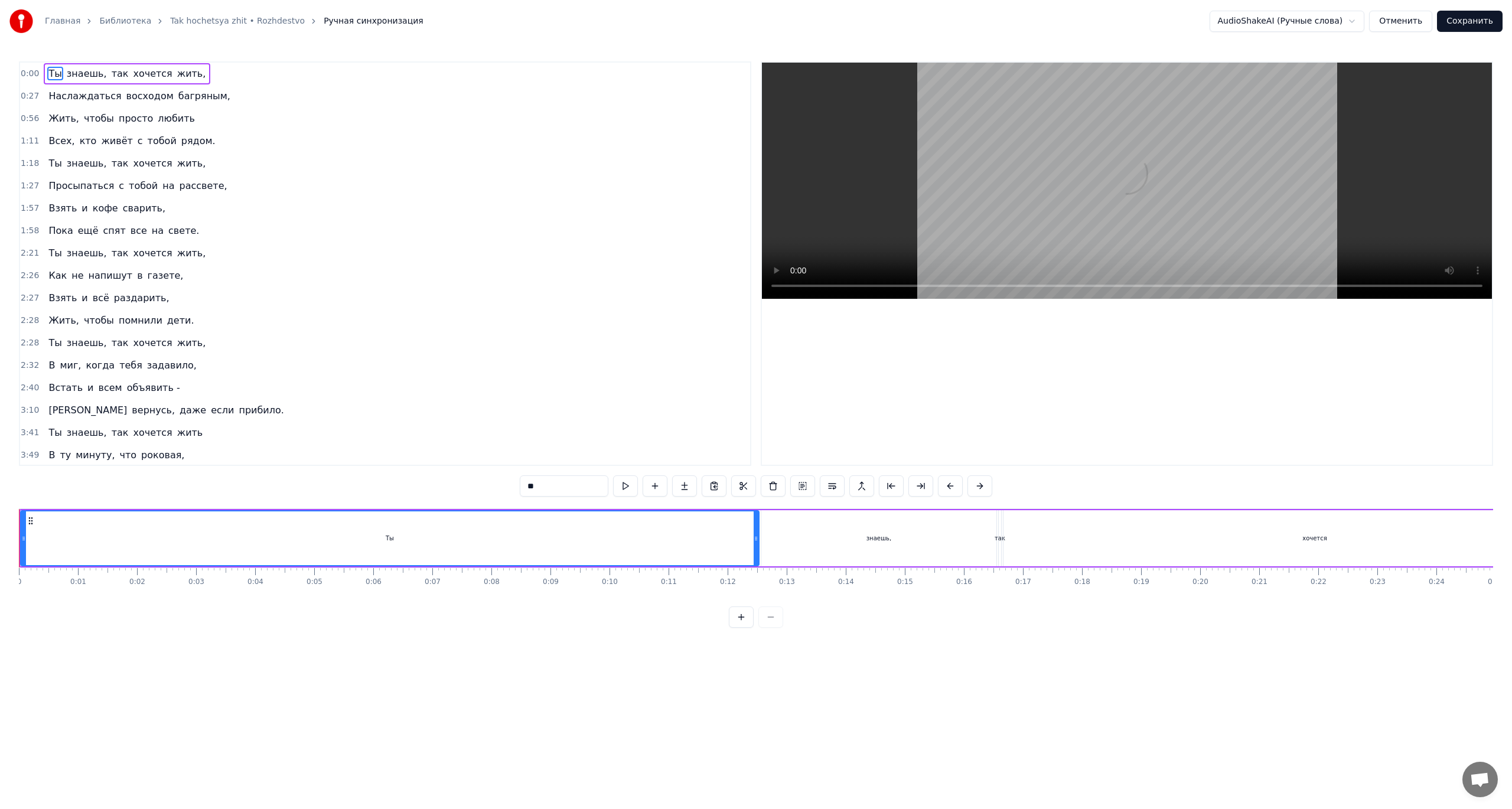
click at [93, 71] on span "знаешь," at bounding box center [86, 73] width 42 height 14
type input "*******"
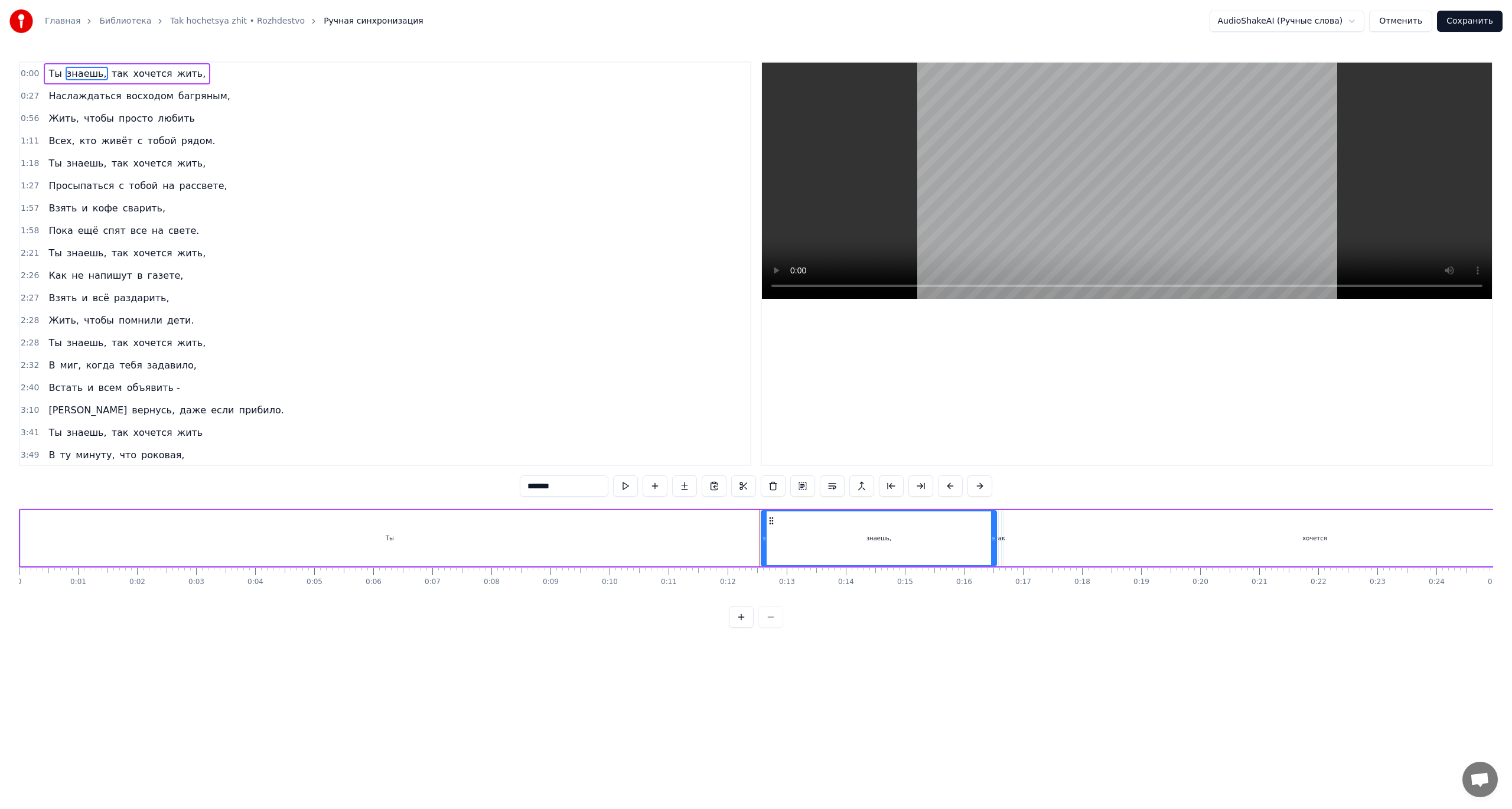
click at [244, 73] on div "0:00 Ты знаешь, так хочется жить," at bounding box center [385, 73] width 730 height 22
click at [132, 72] on span "хочется" at bounding box center [153, 73] width 42 height 14
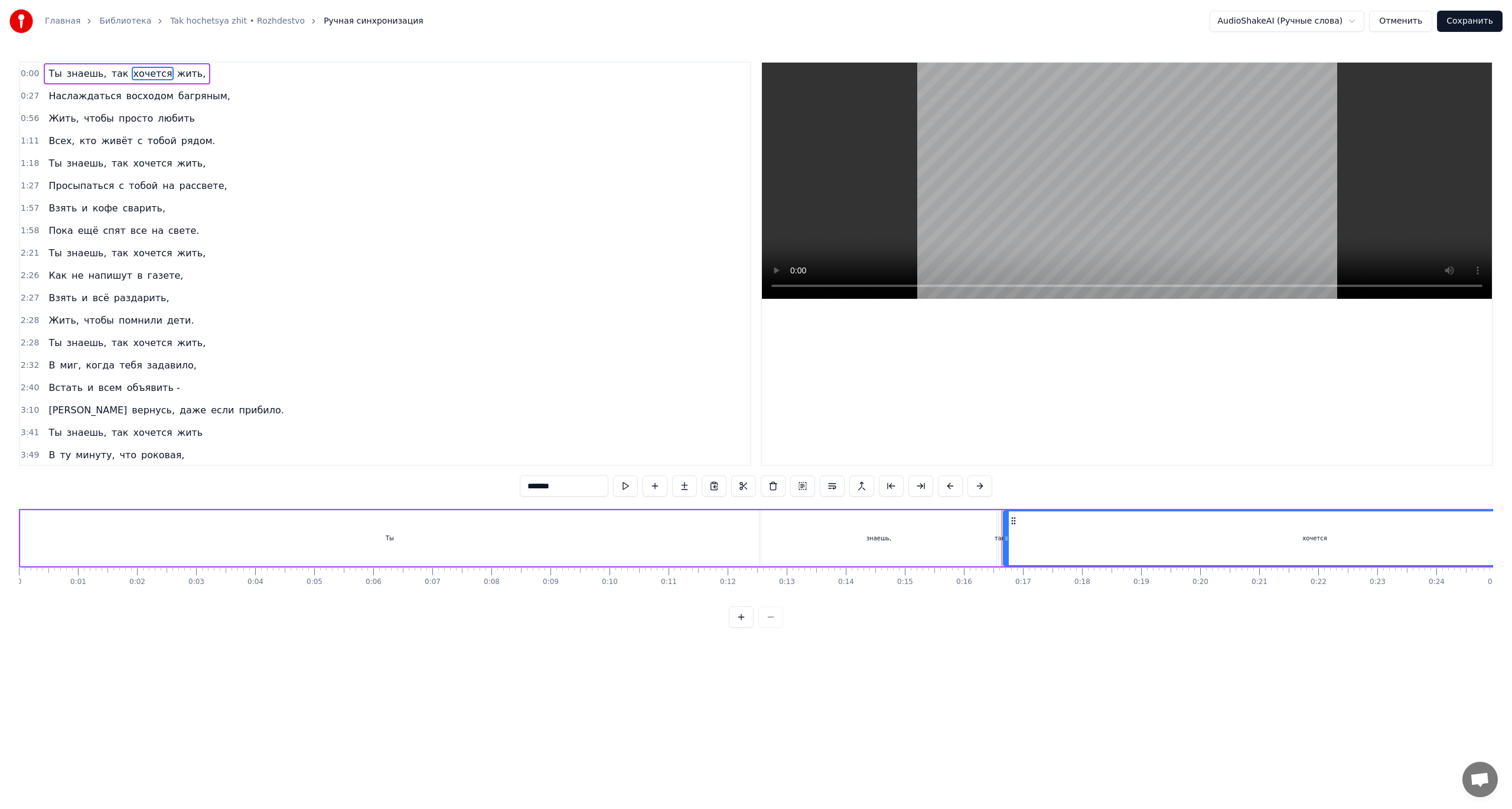
click at [52, 72] on span "Ты" at bounding box center [54, 73] width 15 height 14
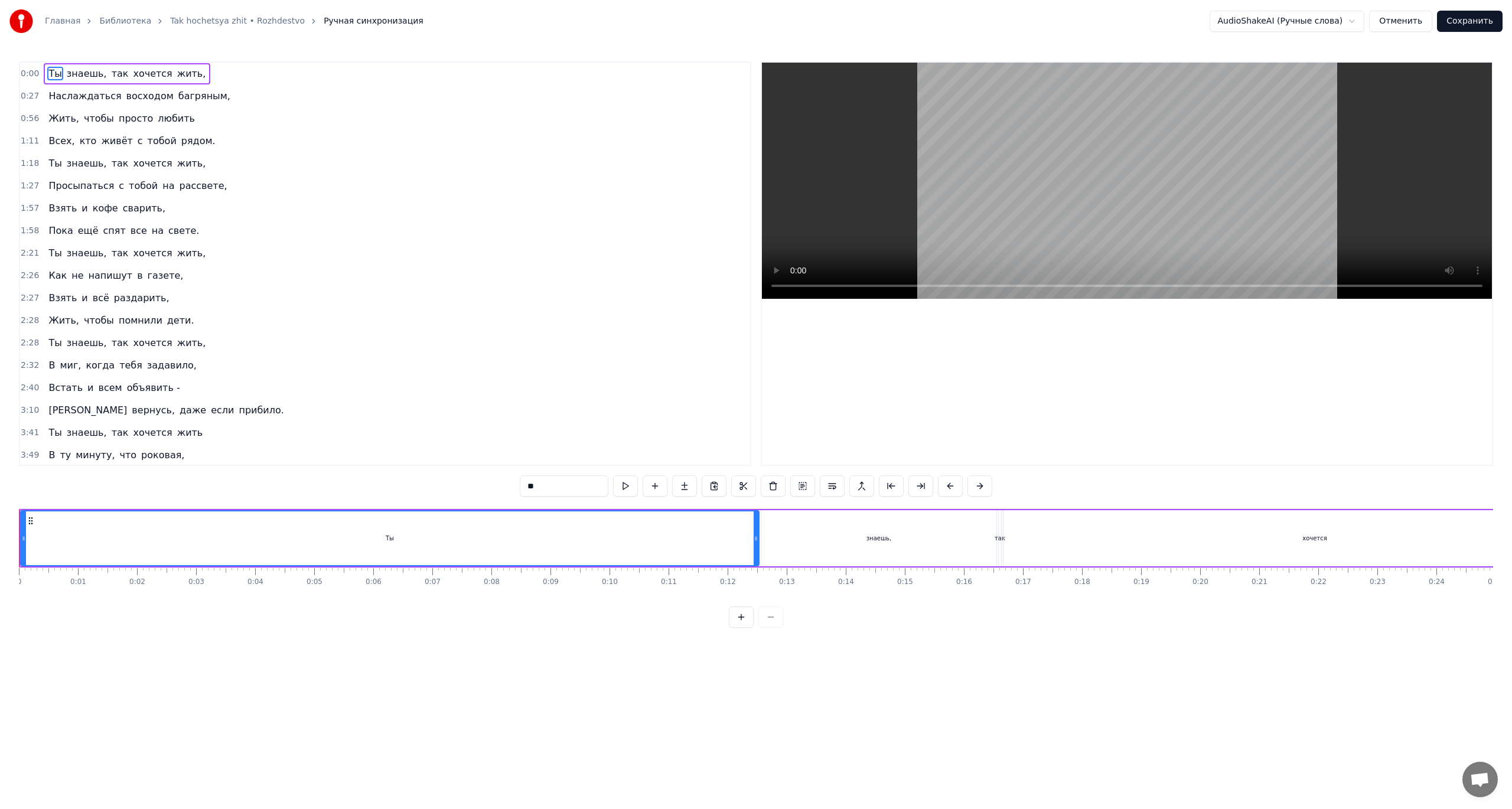
click at [70, 71] on span "знаешь," at bounding box center [86, 73] width 42 height 14
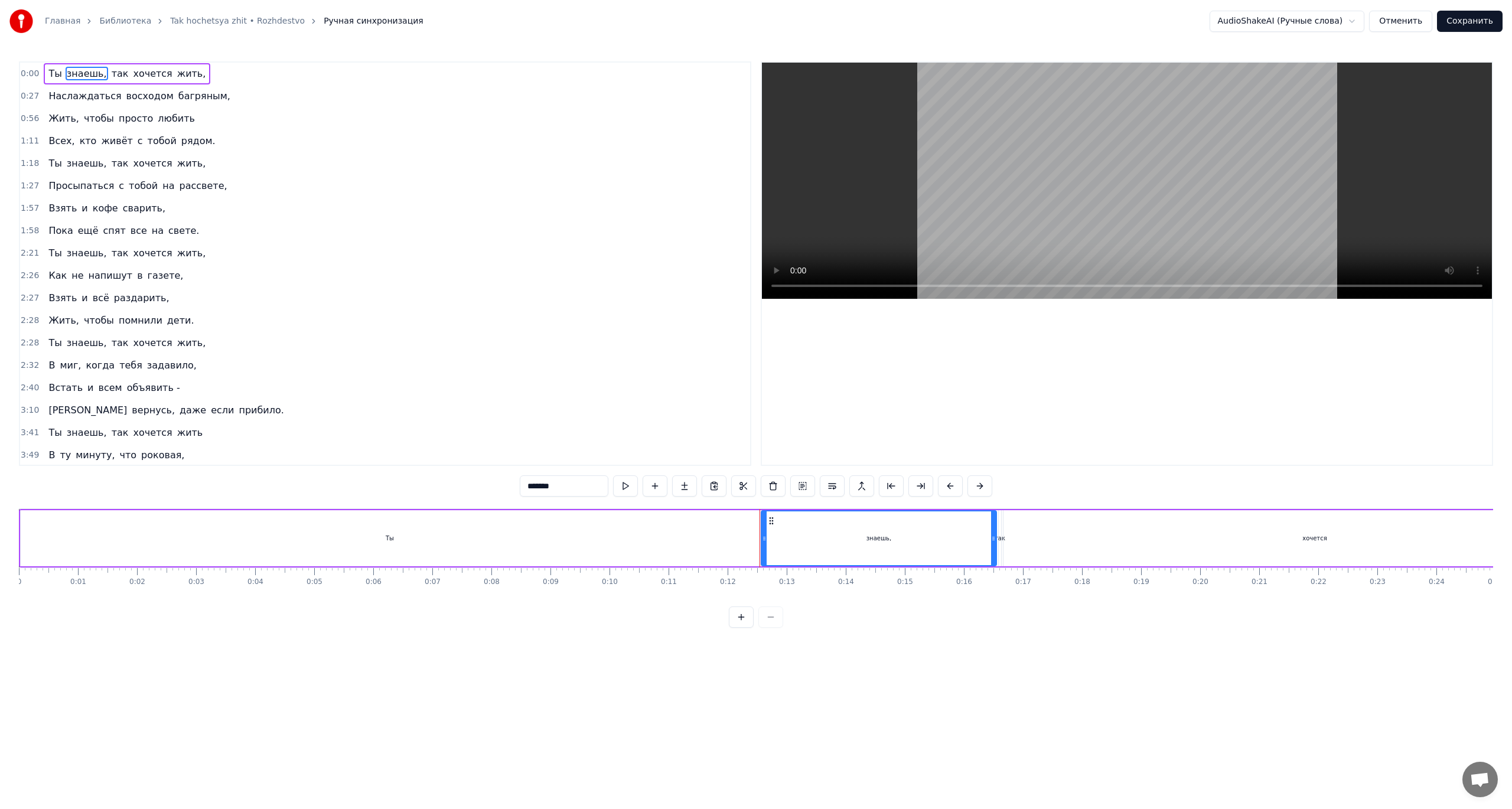
click at [47, 73] on span "Ты" at bounding box center [54, 73] width 15 height 14
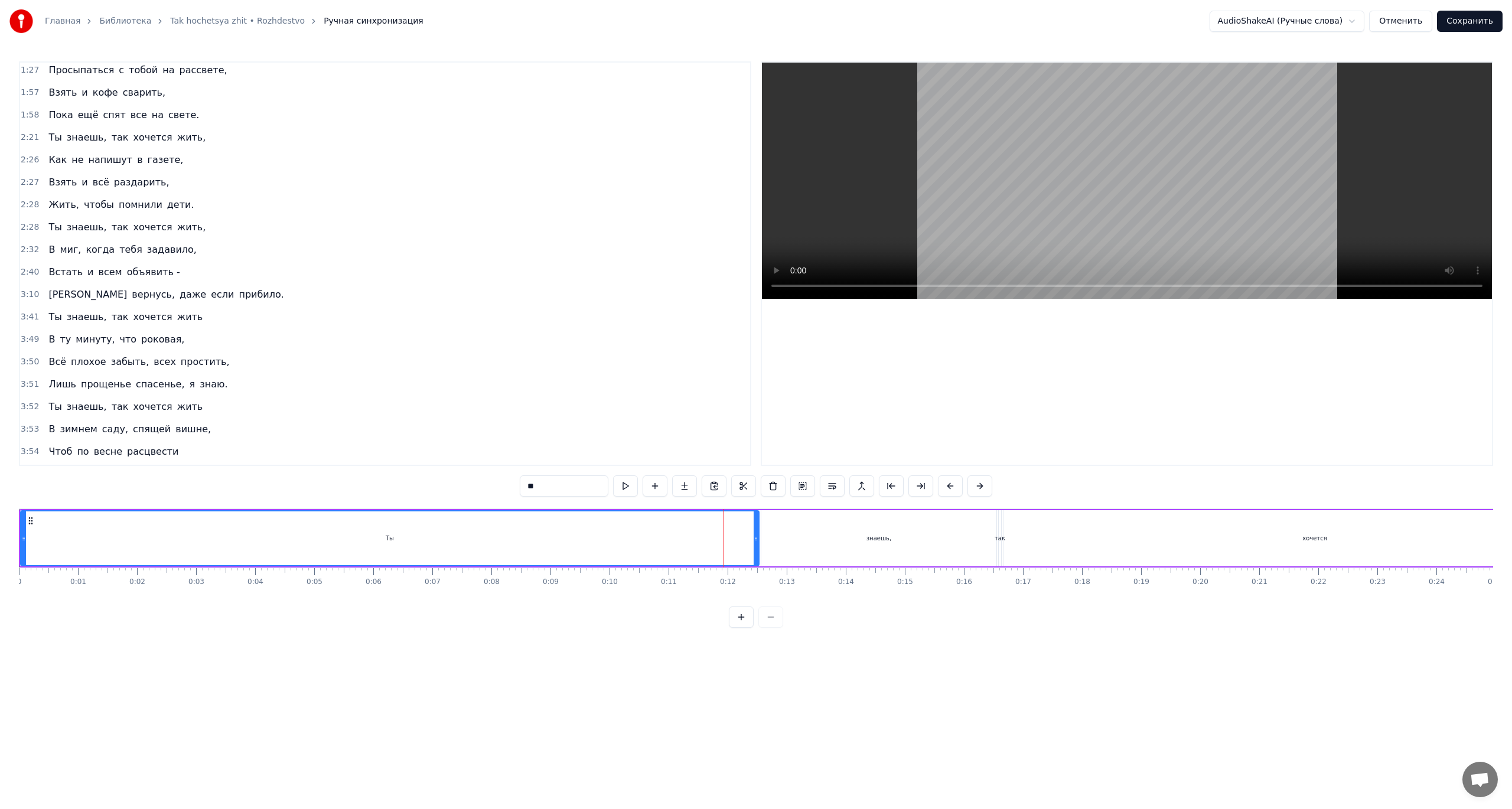
scroll to position [126, 0]
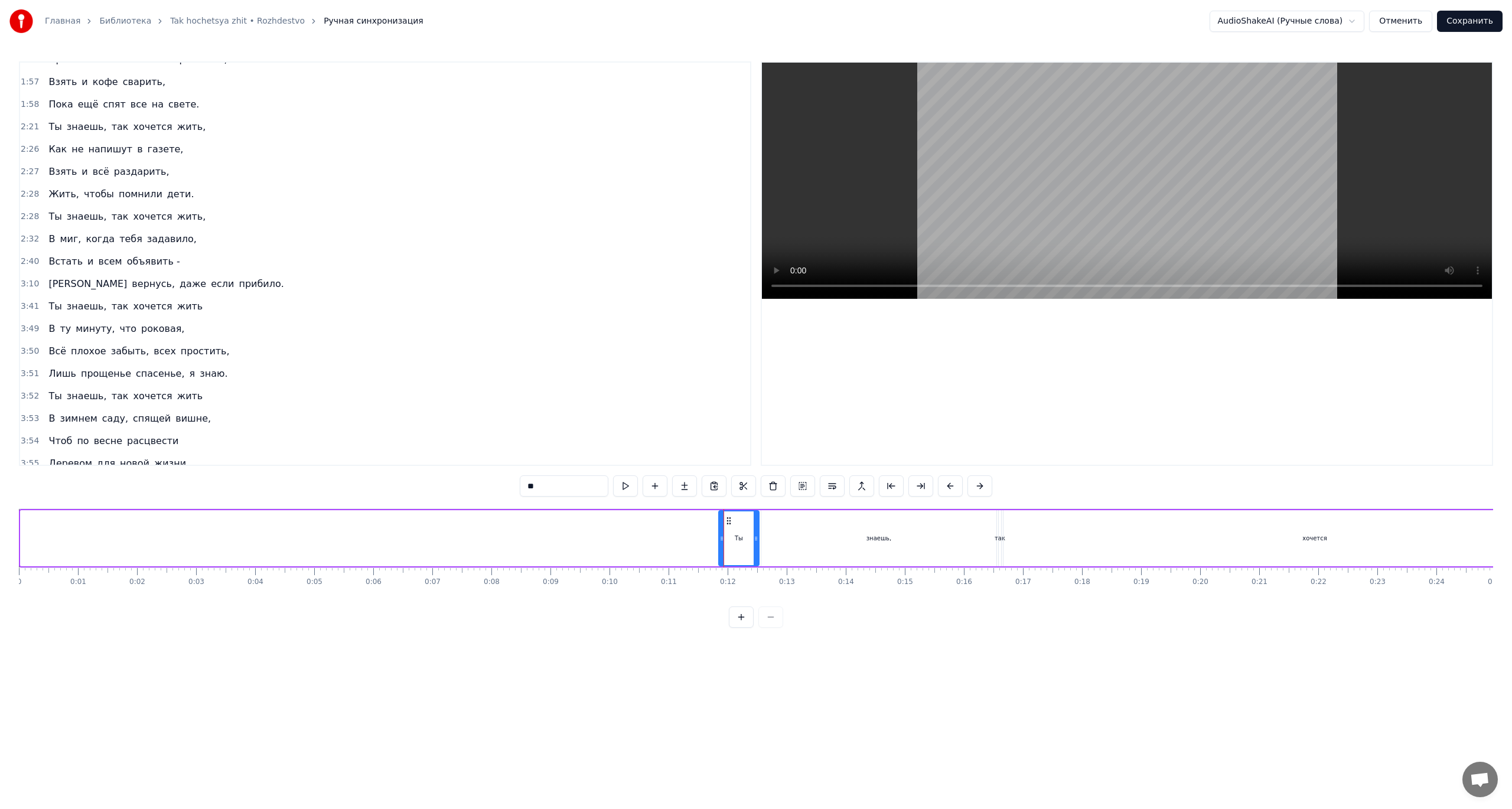
drag, startPoint x: 22, startPoint y: 539, endPoint x: 624, endPoint y: 477, distance: 605.2
click at [719, 527] on div at bounding box center [721, 537] width 5 height 54
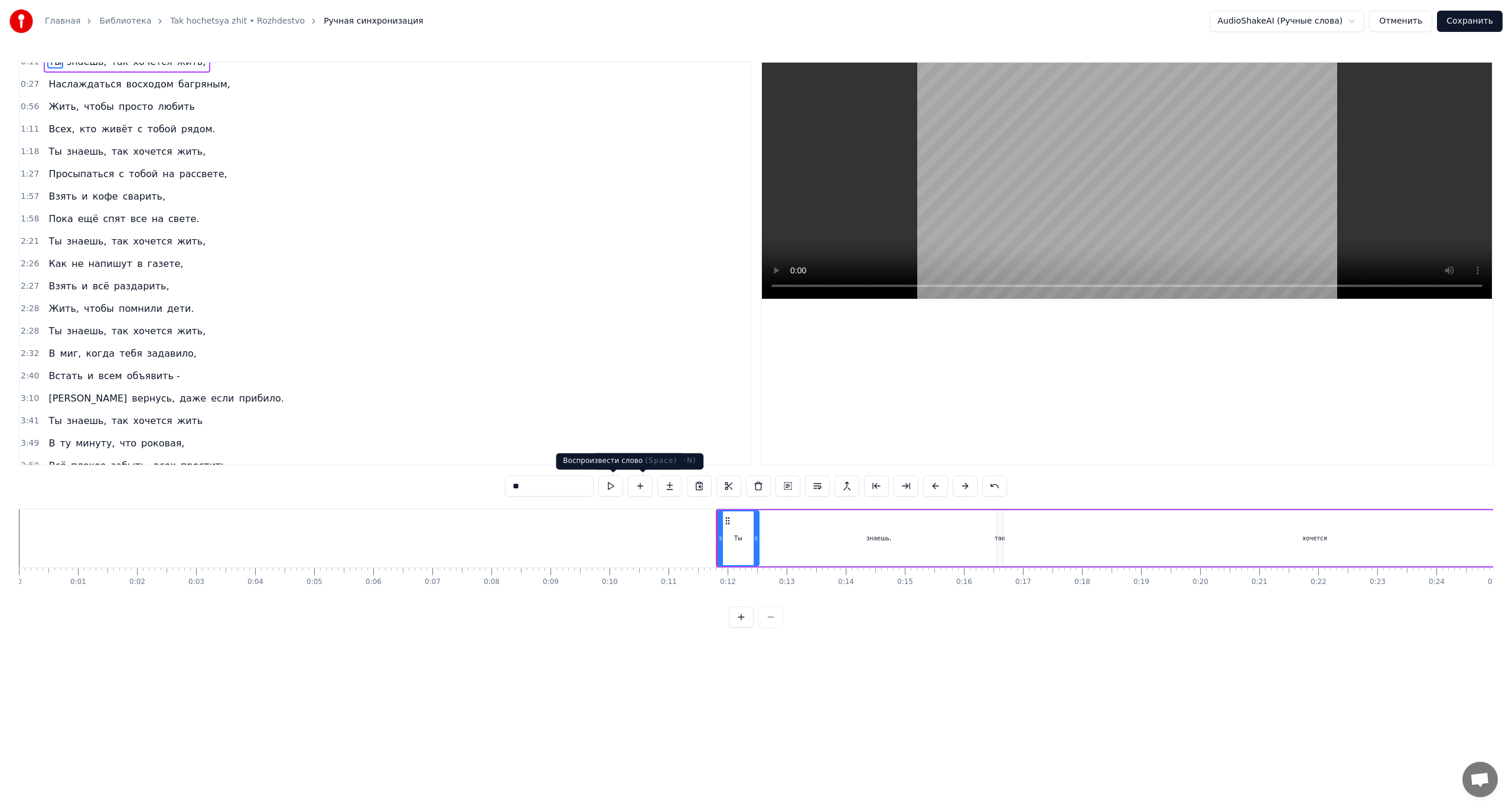
scroll to position [0, 0]
click at [834, 534] on div "знаешь," at bounding box center [879, 538] width 235 height 56
type input "*******"
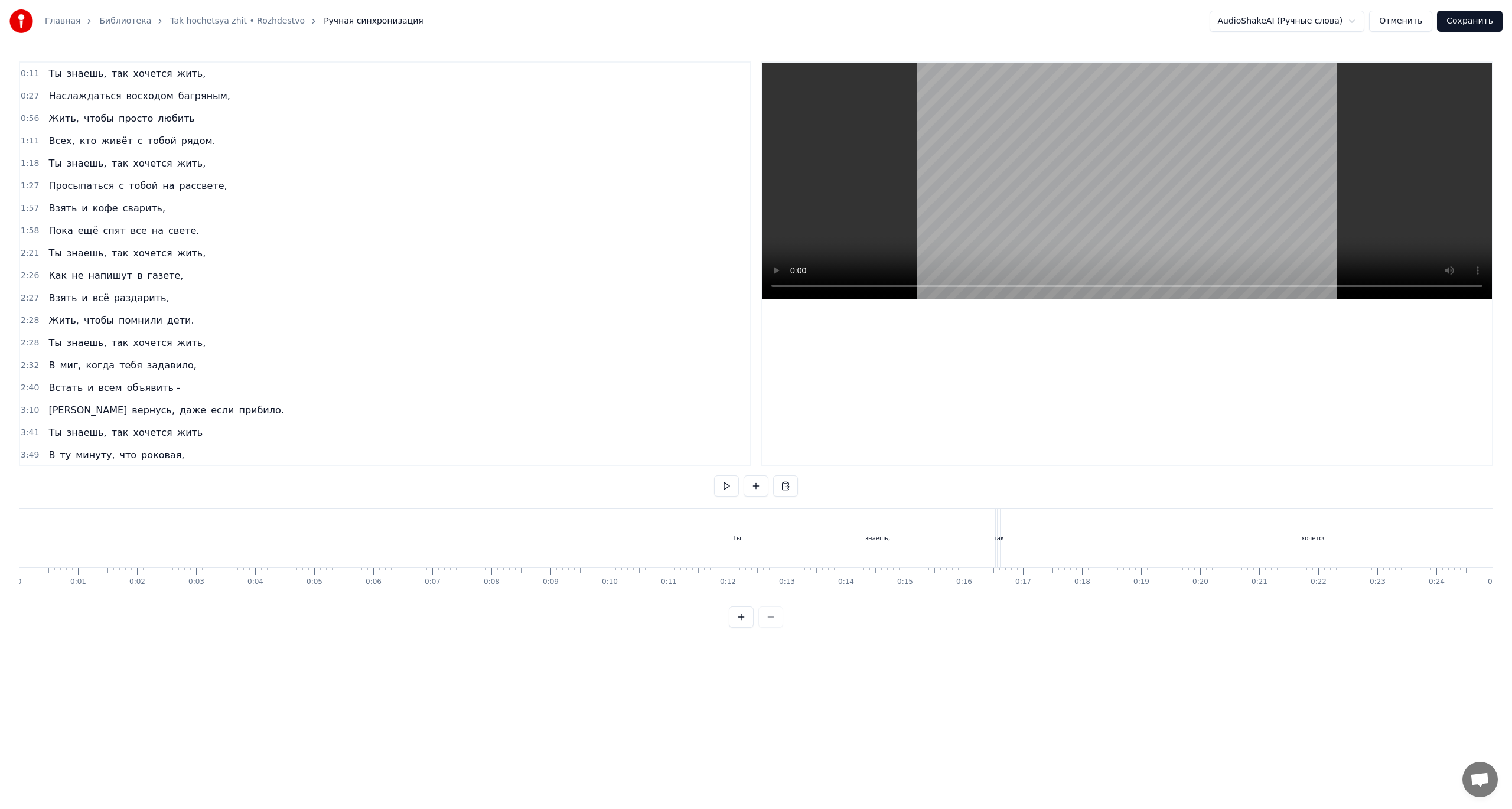
click at [997, 534] on div "так" at bounding box center [999, 538] width 11 height 9
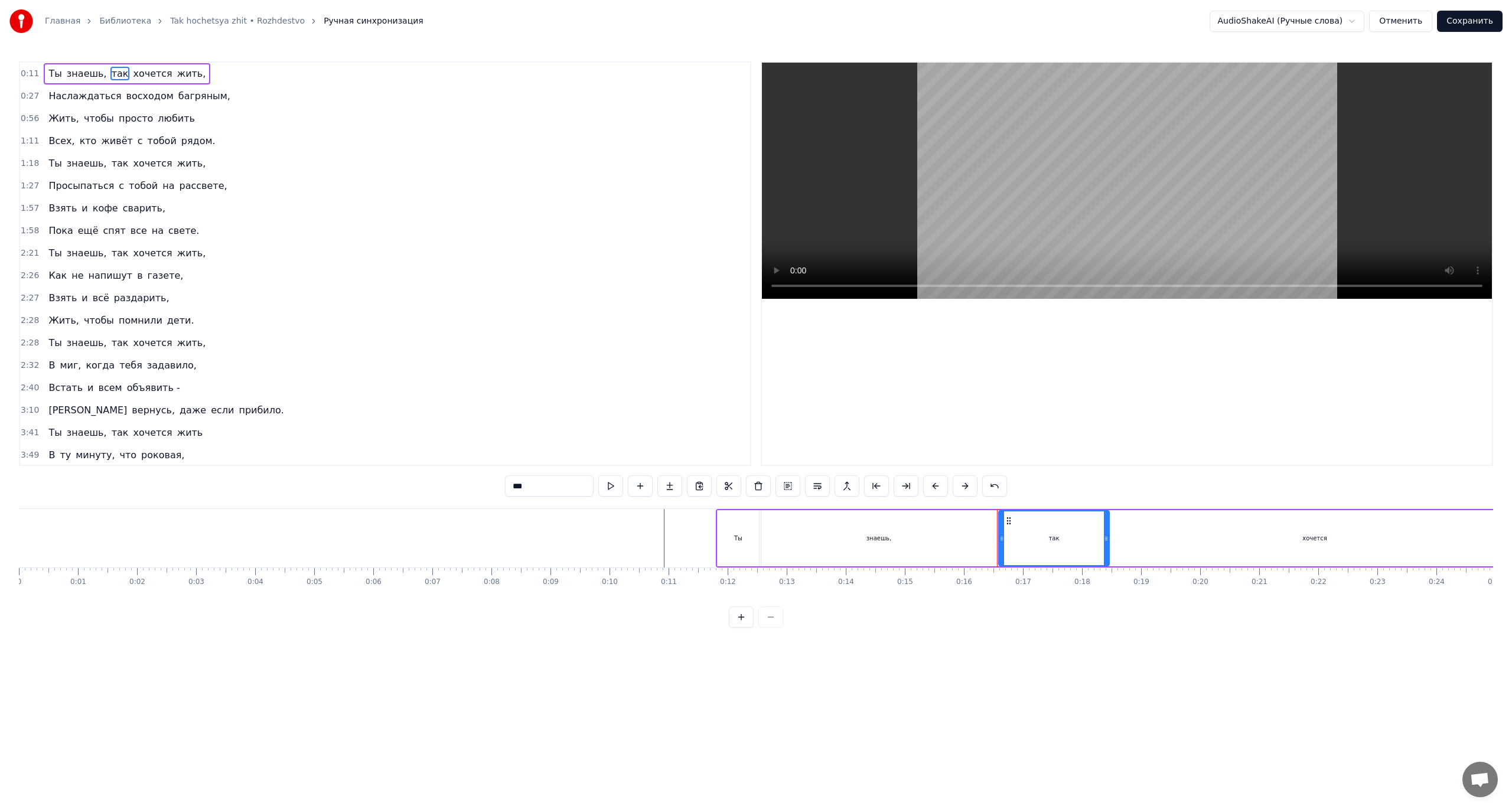
drag, startPoint x: 1000, startPoint y: 537, endPoint x: 1108, endPoint y: 538, distance: 108.0
click at [1108, 538] on icon at bounding box center [1106, 538] width 5 height 9
drag, startPoint x: 1106, startPoint y: 536, endPoint x: 1394, endPoint y: 535, distance: 288.0
click at [1394, 535] on icon at bounding box center [1393, 538] width 5 height 9
drag, startPoint x: 1001, startPoint y: 540, endPoint x: 1251, endPoint y: 530, distance: 250.2
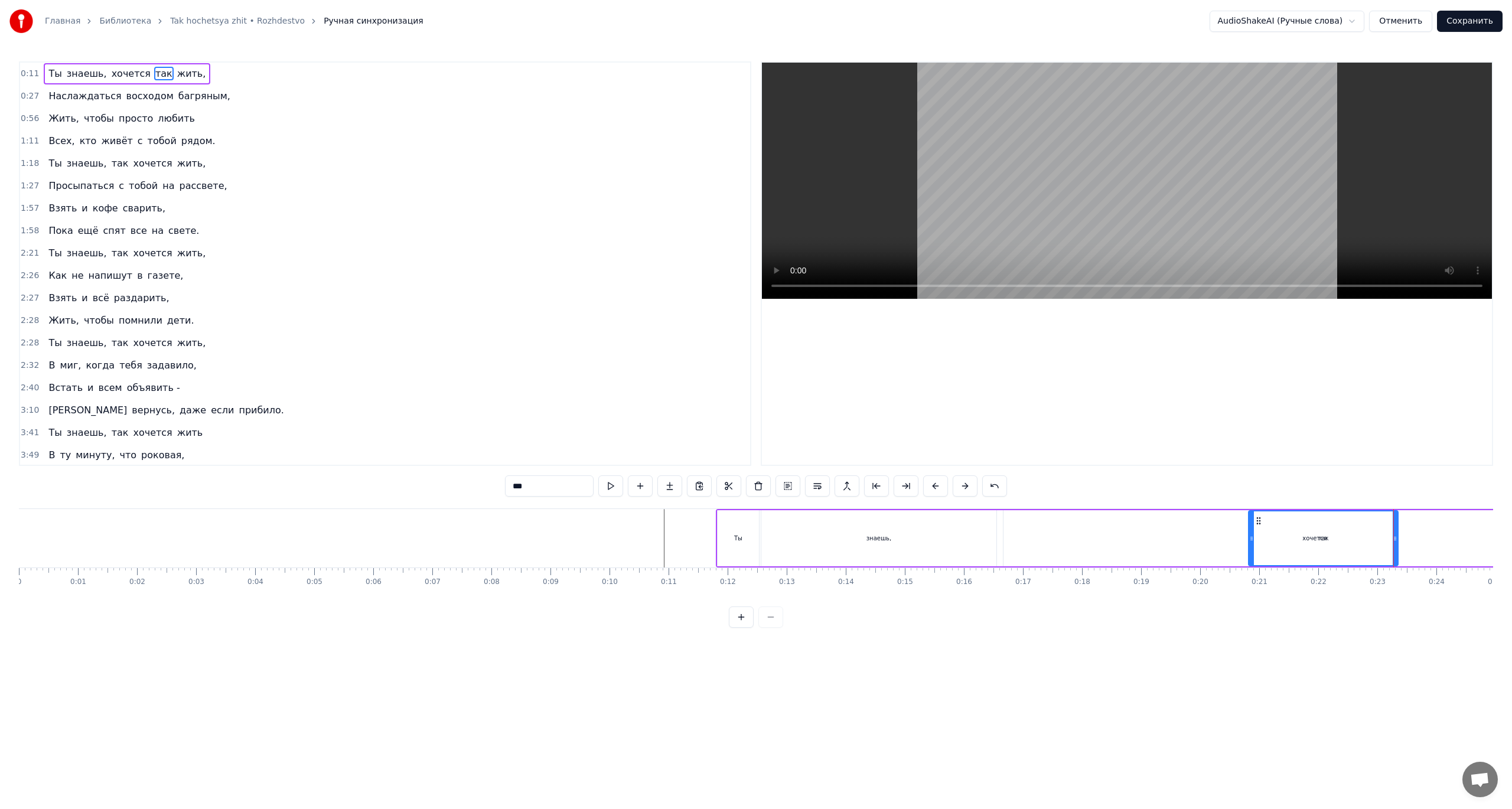
click at [892, 540] on div "знаешь," at bounding box center [879, 538] width 235 height 56
type input "*******"
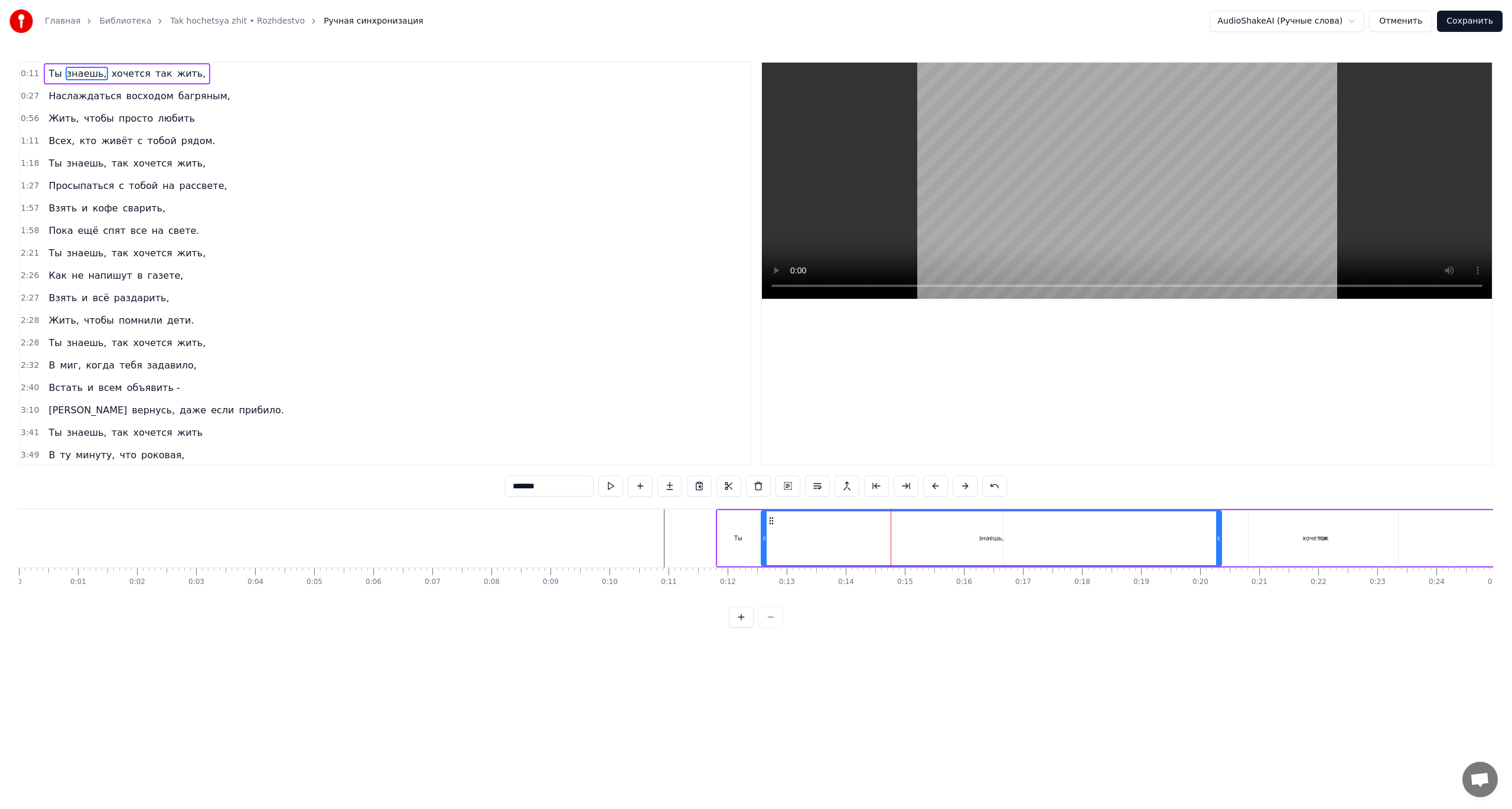
drag, startPoint x: 994, startPoint y: 535, endPoint x: 1004, endPoint y: 554, distance: 21.5
click at [1219, 535] on icon at bounding box center [1218, 538] width 5 height 9
drag, startPoint x: 764, startPoint y: 540, endPoint x: 1040, endPoint y: 540, distance: 276.0
click at [775, 534] on div "Ты хочется знаешь, так жить," at bounding box center [1174, 538] width 918 height 59
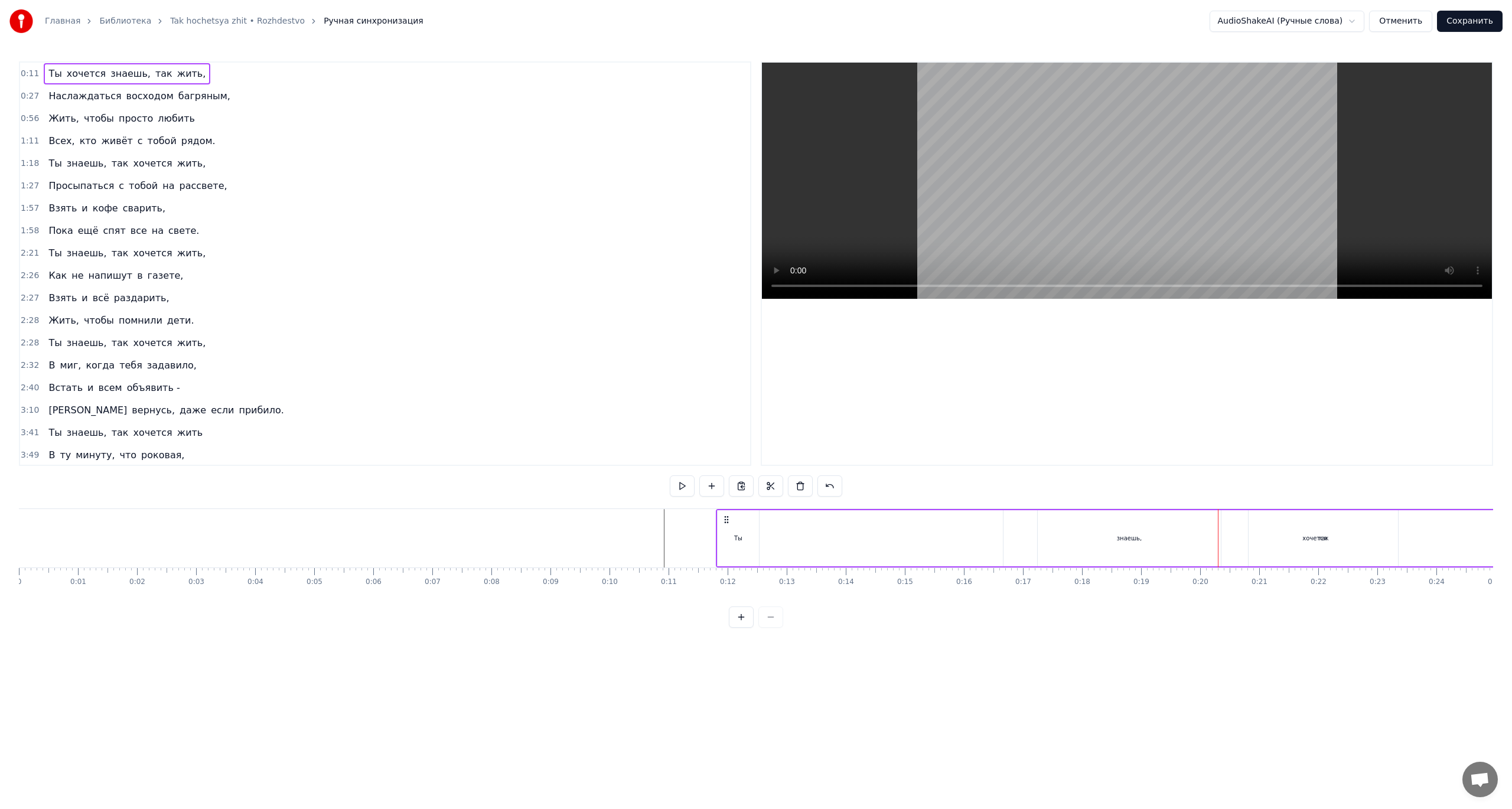
click at [738, 539] on div "Ты" at bounding box center [738, 538] width 9 height 9
drag, startPoint x: 758, startPoint y: 536, endPoint x: 930, endPoint y: 536, distance: 172.0
click at [930, 536] on icon at bounding box center [928, 538] width 5 height 9
drag, startPoint x: 719, startPoint y: 541, endPoint x: 806, endPoint y: 537, distance: 87.1
click at [806, 537] on icon at bounding box center [807, 538] width 5 height 9
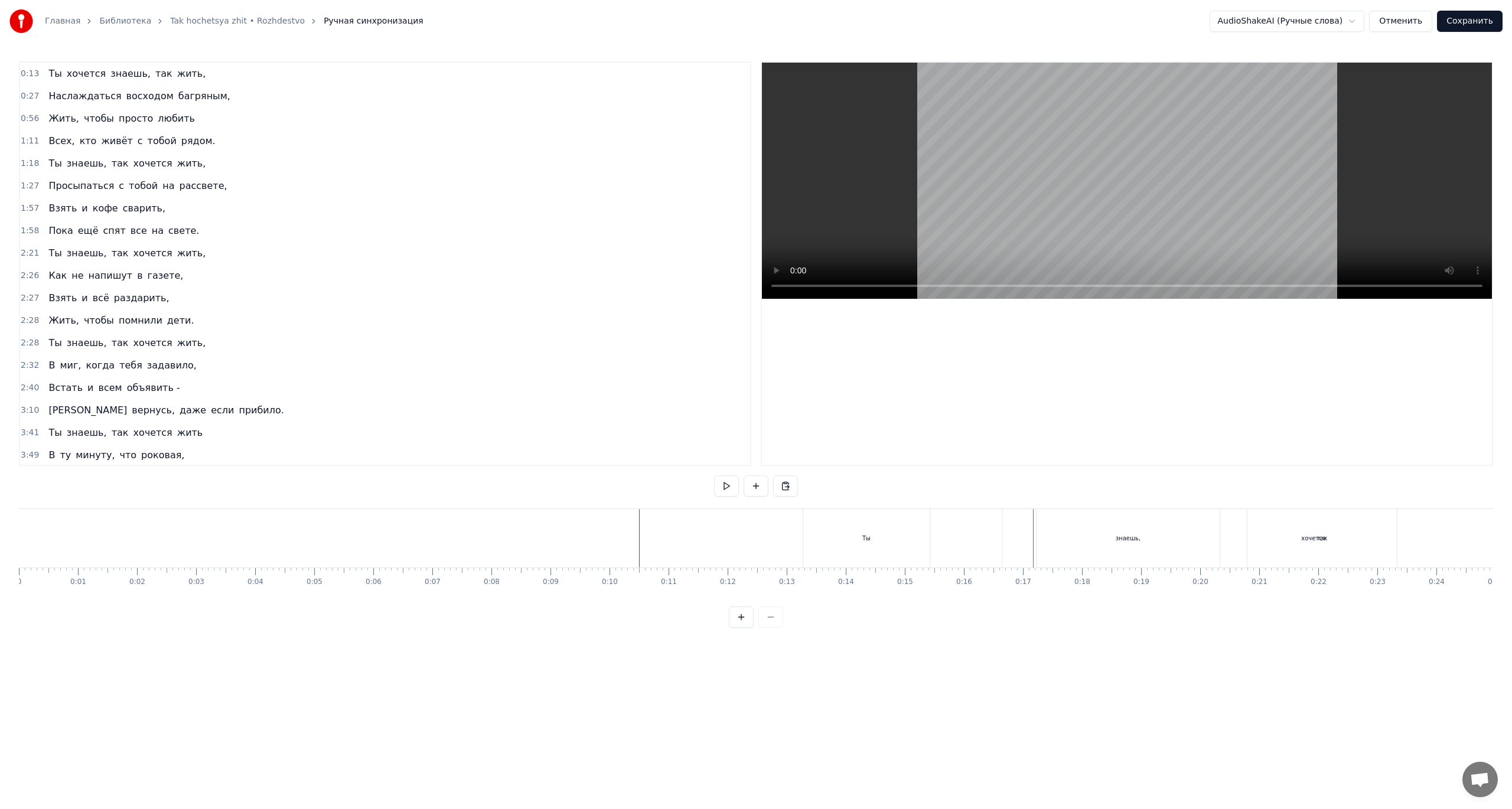
click at [865, 543] on div "Ты" at bounding box center [866, 538] width 126 height 59
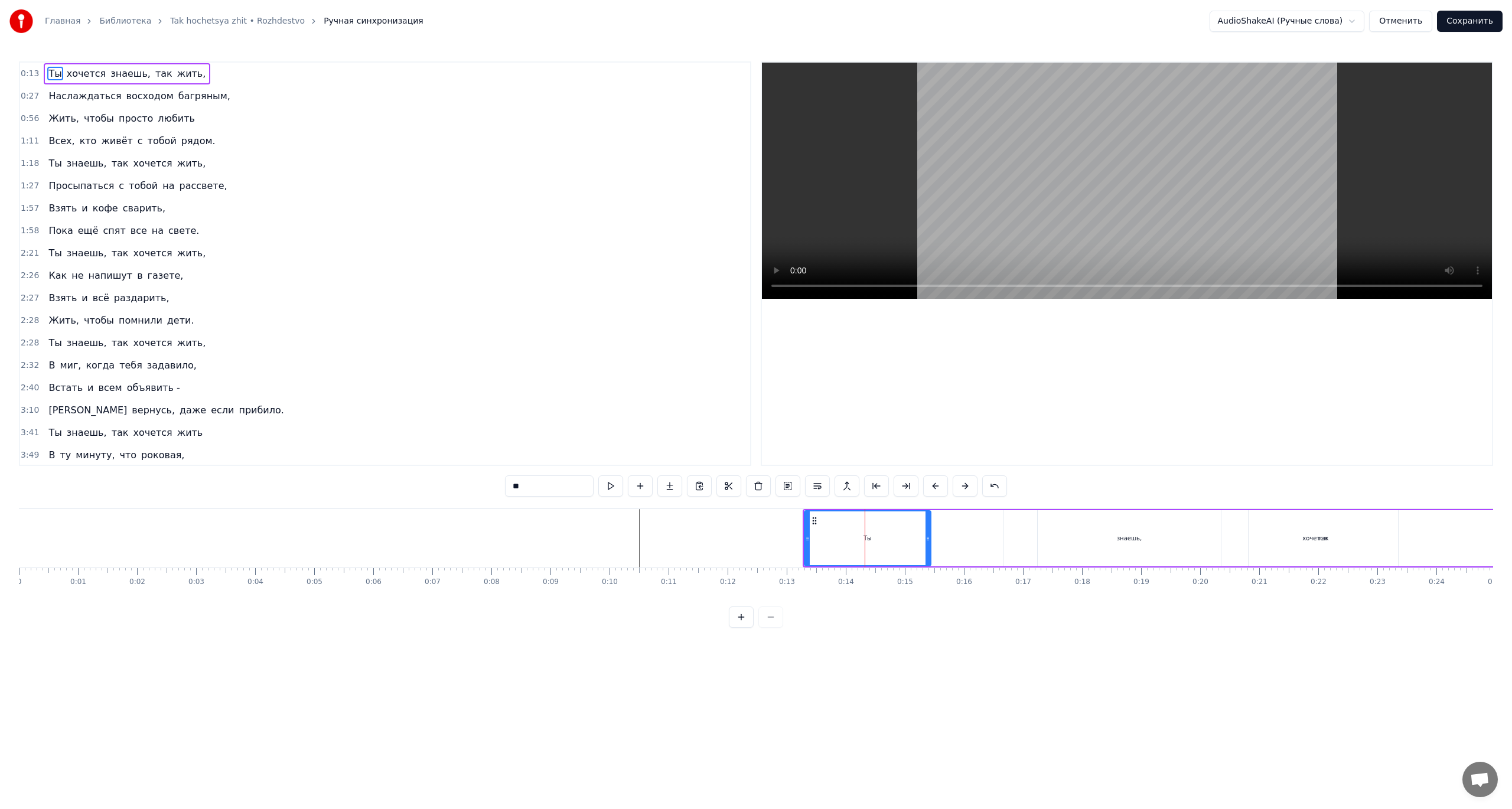
click at [1109, 535] on div "знаешь," at bounding box center [1128, 538] width 183 height 56
click at [885, 540] on div "Ты" at bounding box center [867, 538] width 126 height 56
click at [1063, 536] on div "знаешь," at bounding box center [1128, 538] width 183 height 56
type input "*******"
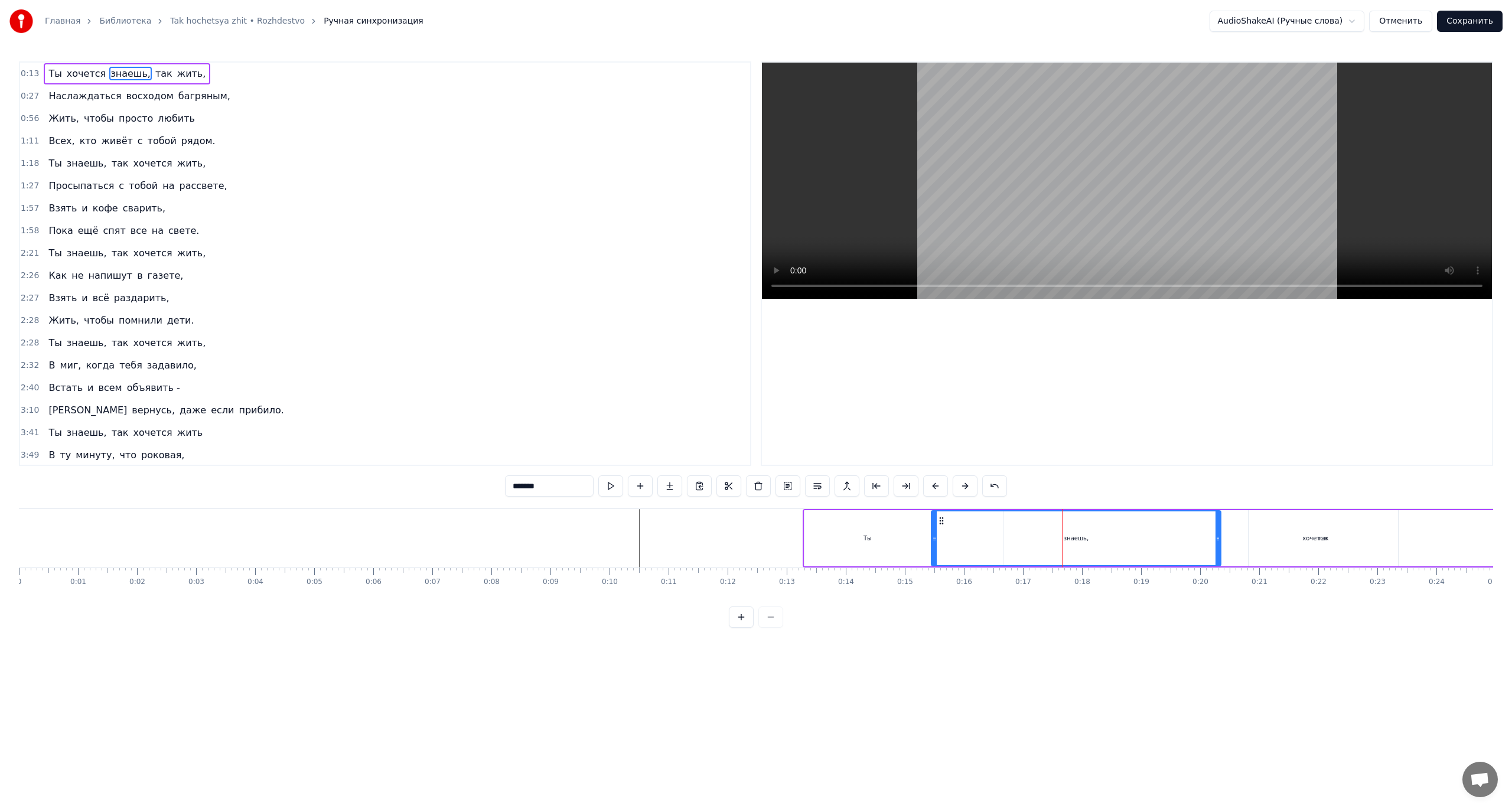
drag, startPoint x: 1040, startPoint y: 538, endPoint x: 933, endPoint y: 543, distance: 107.1
click at [933, 543] on div at bounding box center [934, 537] width 5 height 54
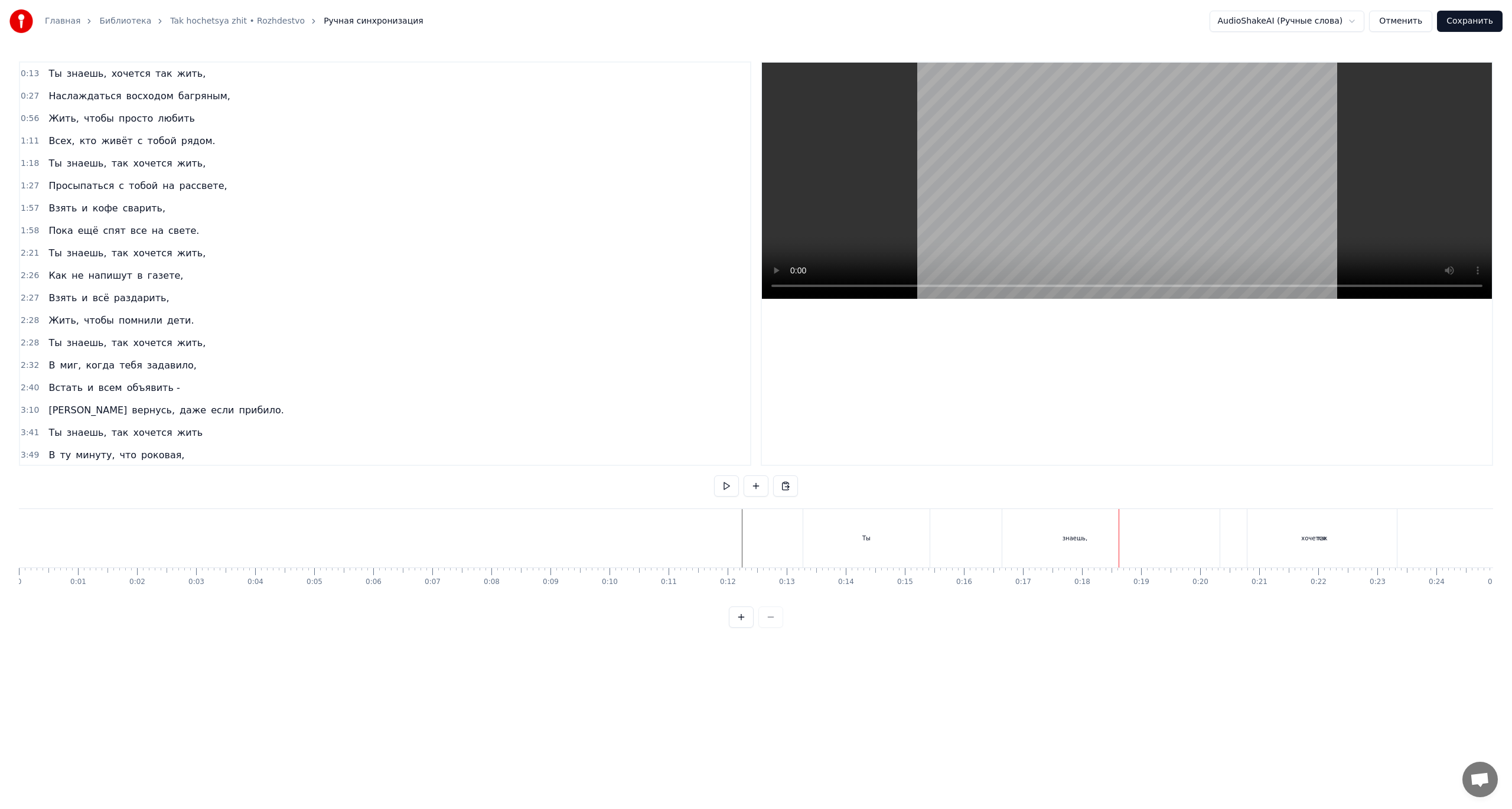
click at [135, 92] on span "восходом" at bounding box center [150, 95] width 49 height 14
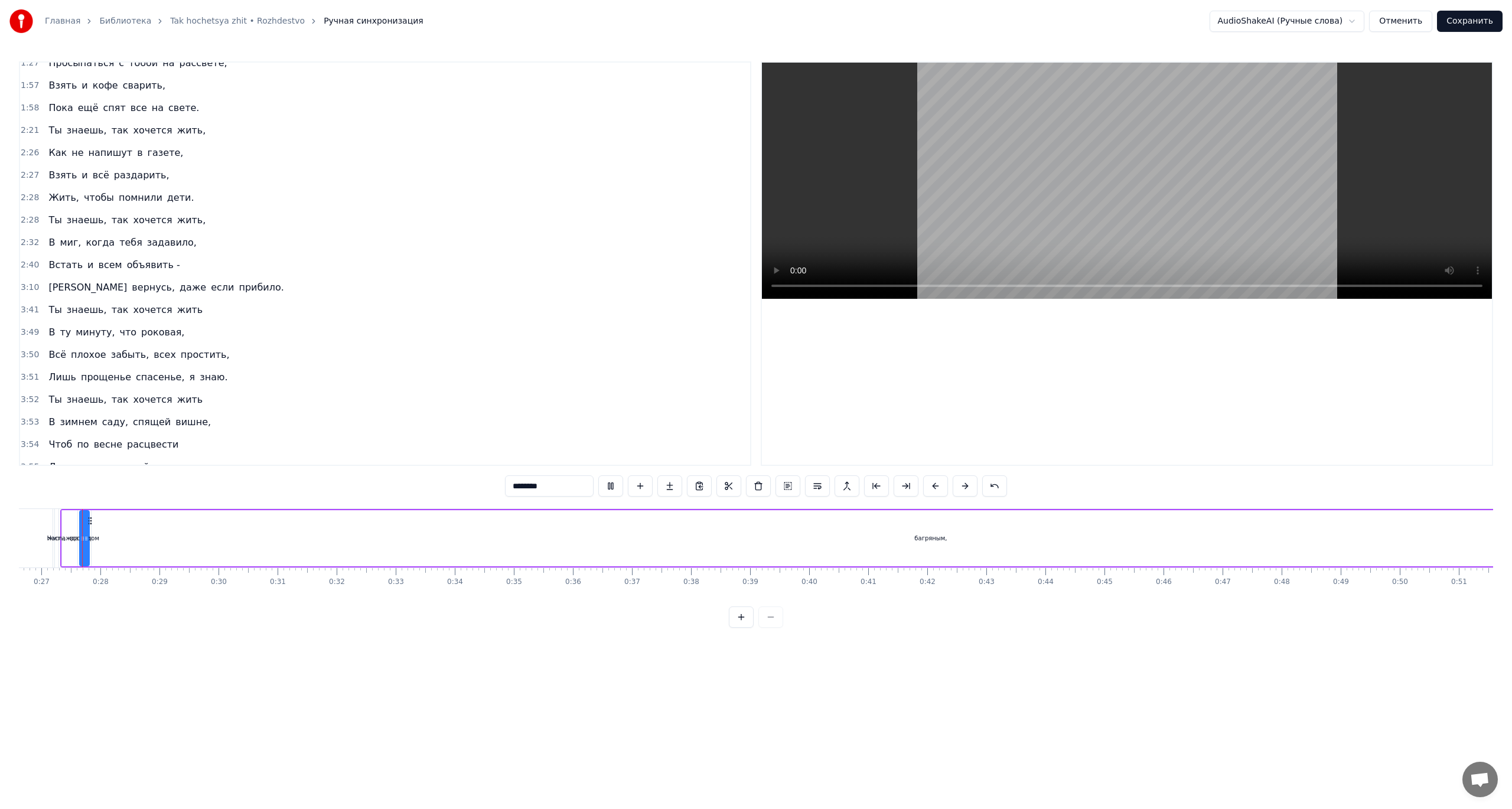
scroll to position [126, 0]
click at [179, 277] on span "даже" at bounding box center [193, 283] width 29 height 14
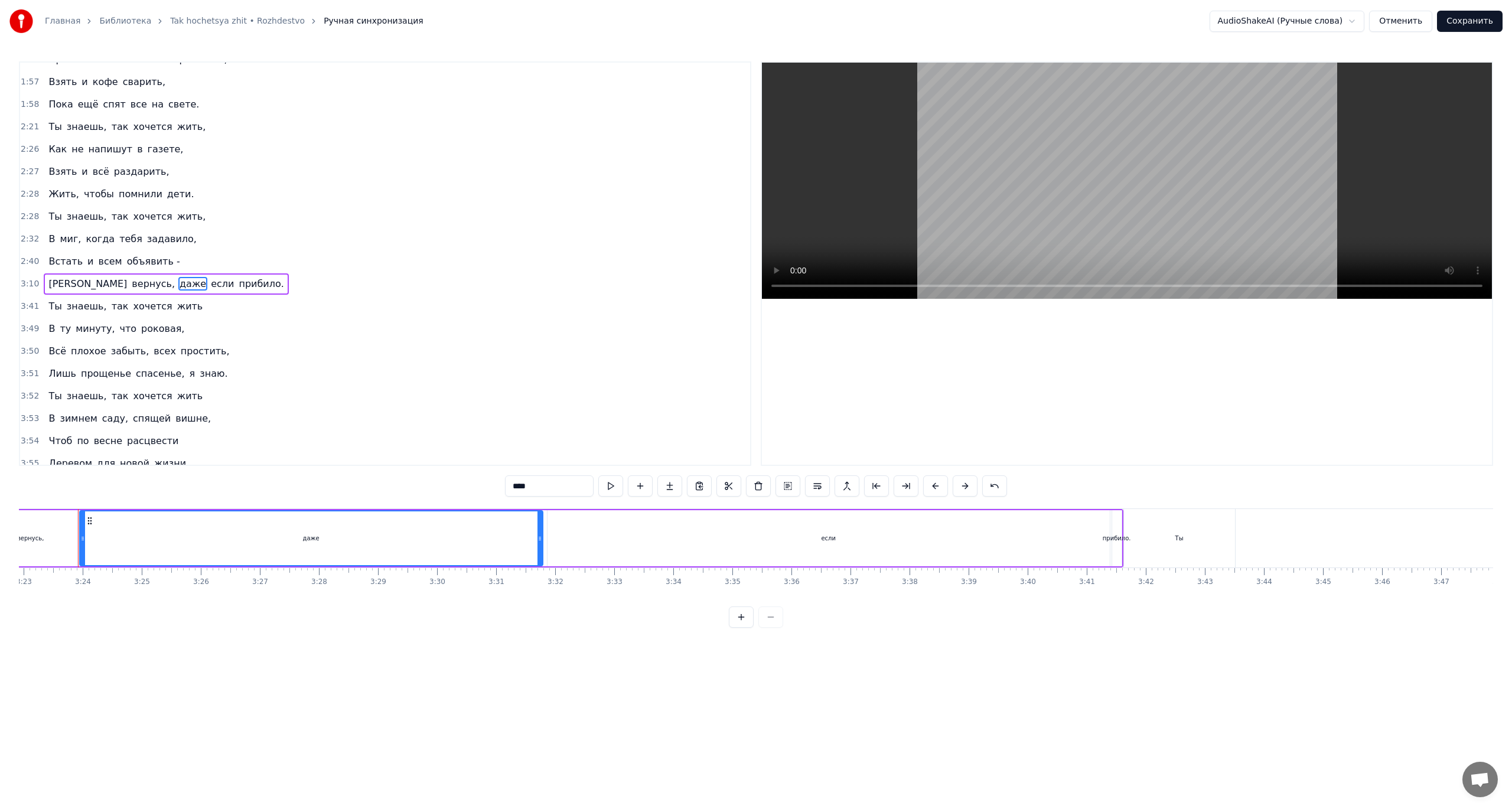
click at [130, 277] on span "вернусь," at bounding box center [153, 283] width 45 height 14
type input "********"
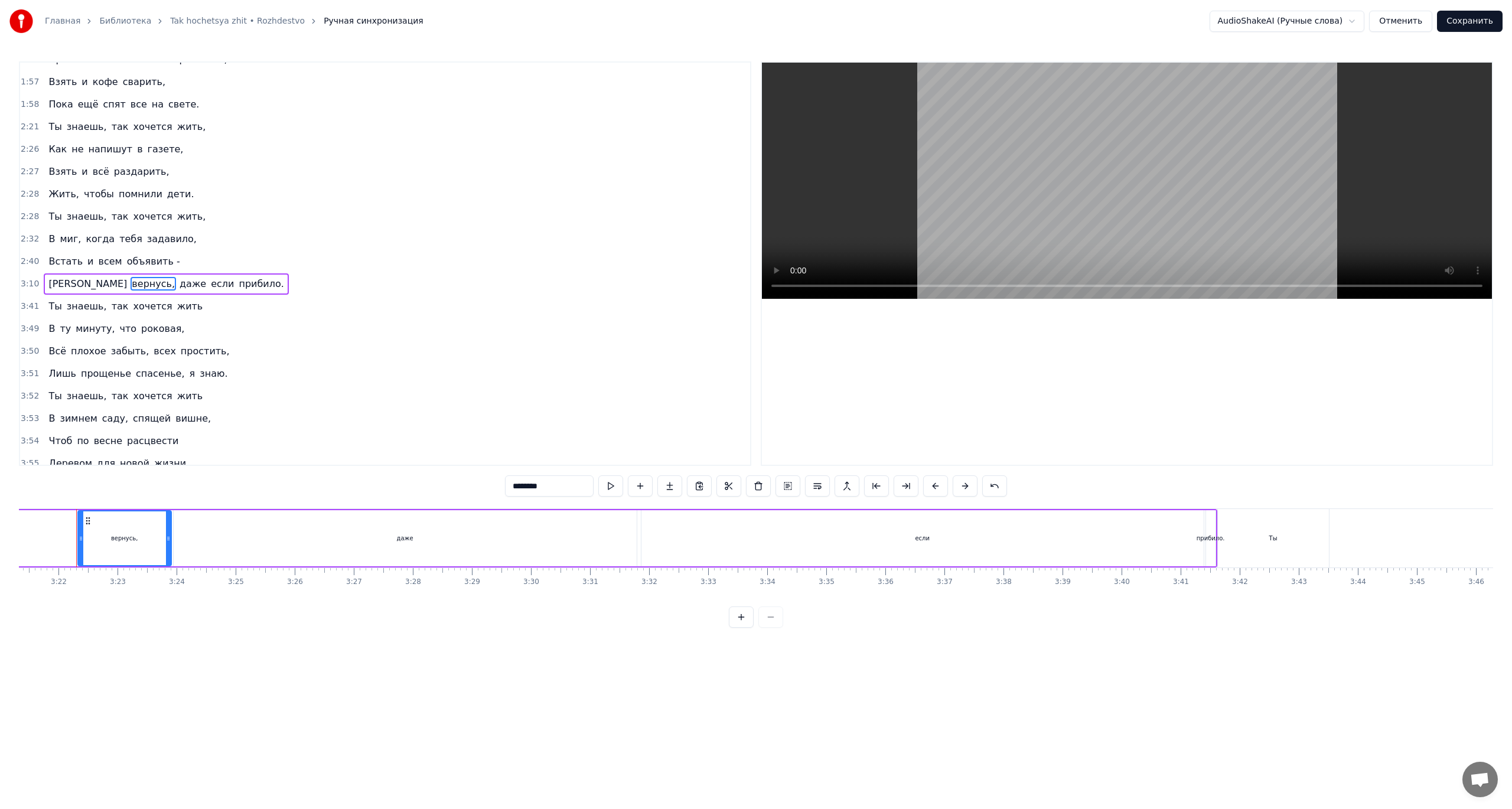
scroll to position [0, 11888]
click at [46, 521] on div "Я вернусь, даже если прибило." at bounding box center [301, 538] width 1835 height 59
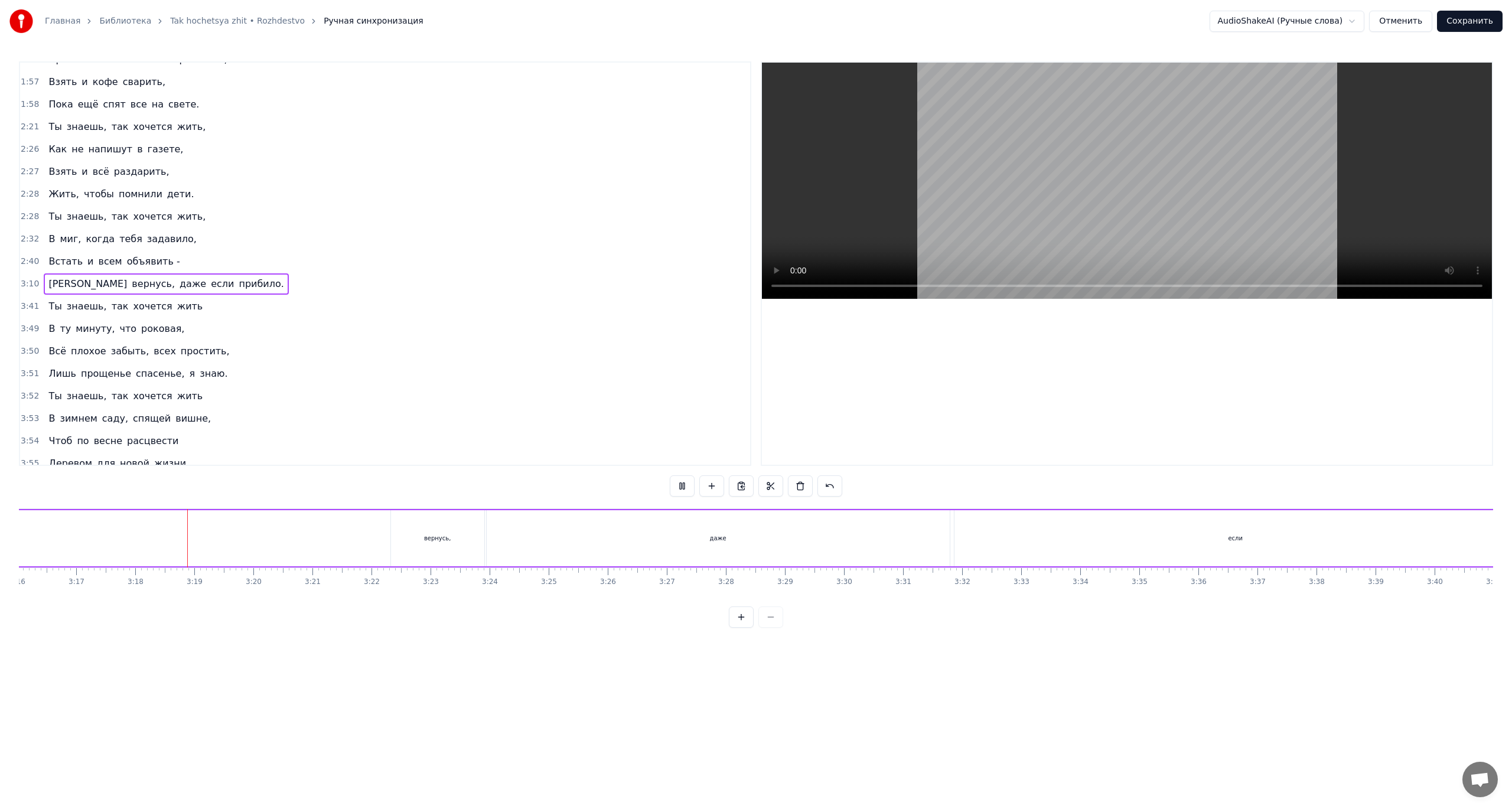
scroll to position [0, 11644]
click at [1311, 19] on html "Главная Библиотека Tak hochetsya zhit • Rozhdestvo Ручная синхронизация AudioSh…" at bounding box center [756, 323] width 1512 height 646
click at [1319, 18] on html "Главная Библиотека Tak hochetsya zhit • Rozhdestvo Ручная синхронизация AudioSh…" at bounding box center [756, 323] width 1512 height 646
click at [1426, 21] on button "Отменить" at bounding box center [1400, 21] width 63 height 21
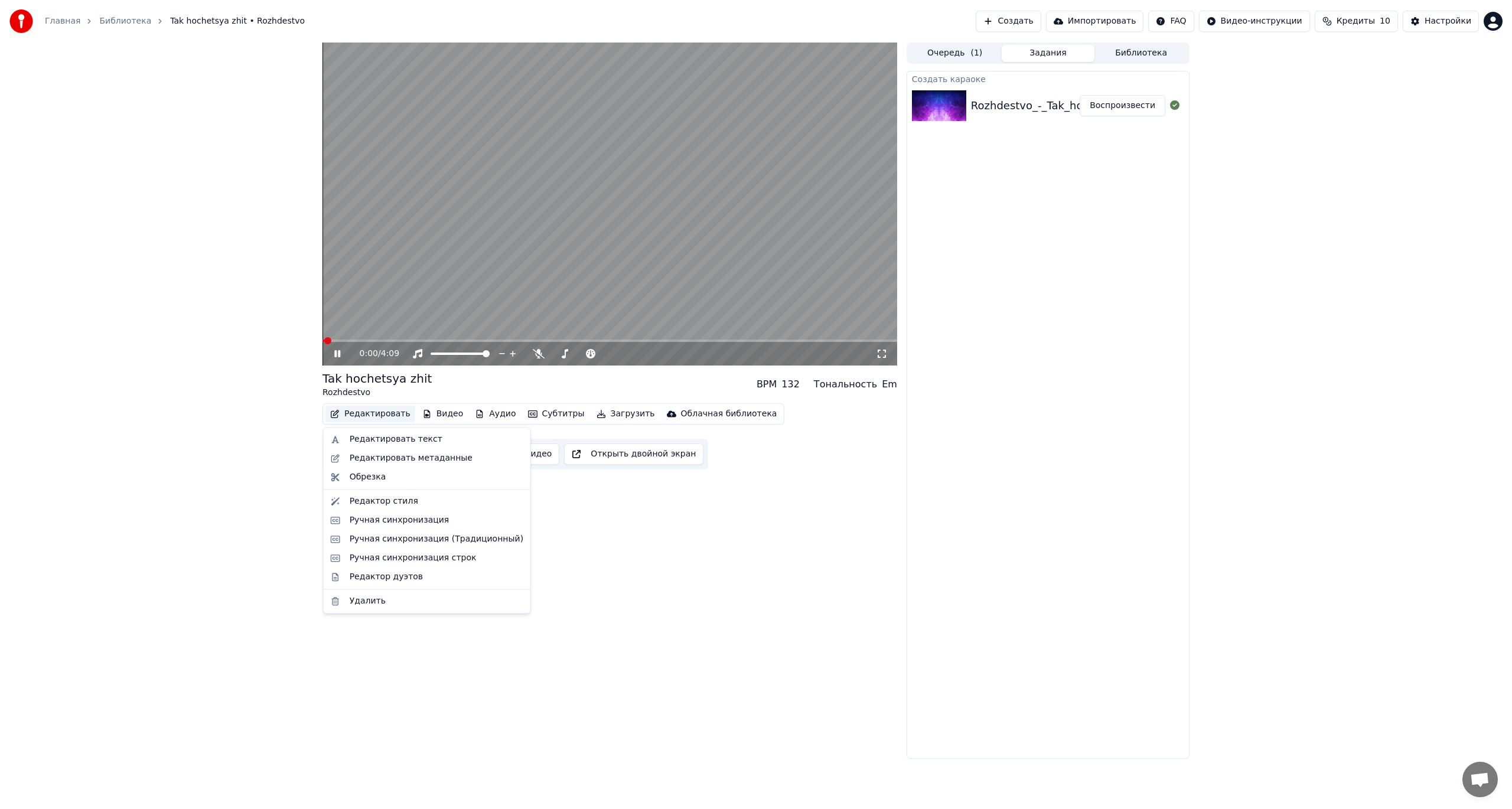
click at [348, 416] on button "Редактировать" at bounding box center [370, 413] width 90 height 16
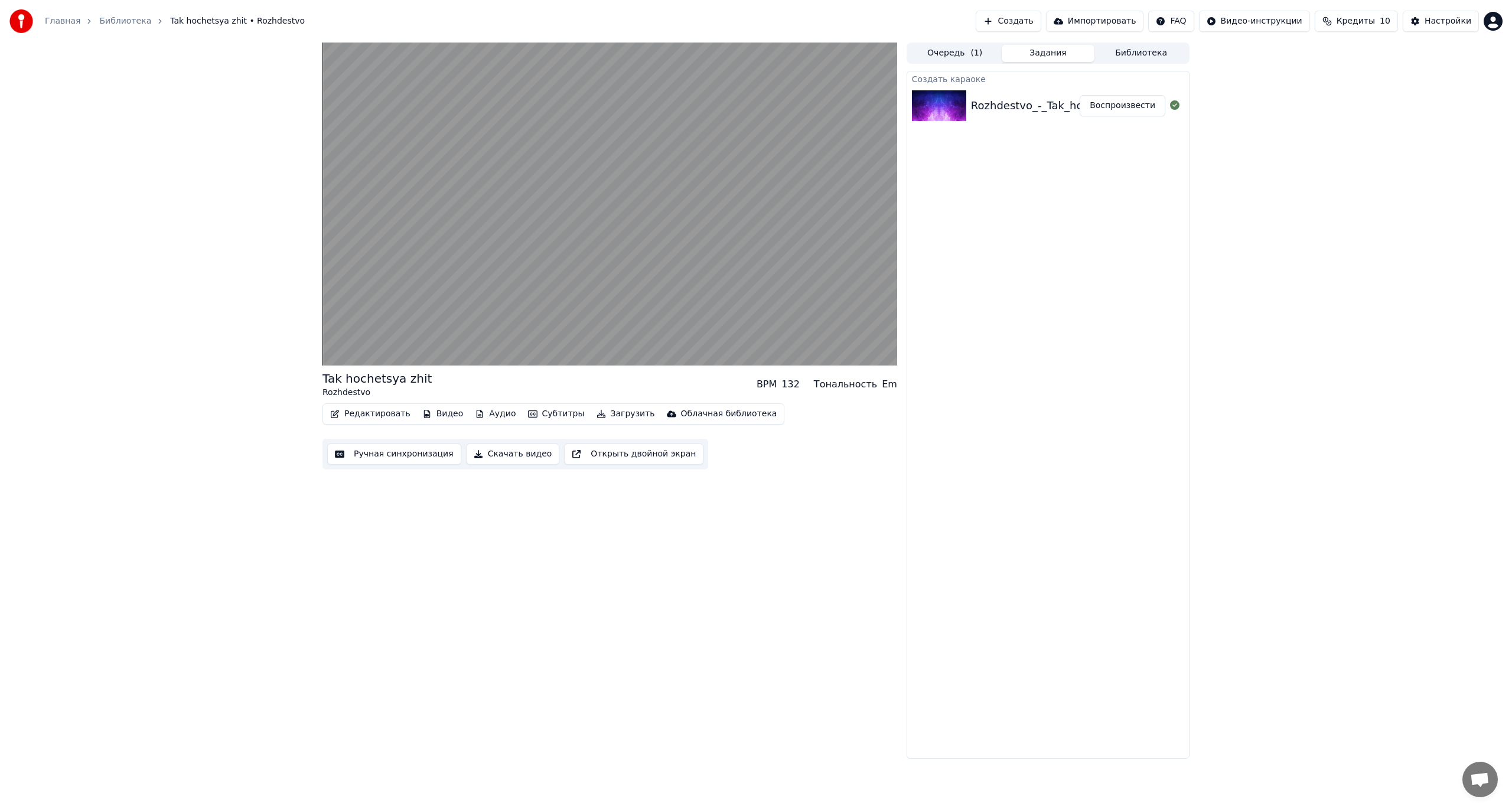
click at [695, 511] on div "Tak hochetsya zhit Rozhdestvo BPM 132 Тональность Em Редактировать Видео Аудио …" at bounding box center [610, 400] width 575 height 716
click at [337, 351] on icon at bounding box center [337, 353] width 6 height 7
click at [369, 413] on button "Редактировать" at bounding box center [370, 413] width 90 height 16
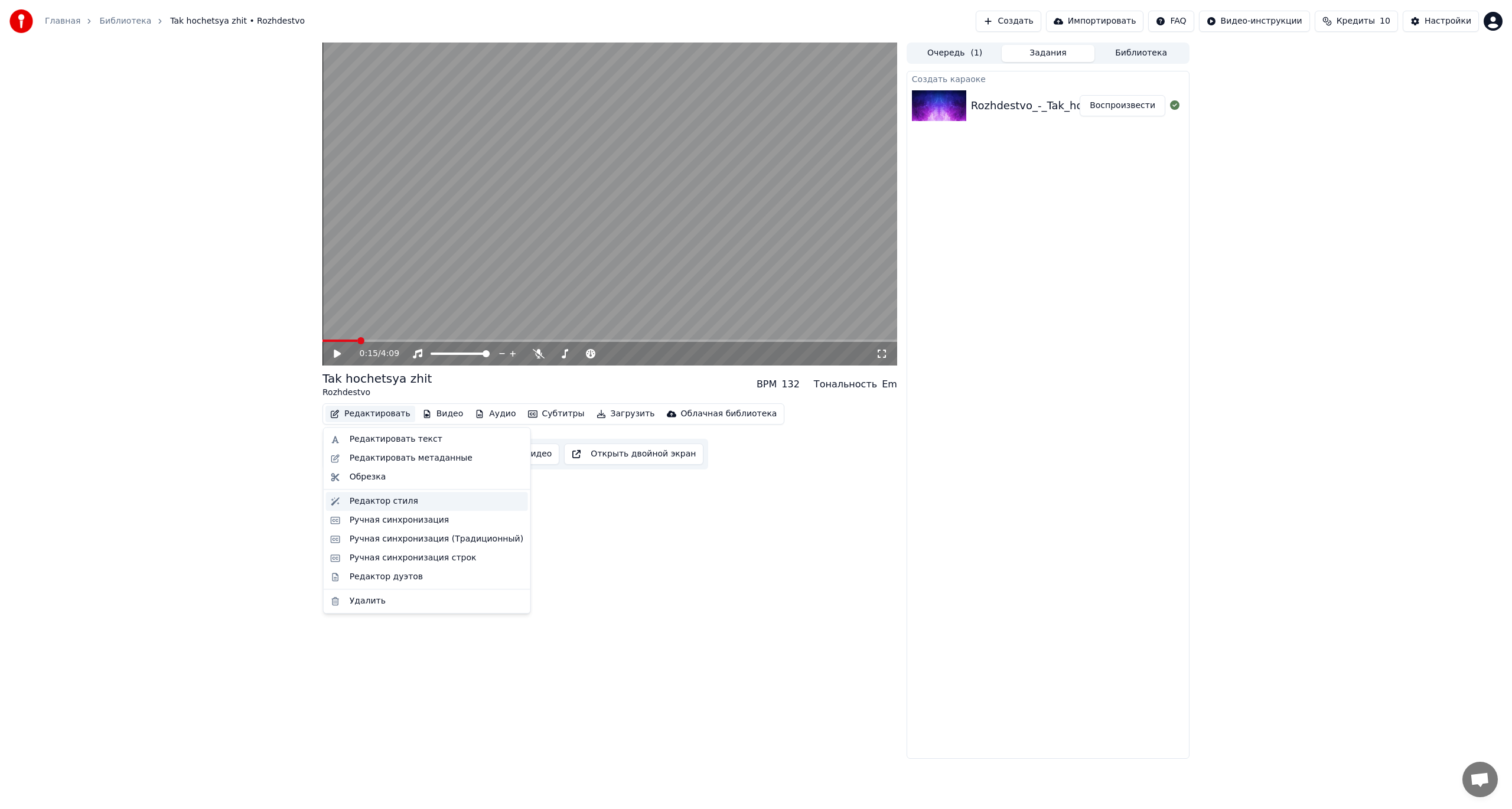
click at [388, 499] on div "Редактор стиля" at bounding box center [384, 501] width 69 height 11
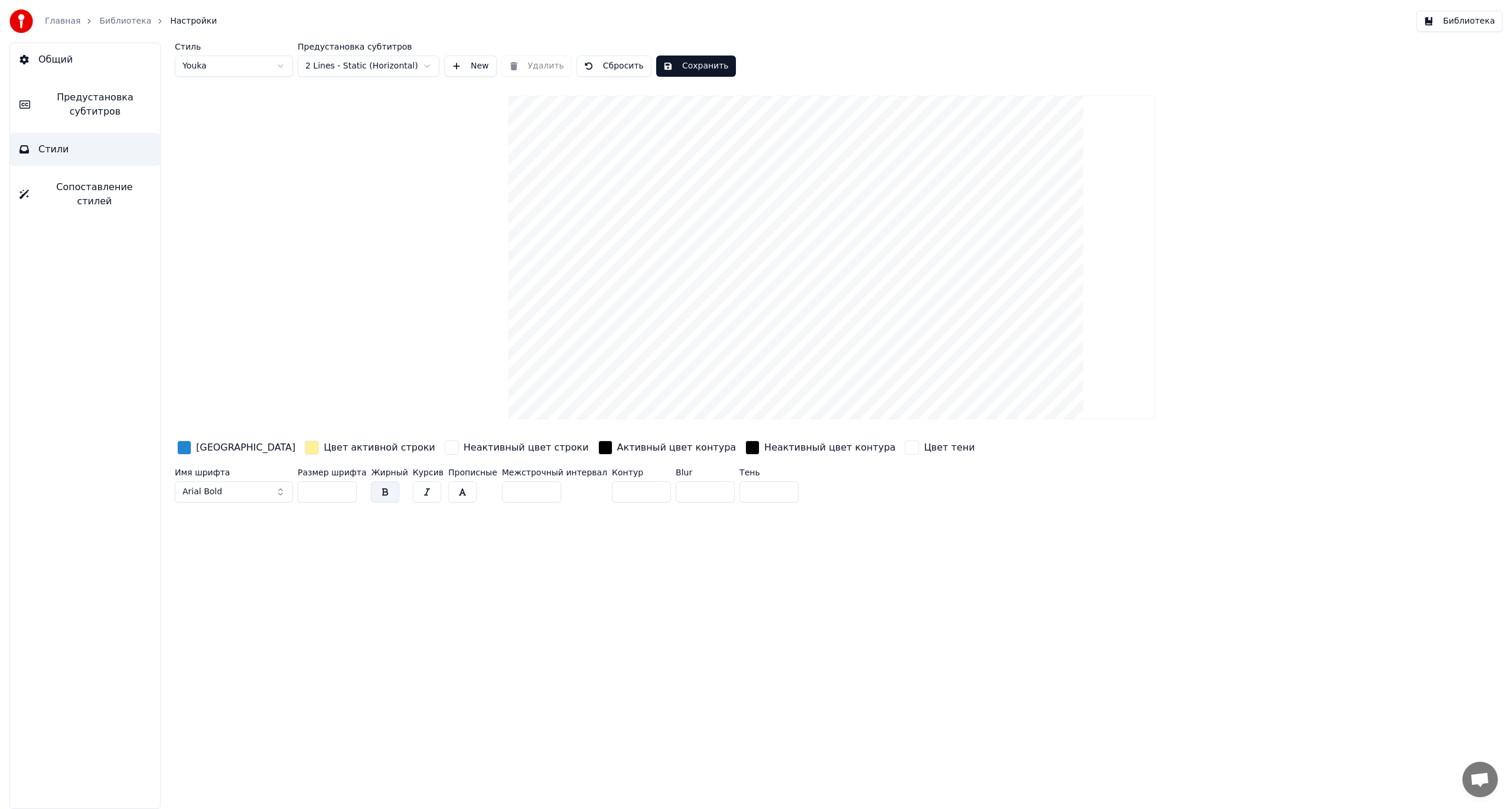
click at [103, 21] on link "Библиотека" at bounding box center [125, 21] width 52 height 11
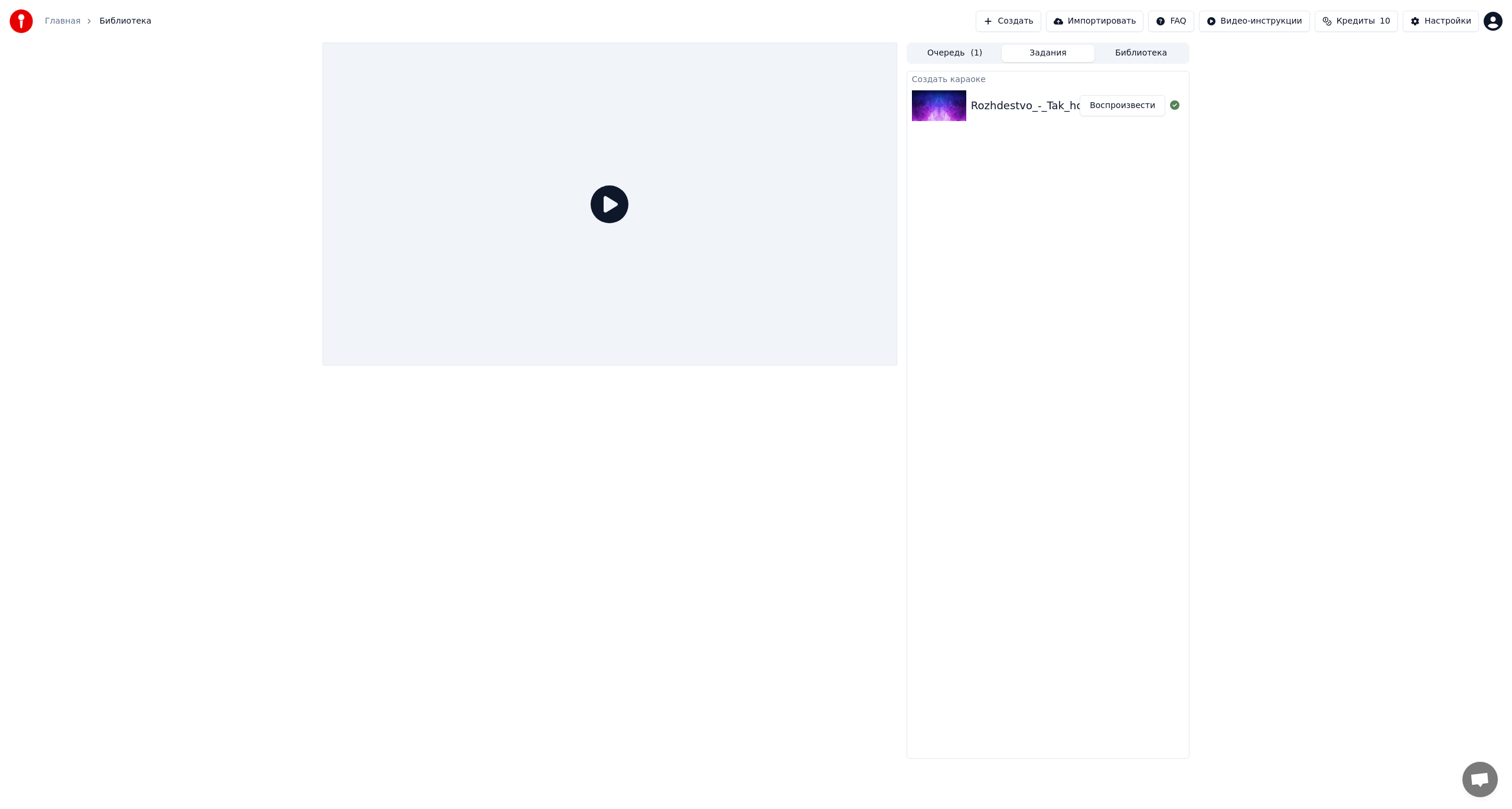
click at [607, 206] on icon at bounding box center [609, 204] width 38 height 38
click at [949, 52] on button "Очередь ( 1 )" at bounding box center [955, 54] width 93 height 17
click at [969, 99] on img at bounding box center [951, 91] width 54 height 31
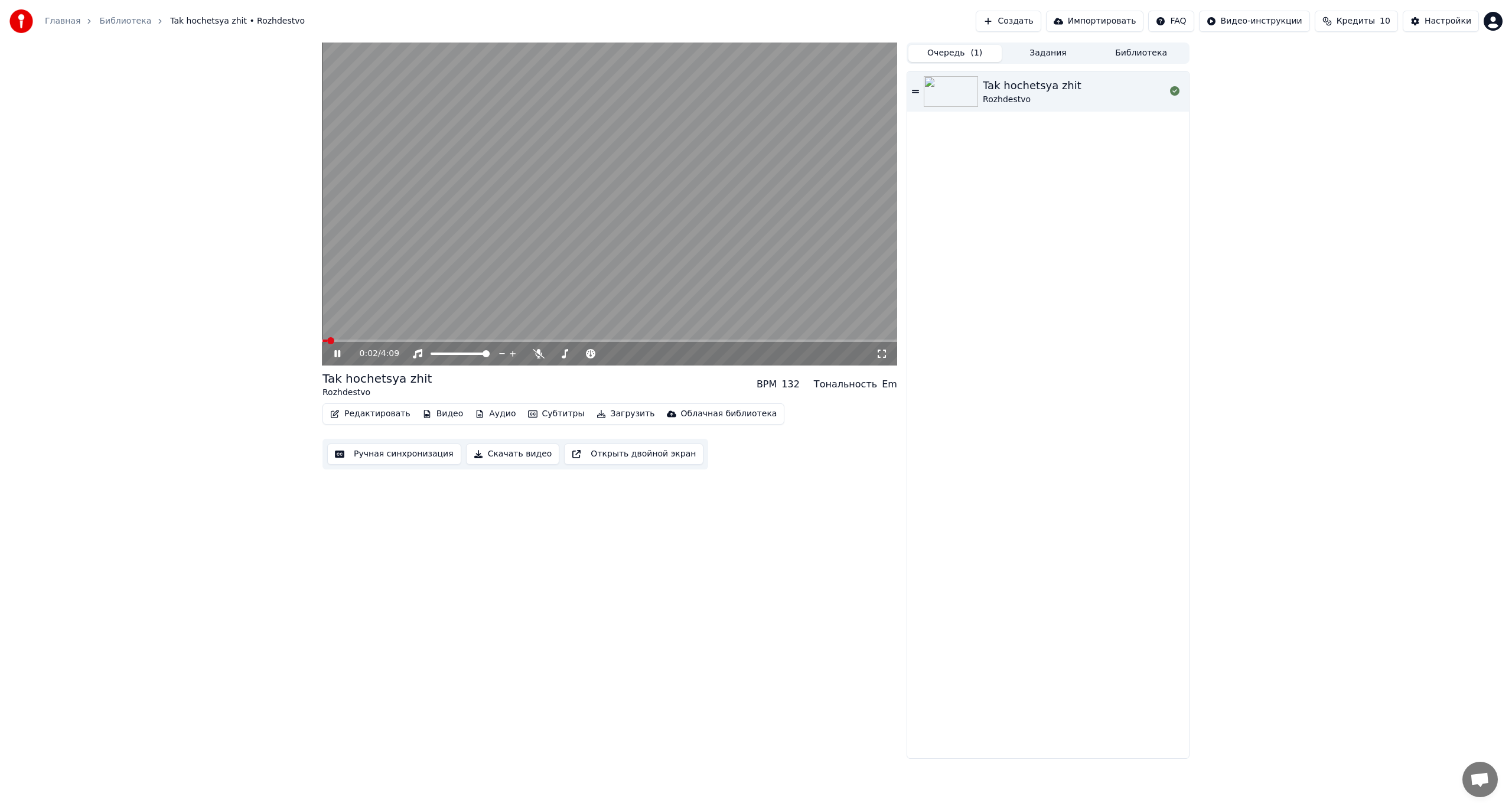
click at [336, 353] on icon at bounding box center [337, 353] width 6 height 7
click at [589, 456] on button "Открыть двойной экран" at bounding box center [634, 454] width 139 height 21
click at [340, 353] on icon at bounding box center [337, 353] width 6 height 7
click at [381, 413] on button "Редактировать" at bounding box center [370, 413] width 90 height 16
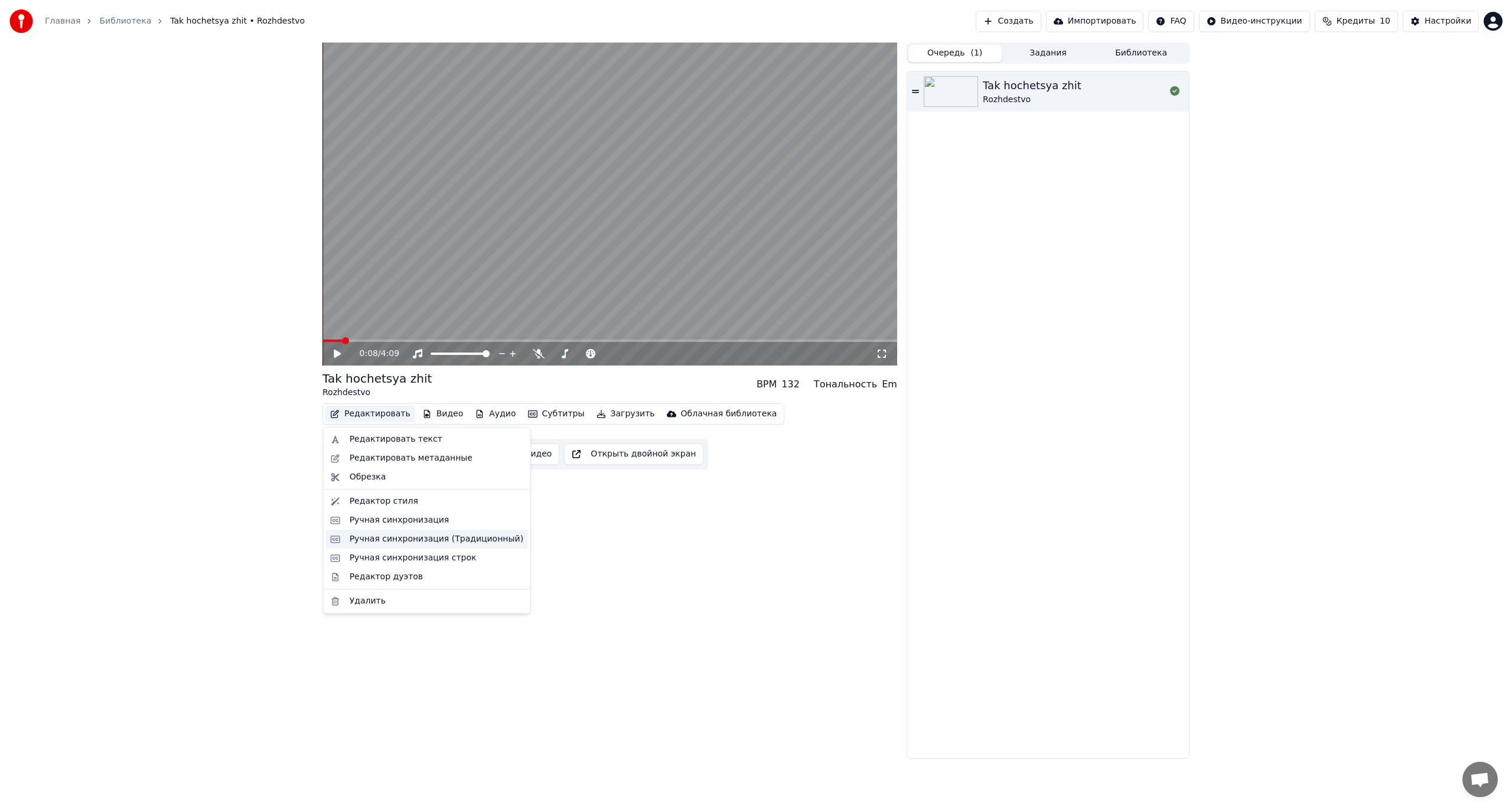
click at [383, 540] on div "Ручная синхронизация (Традиционный)" at bounding box center [437, 539] width 173 height 11
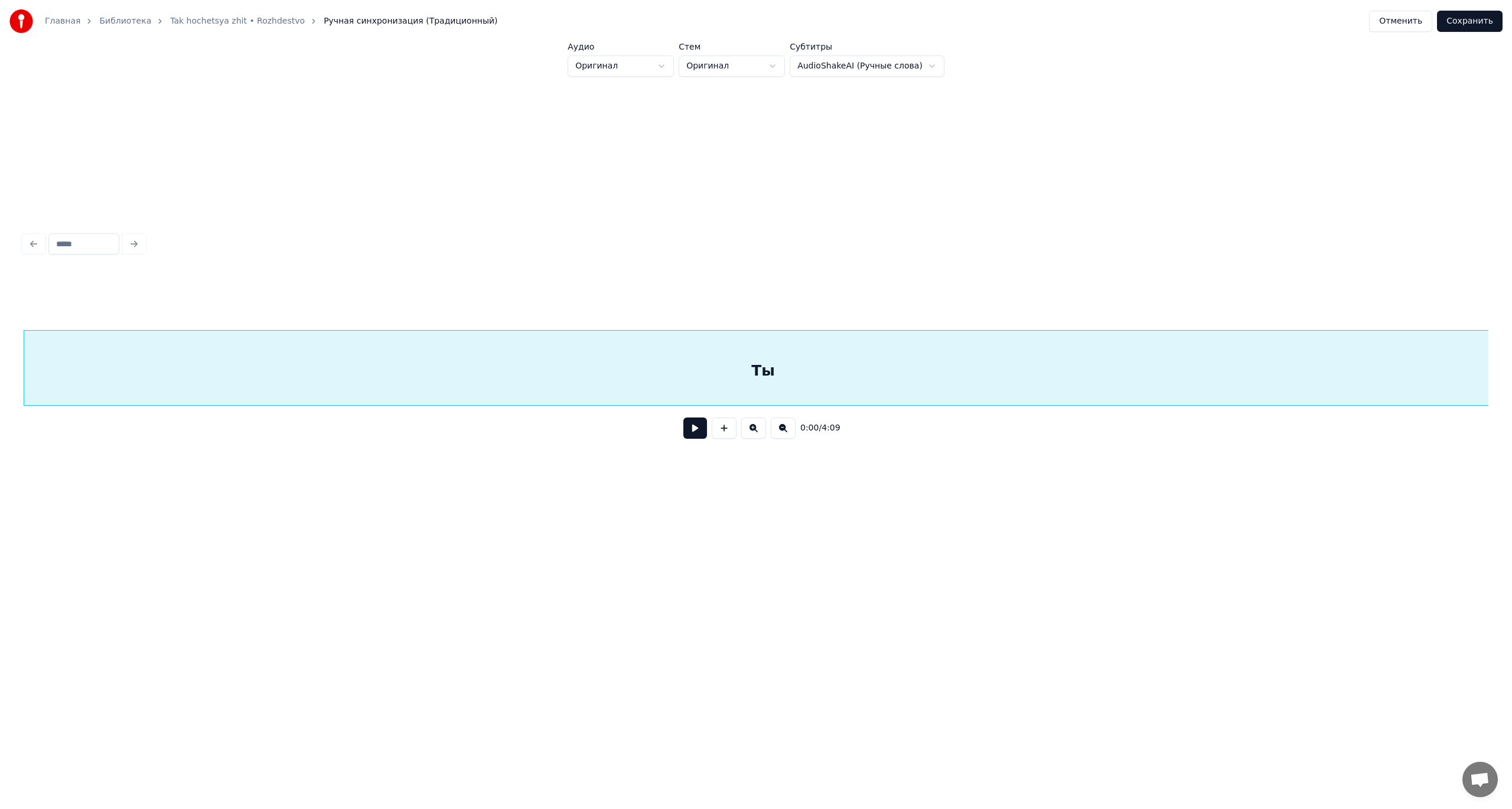
click at [699, 437] on button at bounding box center [695, 428] width 24 height 21
click at [683, 417] on button at bounding box center [695, 428] width 24 height 21
click at [81, 350] on div "Ты" at bounding box center [763, 370] width 1478 height 80
click at [723, 343] on div "Ты" at bounding box center [749, 370] width 1478 height 80
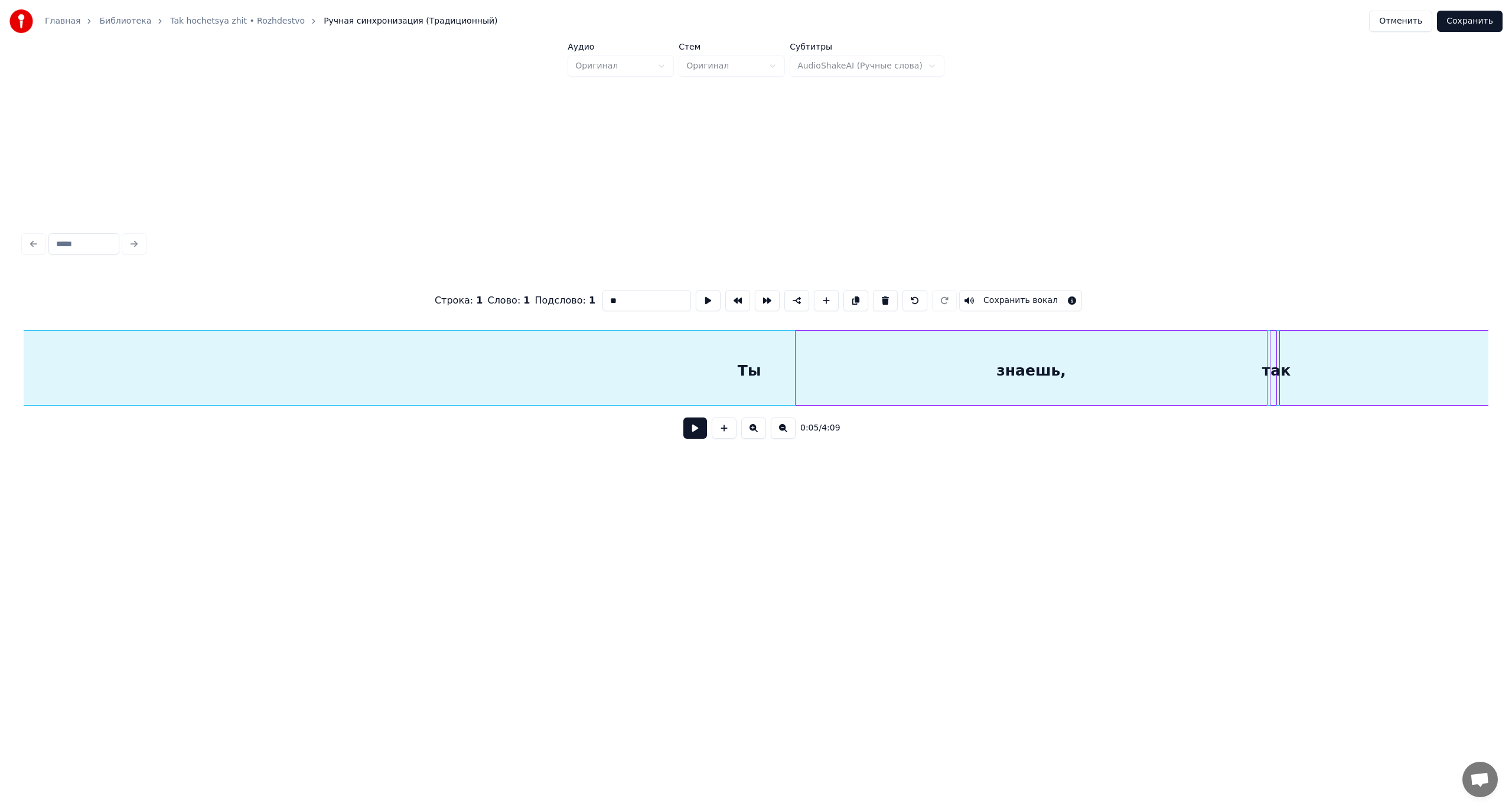
scroll to position [0, 695]
click at [1412, 24] on button "Отменить" at bounding box center [1400, 21] width 63 height 21
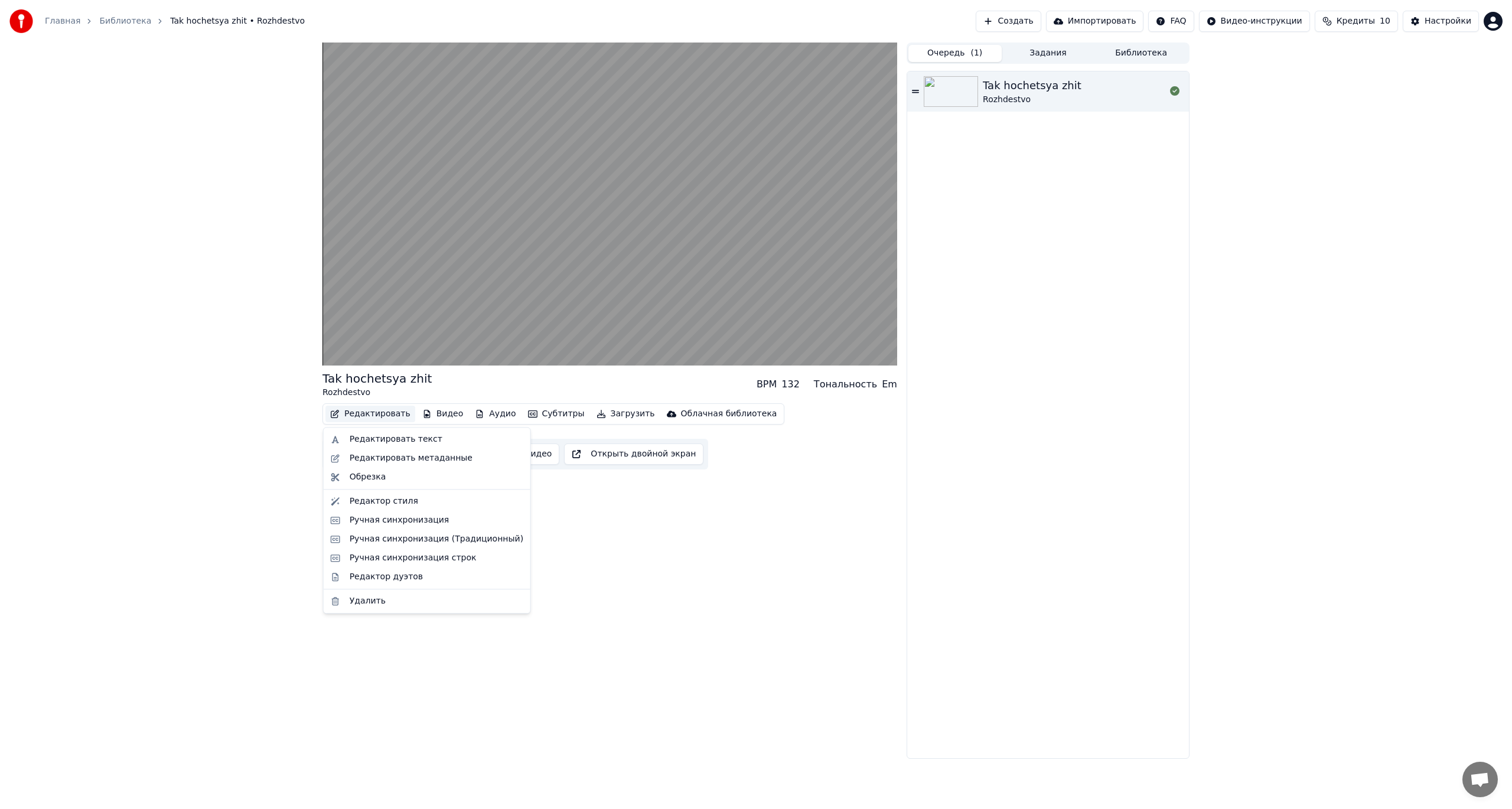
click at [365, 413] on button "Редактировать" at bounding box center [370, 413] width 90 height 16
click at [436, 537] on div "Ручная синхронизация (Традиционный)" at bounding box center [437, 539] width 173 height 11
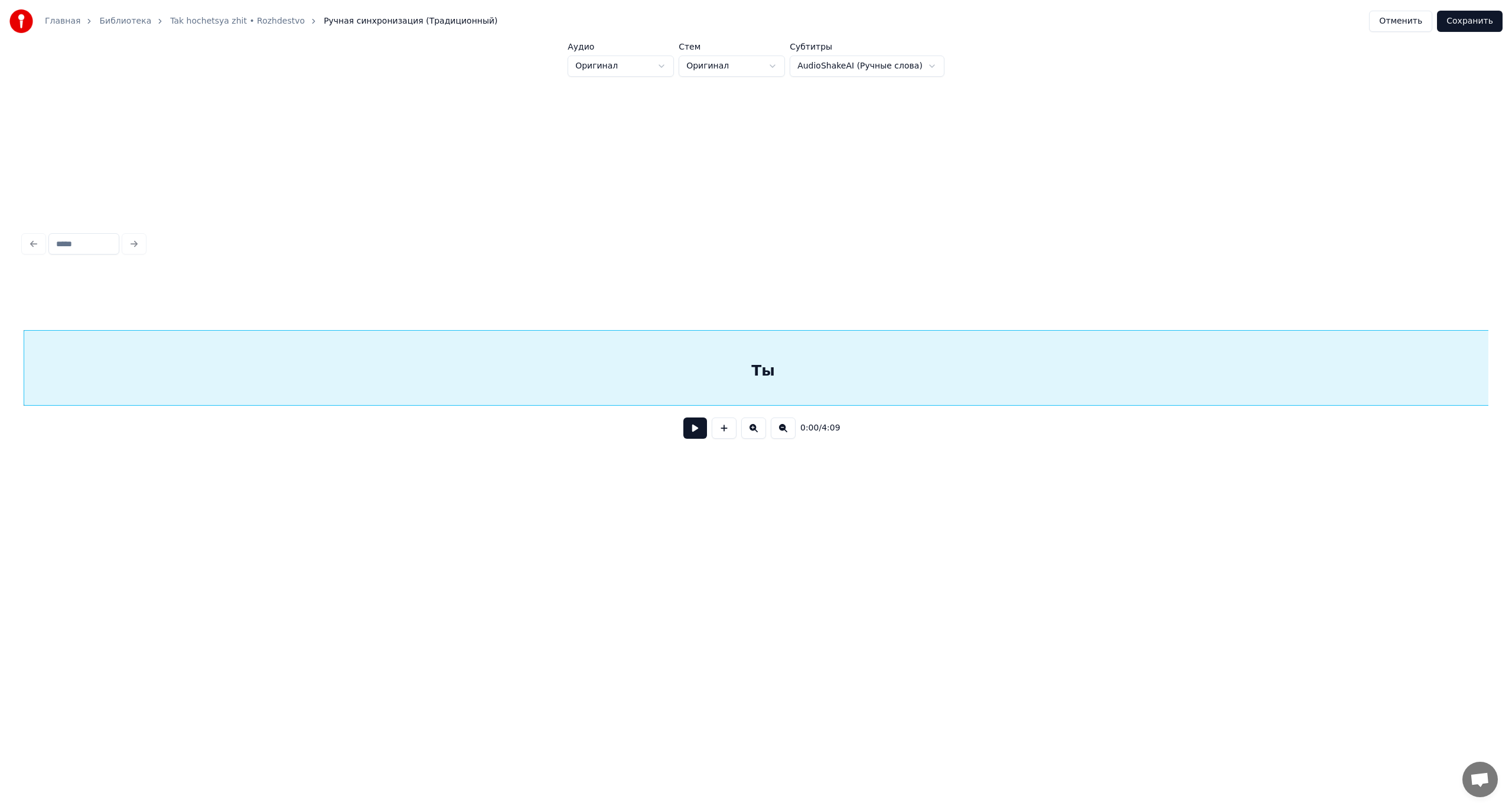
click at [784, 429] on button at bounding box center [783, 428] width 25 height 21
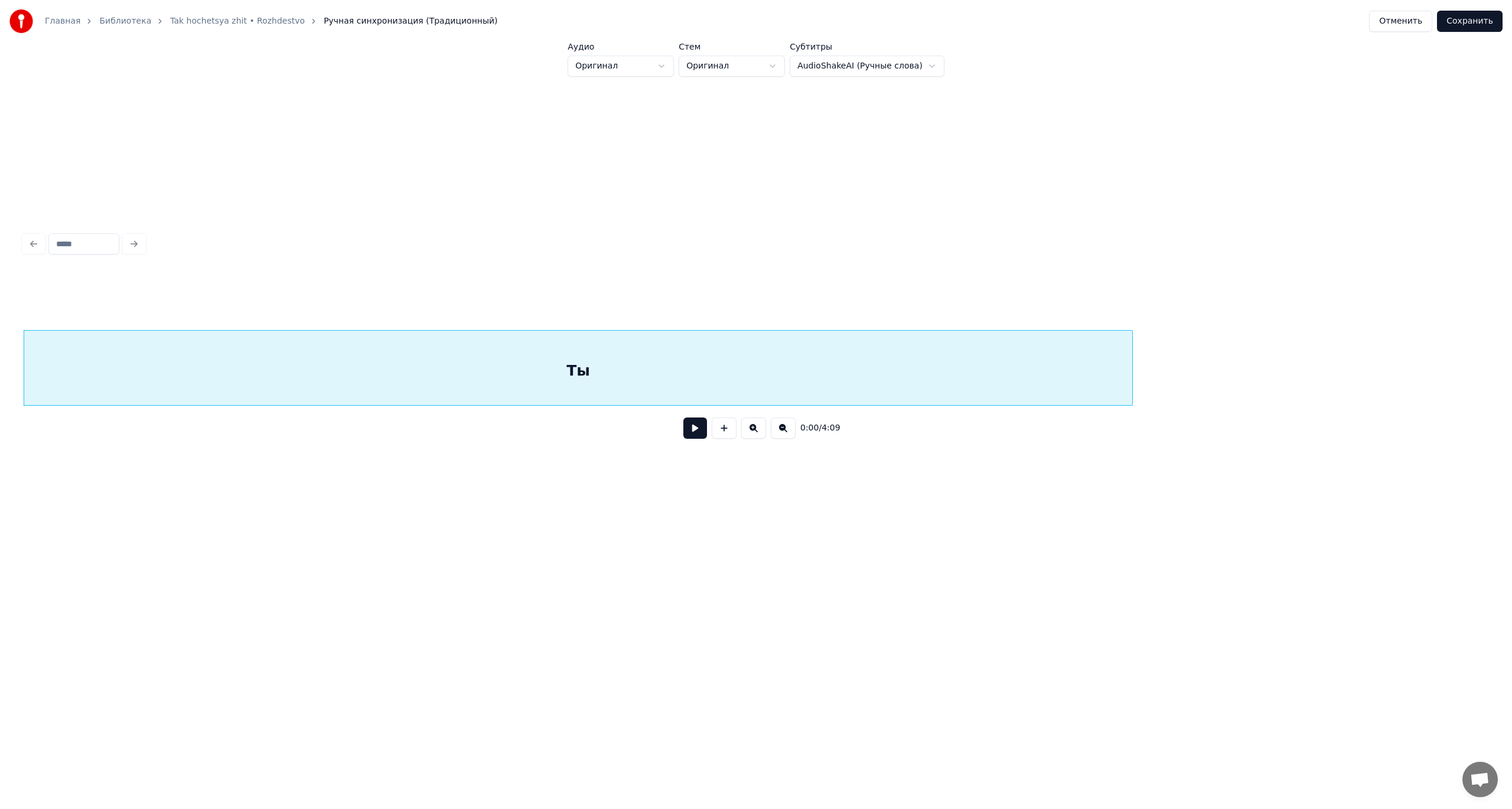
click at [784, 429] on button at bounding box center [783, 428] width 25 height 21
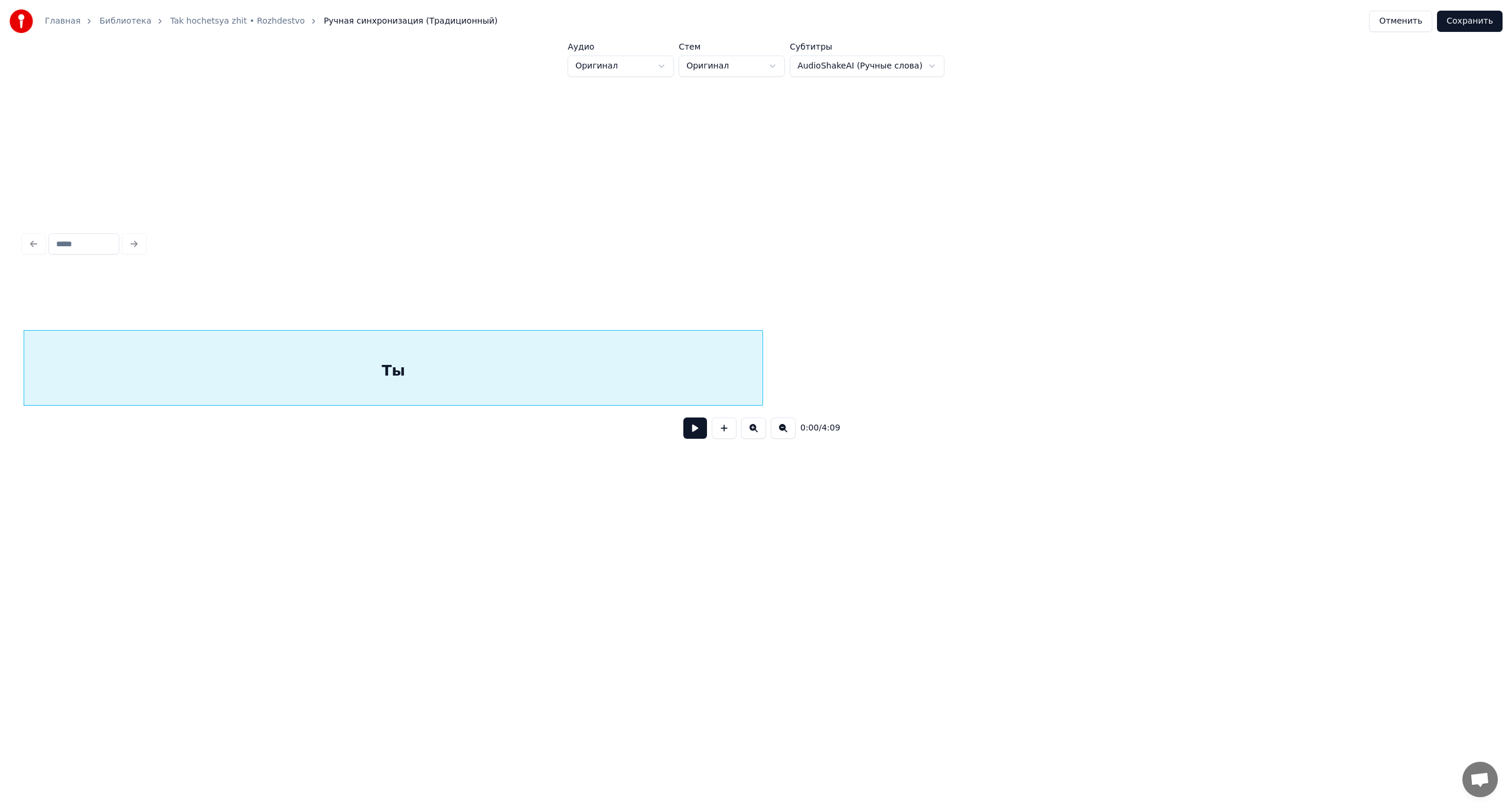
click at [784, 429] on button at bounding box center [783, 428] width 25 height 21
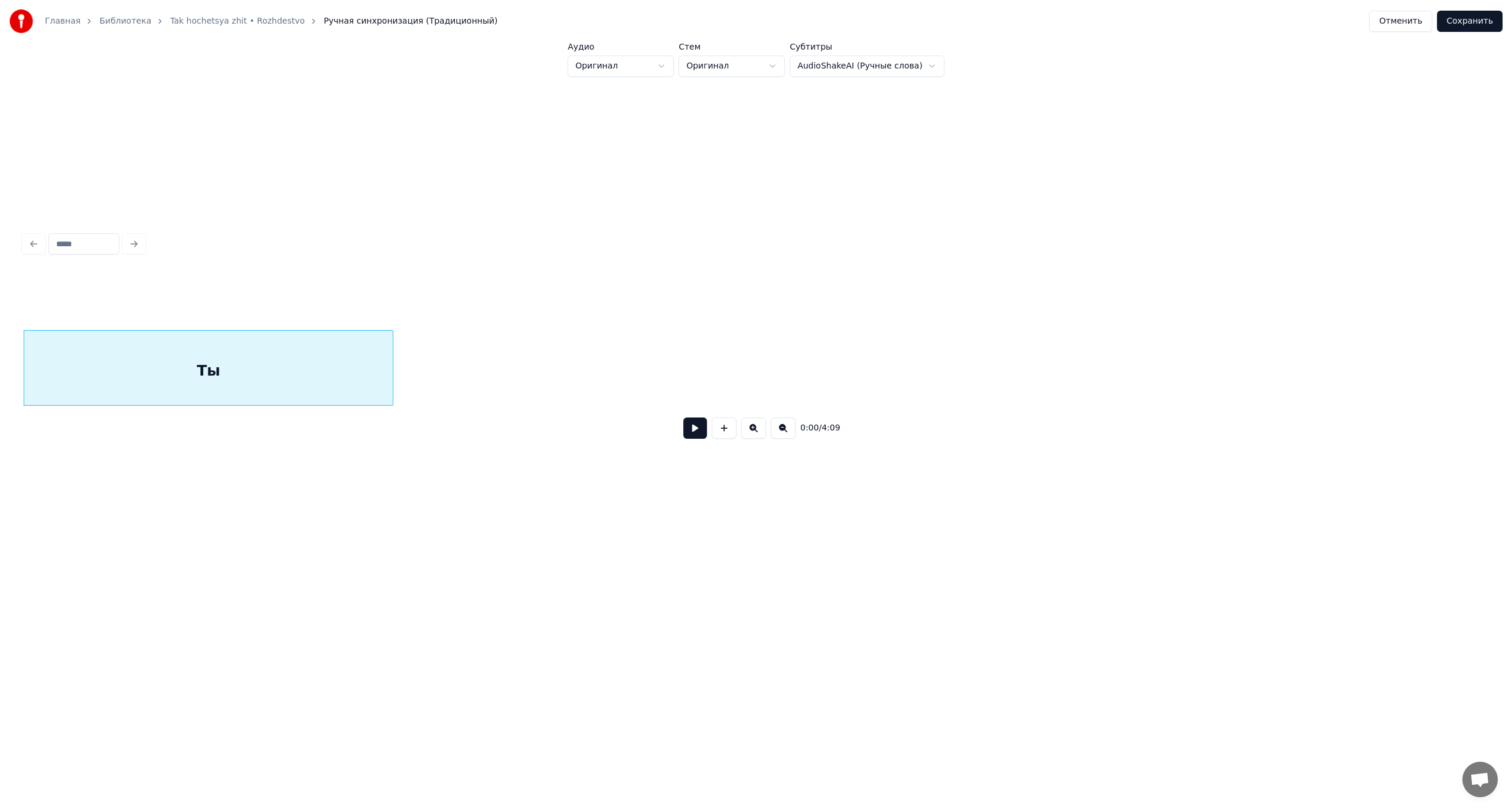
click at [784, 429] on button at bounding box center [783, 428] width 25 height 21
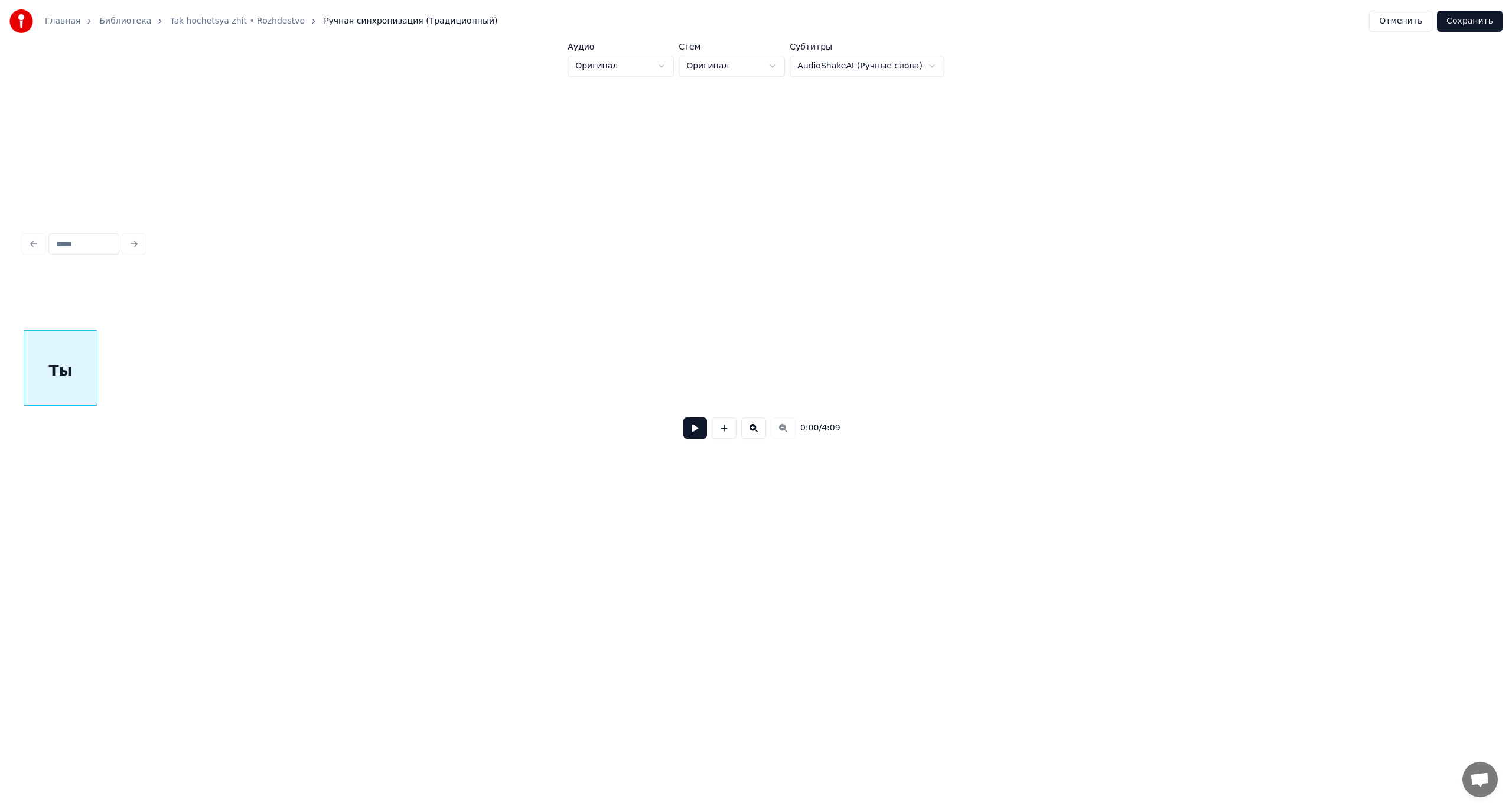
click at [748, 431] on button at bounding box center [753, 428] width 25 height 21
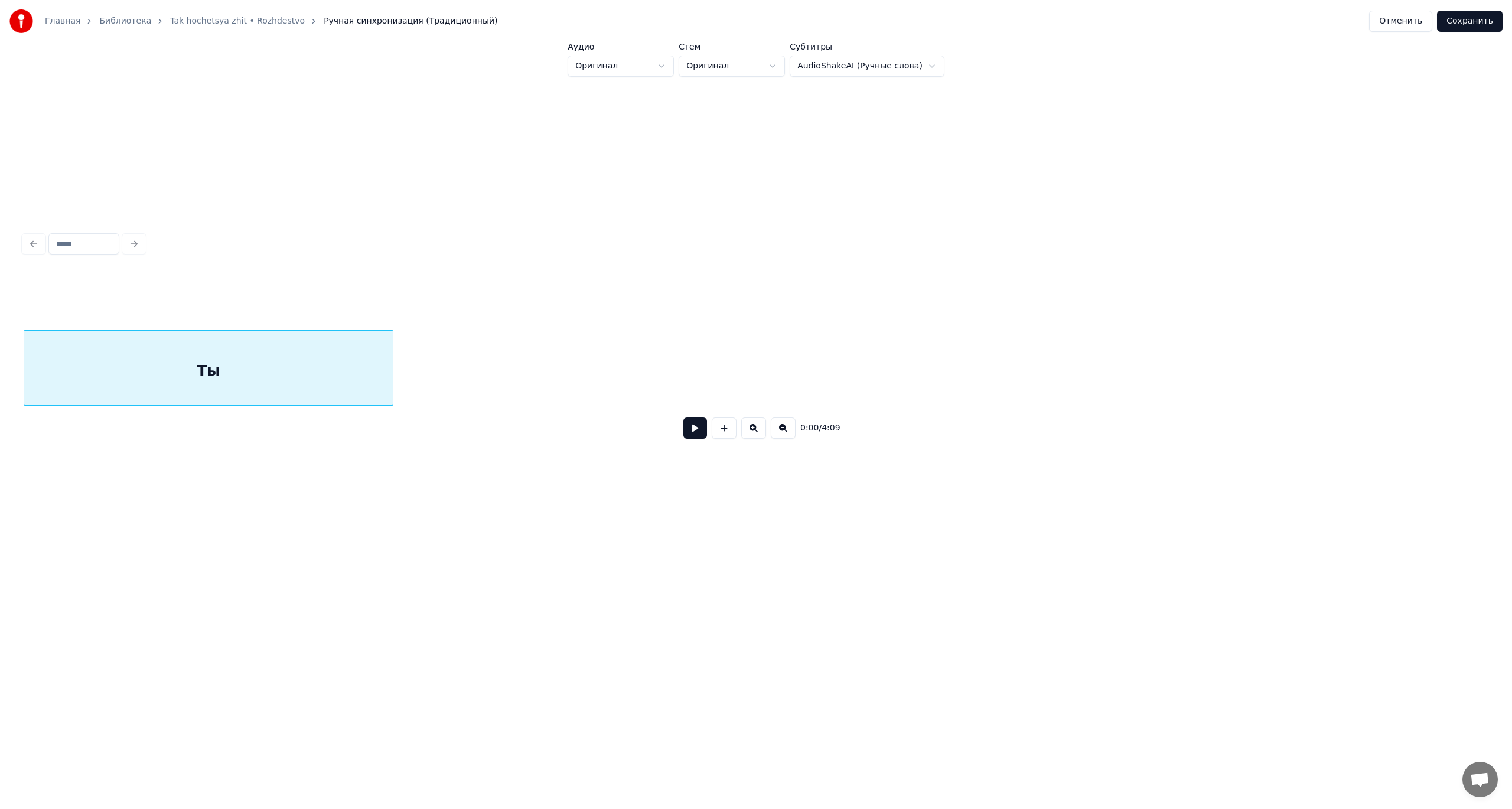
click at [748, 431] on button at bounding box center [753, 428] width 25 height 21
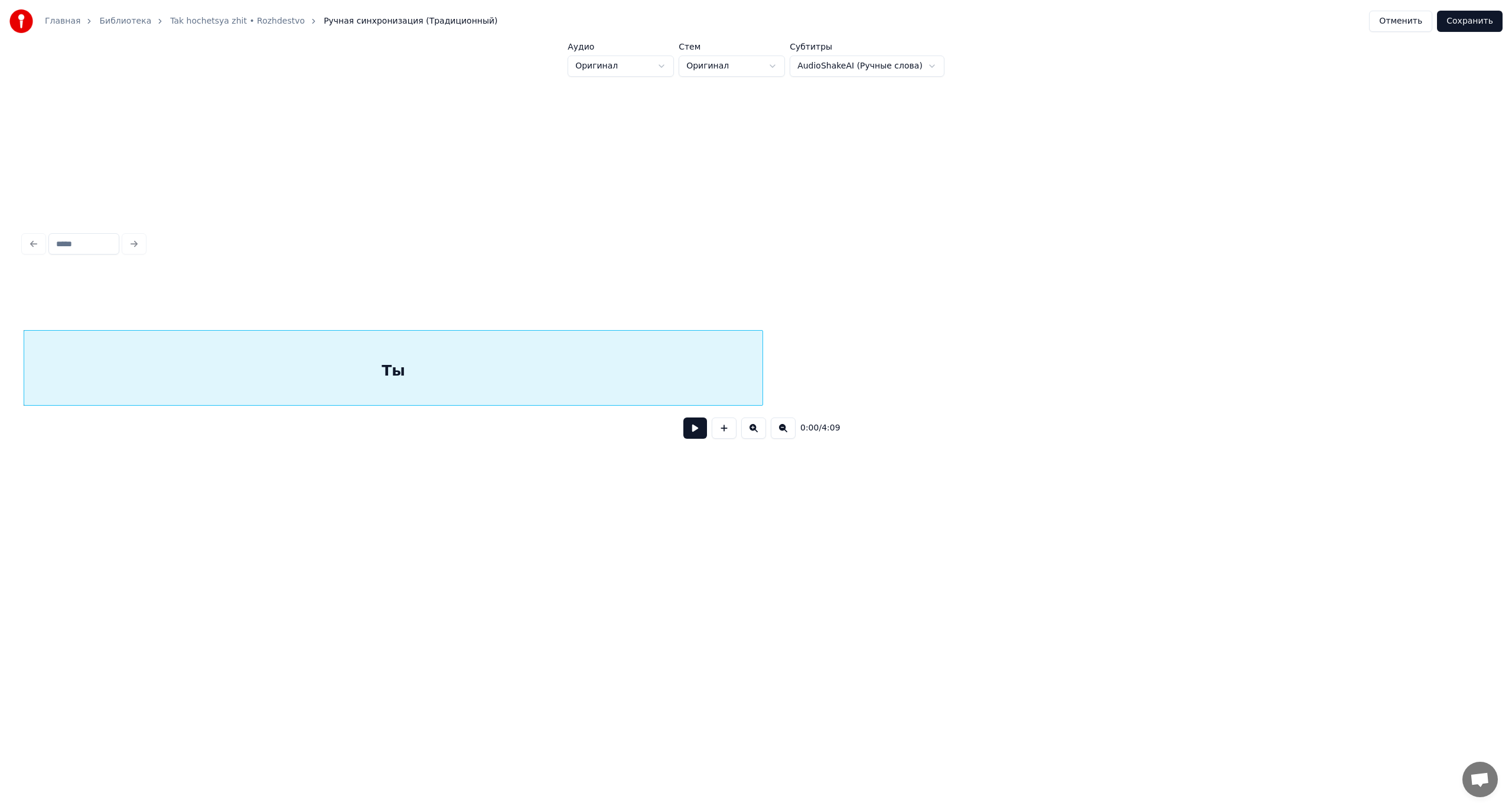
click at [781, 434] on button at bounding box center [783, 428] width 25 height 21
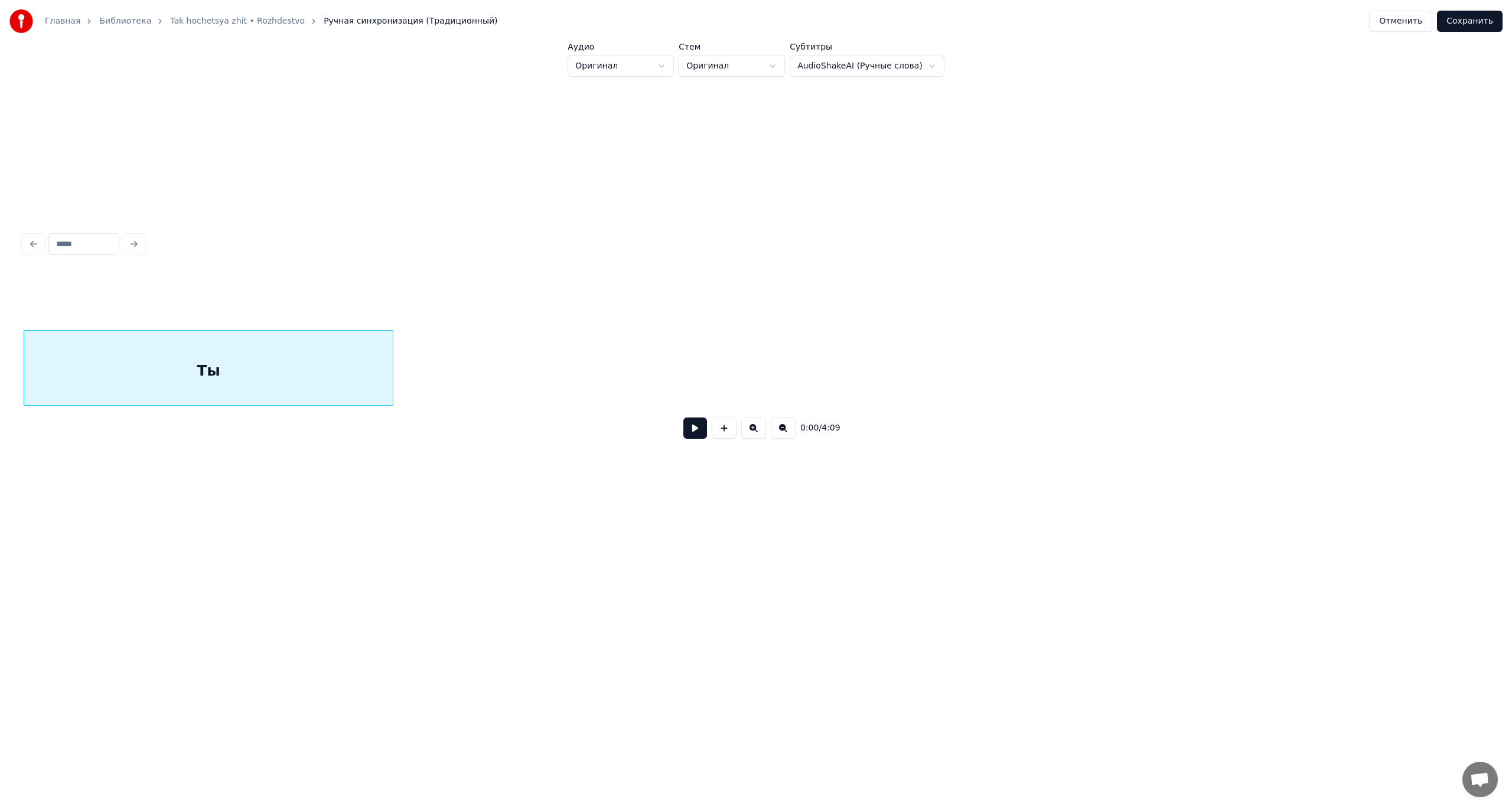
click at [771, 417] on button at bounding box center [783, 428] width 25 height 21
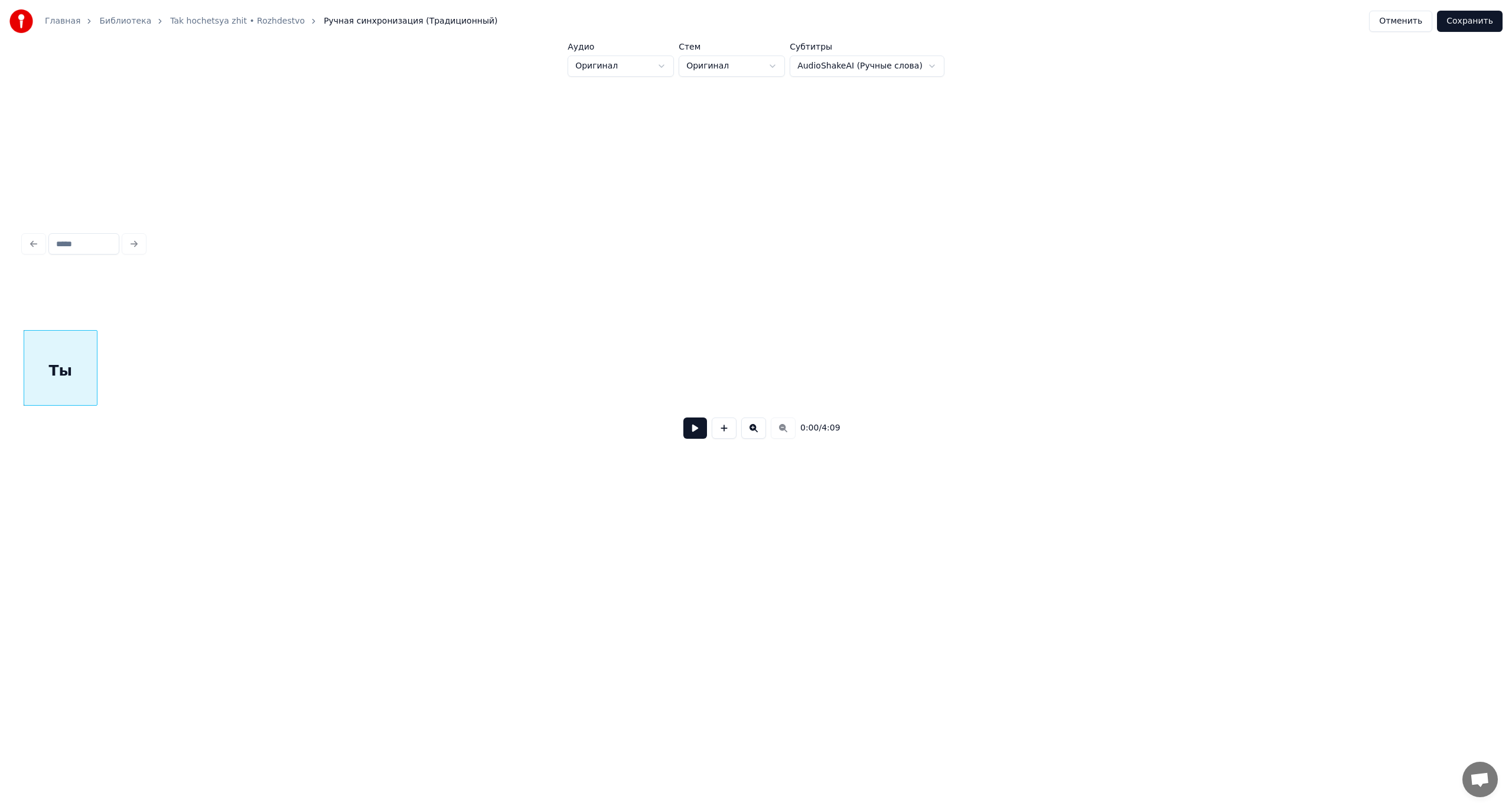
click at [691, 431] on button at bounding box center [695, 428] width 24 height 21
click at [683, 417] on button at bounding box center [695, 428] width 24 height 21
click at [133, 363] on div "Ты" at bounding box center [138, 370] width 72 height 80
click at [683, 417] on button at bounding box center [695, 428] width 24 height 21
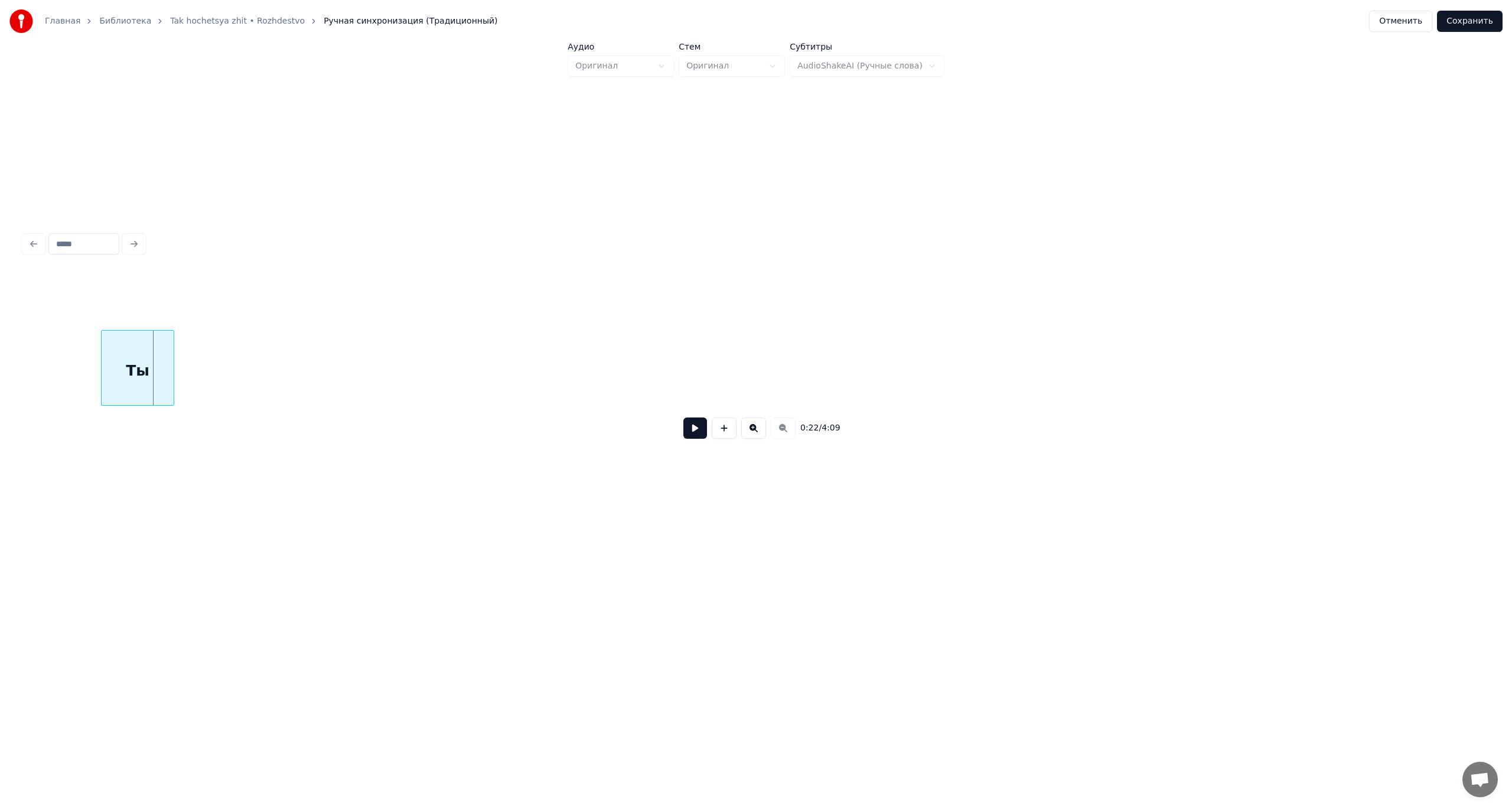
click at [1406, 22] on button "Отменить" at bounding box center [1400, 21] width 63 height 21
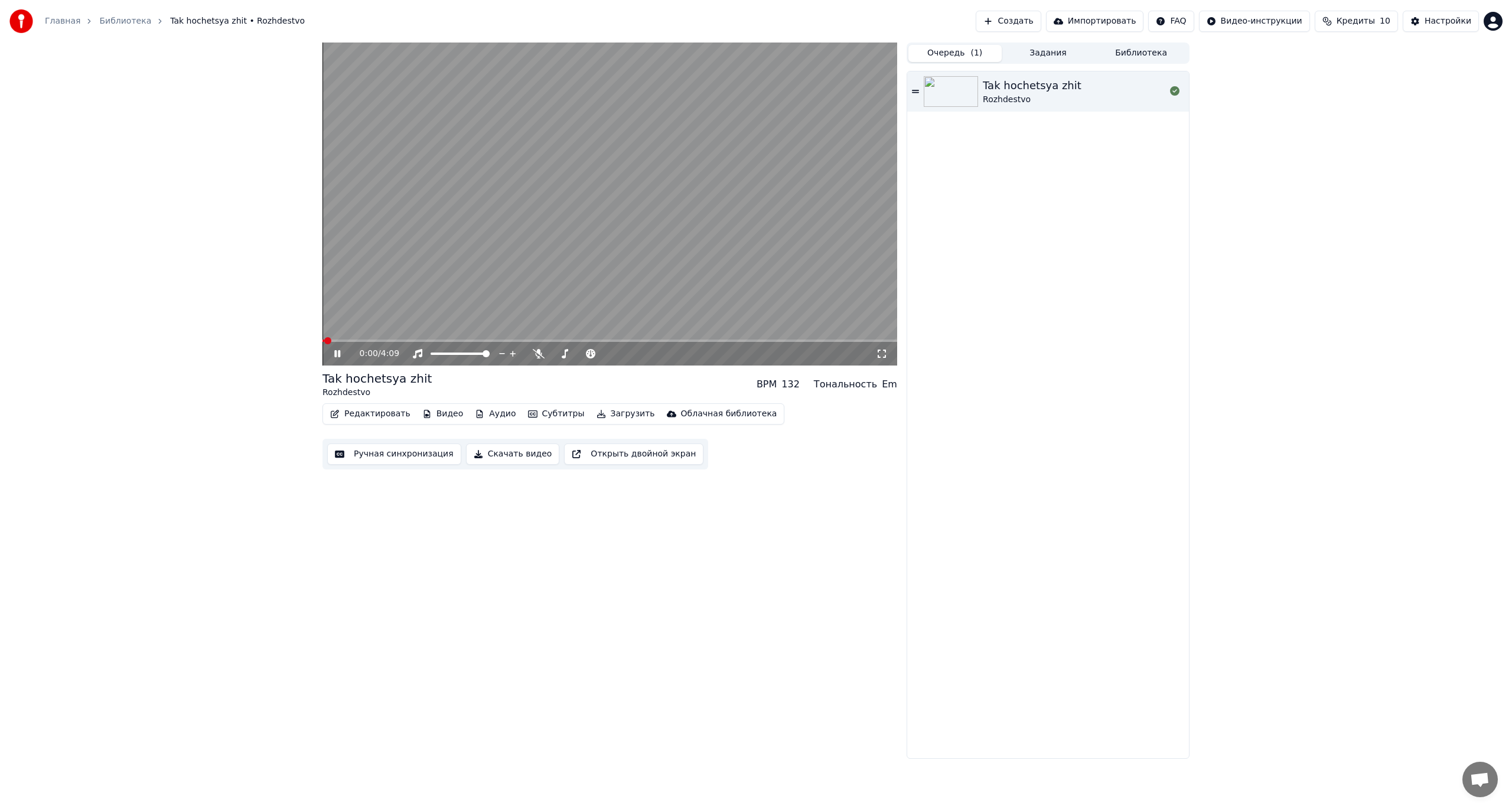
click at [368, 417] on button "Редактировать" at bounding box center [370, 413] width 90 height 16
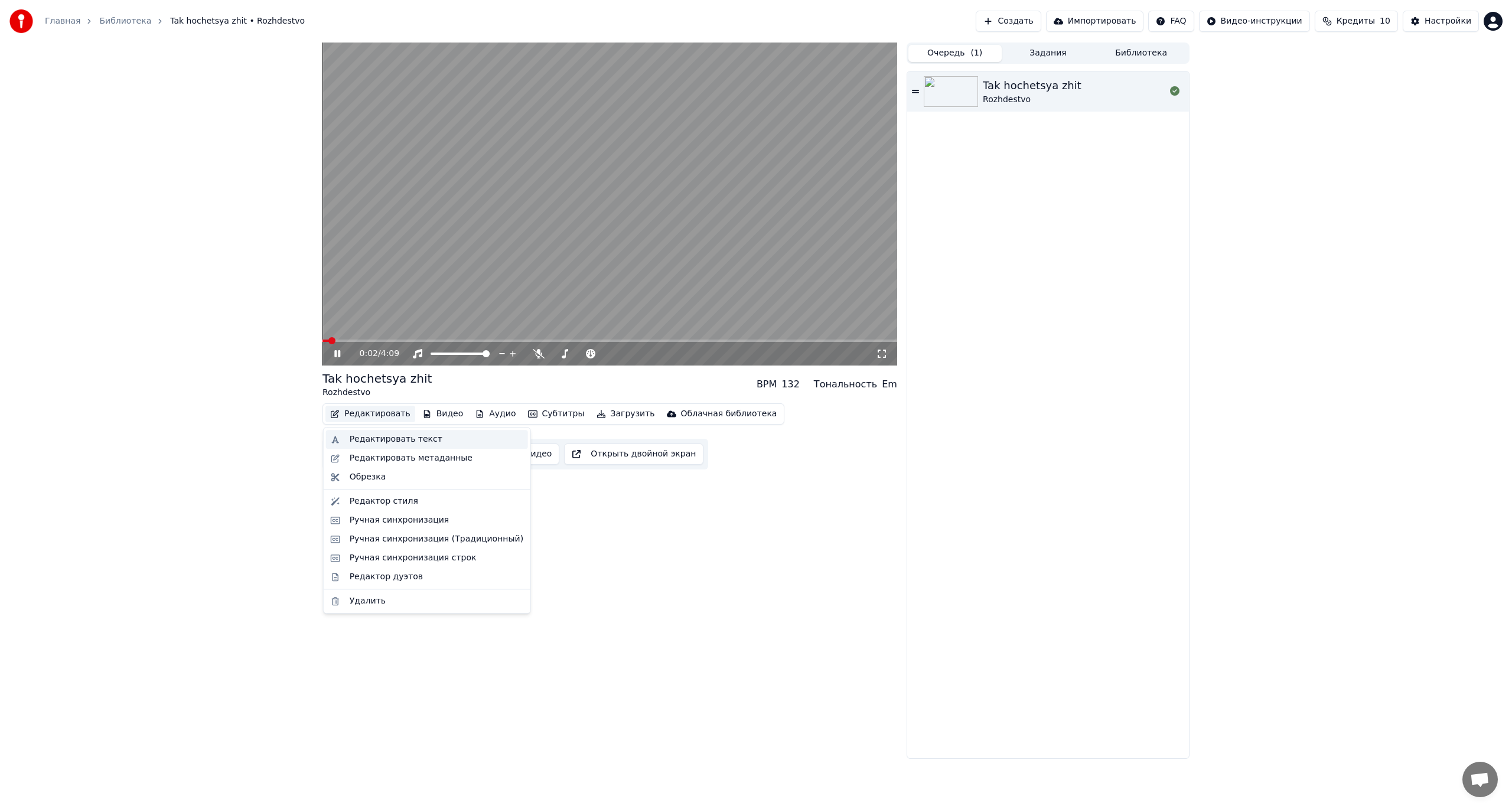
click at [389, 436] on div "Редактировать текст" at bounding box center [396, 439] width 92 height 11
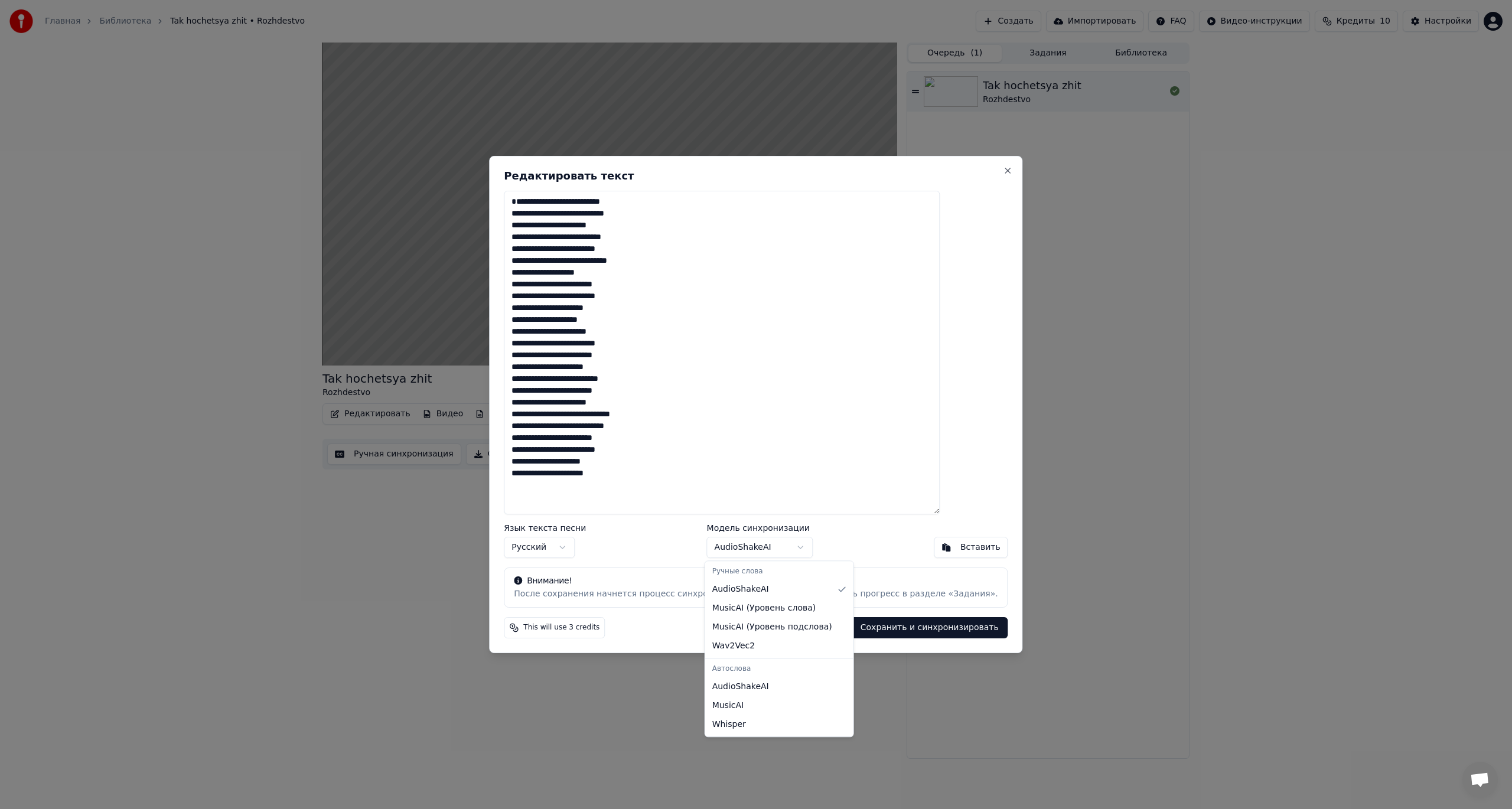
click at [779, 545] on body "Главная Библиотека Tak hochetsya zhit • Rozhdestvo Создать Импортировать FAQ Ви…" at bounding box center [756, 404] width 1512 height 809
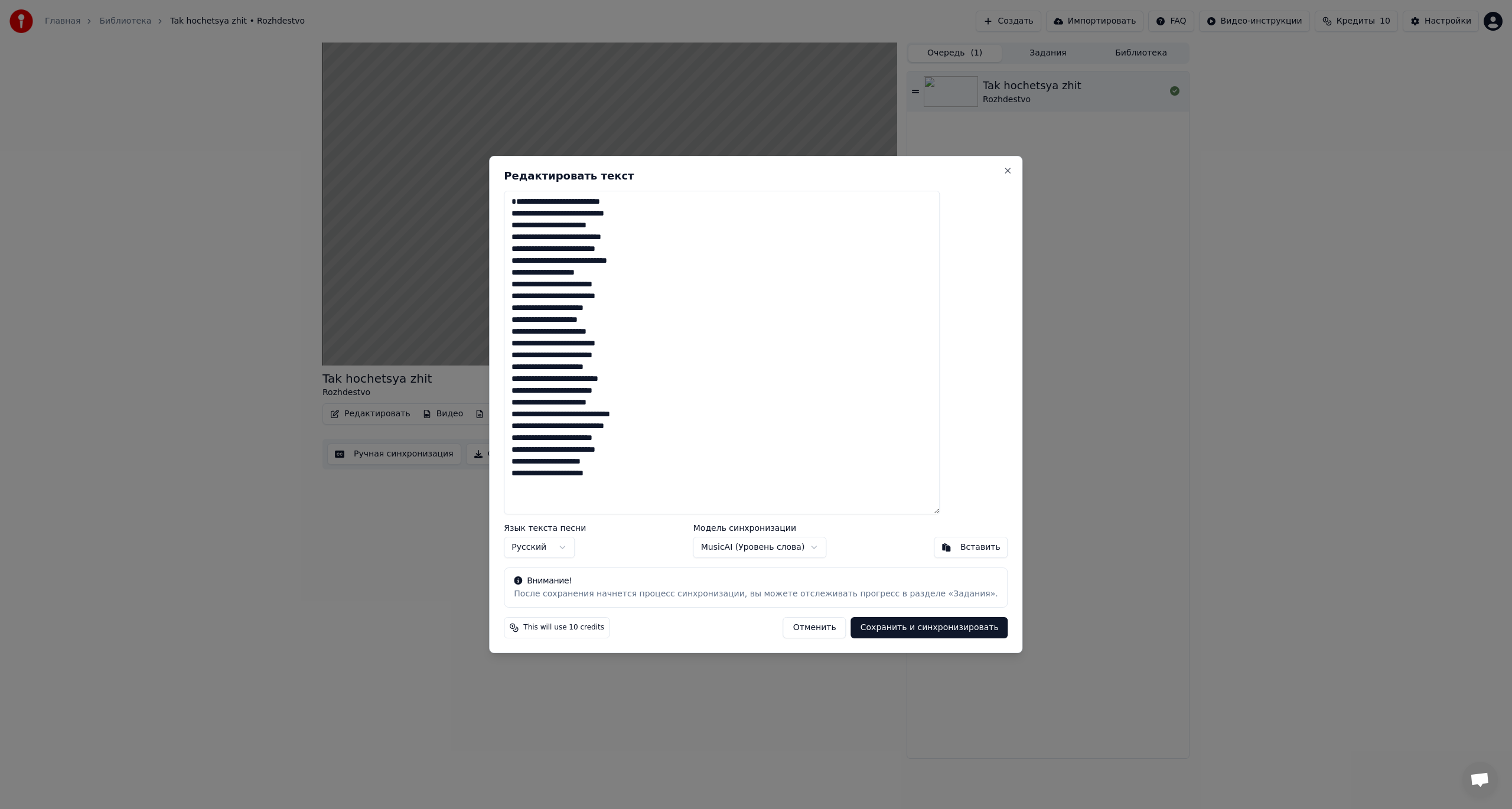
click at [886, 630] on button "Сохранить и синхронизировать" at bounding box center [929, 628] width 157 height 21
type textarea "**********"
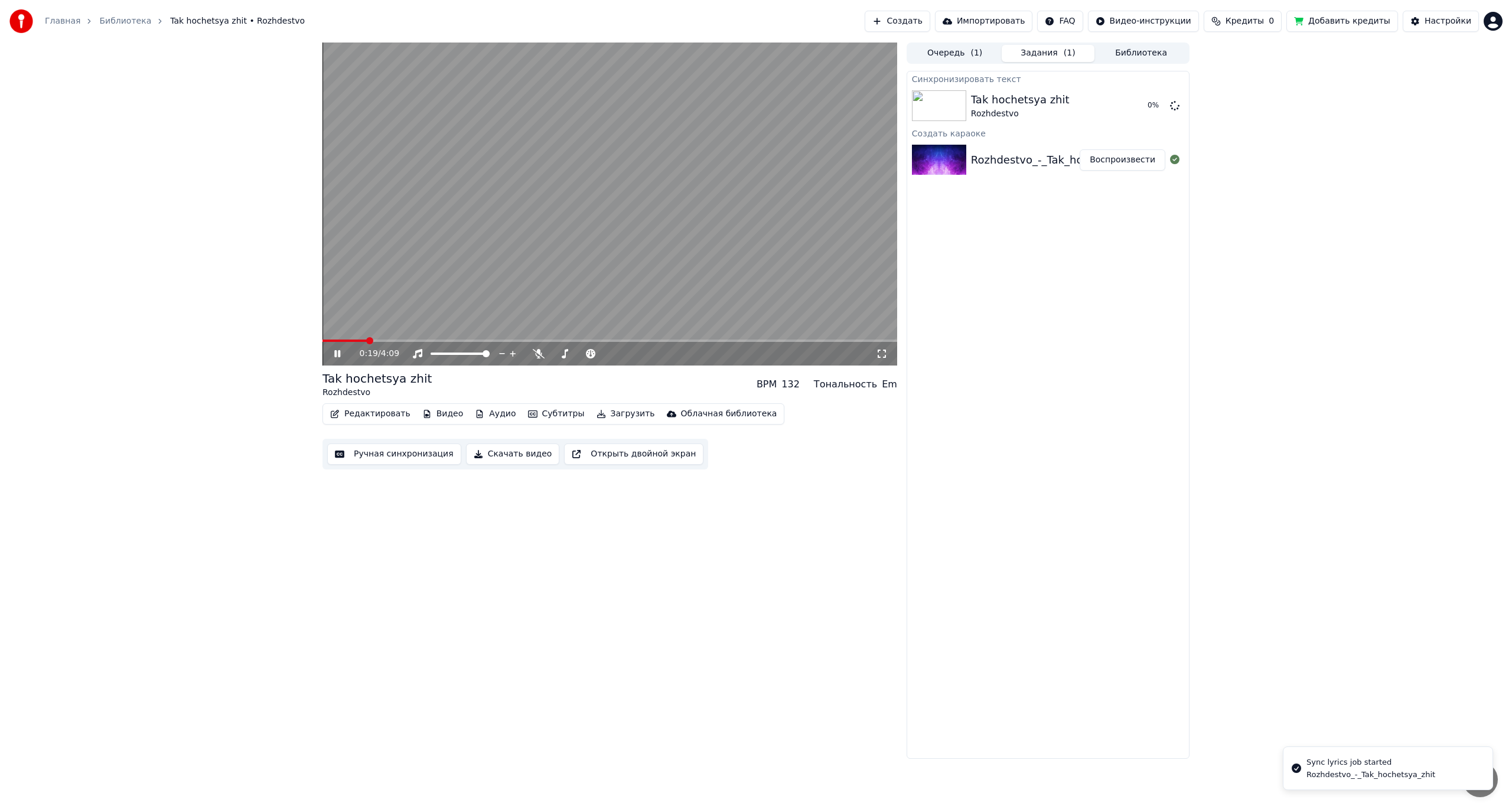
drag, startPoint x: 336, startPoint y: 348, endPoint x: 337, endPoint y: 354, distance: 6.1
click at [336, 350] on div "0:19 / 4:09" at bounding box center [609, 353] width 565 height 11
click at [337, 354] on icon at bounding box center [337, 353] width 6 height 7
click at [323, 340] on span at bounding box center [326, 340] width 7 height 7
click at [1123, 160] on button "Воспроизвести" at bounding box center [1122, 160] width 85 height 21
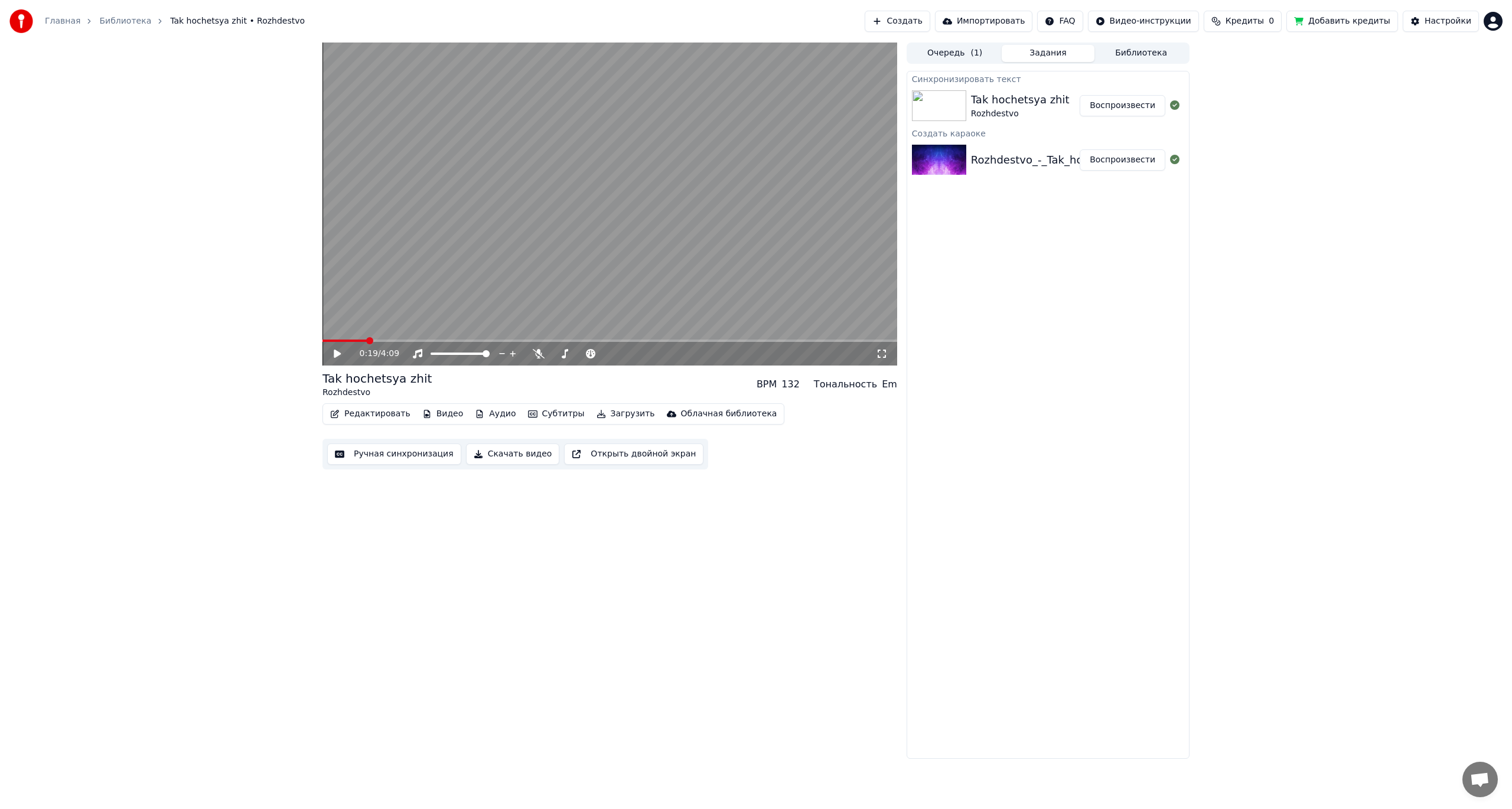
click at [1080, 149] on button "Воспроизвести" at bounding box center [1122, 160] width 85 height 21
